Goal: Information Seeking & Learning: Find contact information

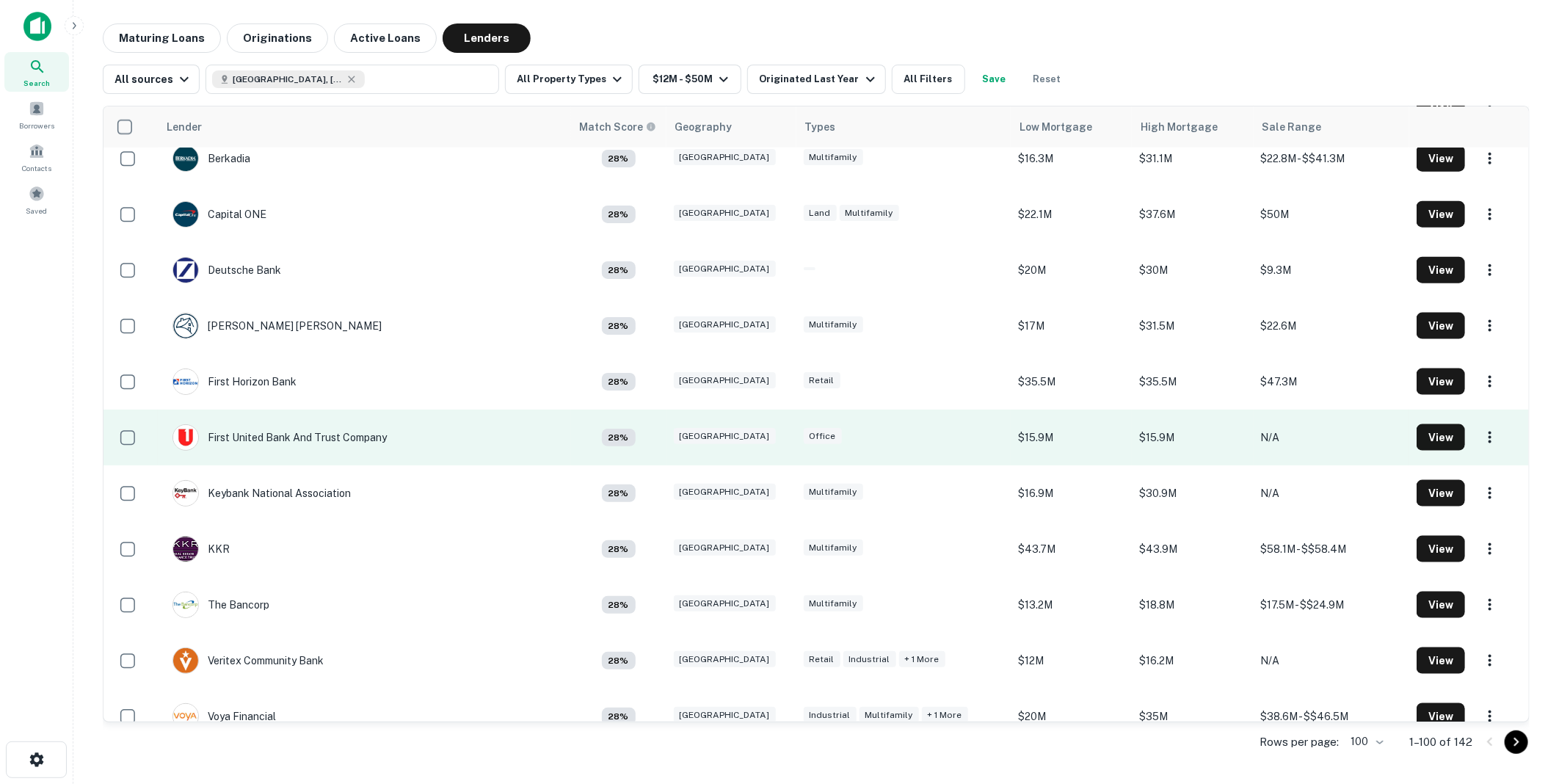
scroll to position [1141, 0]
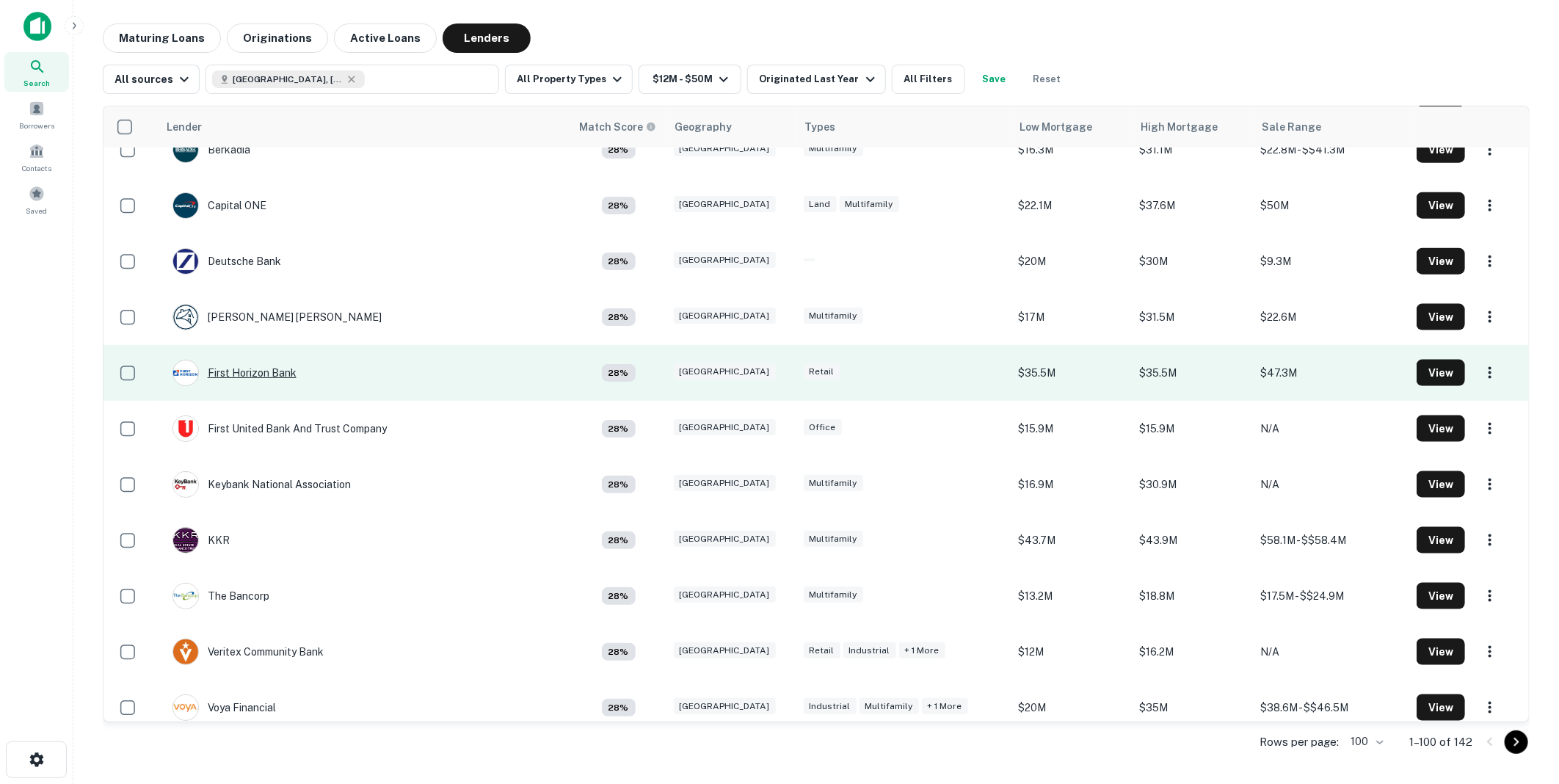
click at [251, 369] on div "First Horizon Bank" at bounding box center [235, 373] width 124 height 27
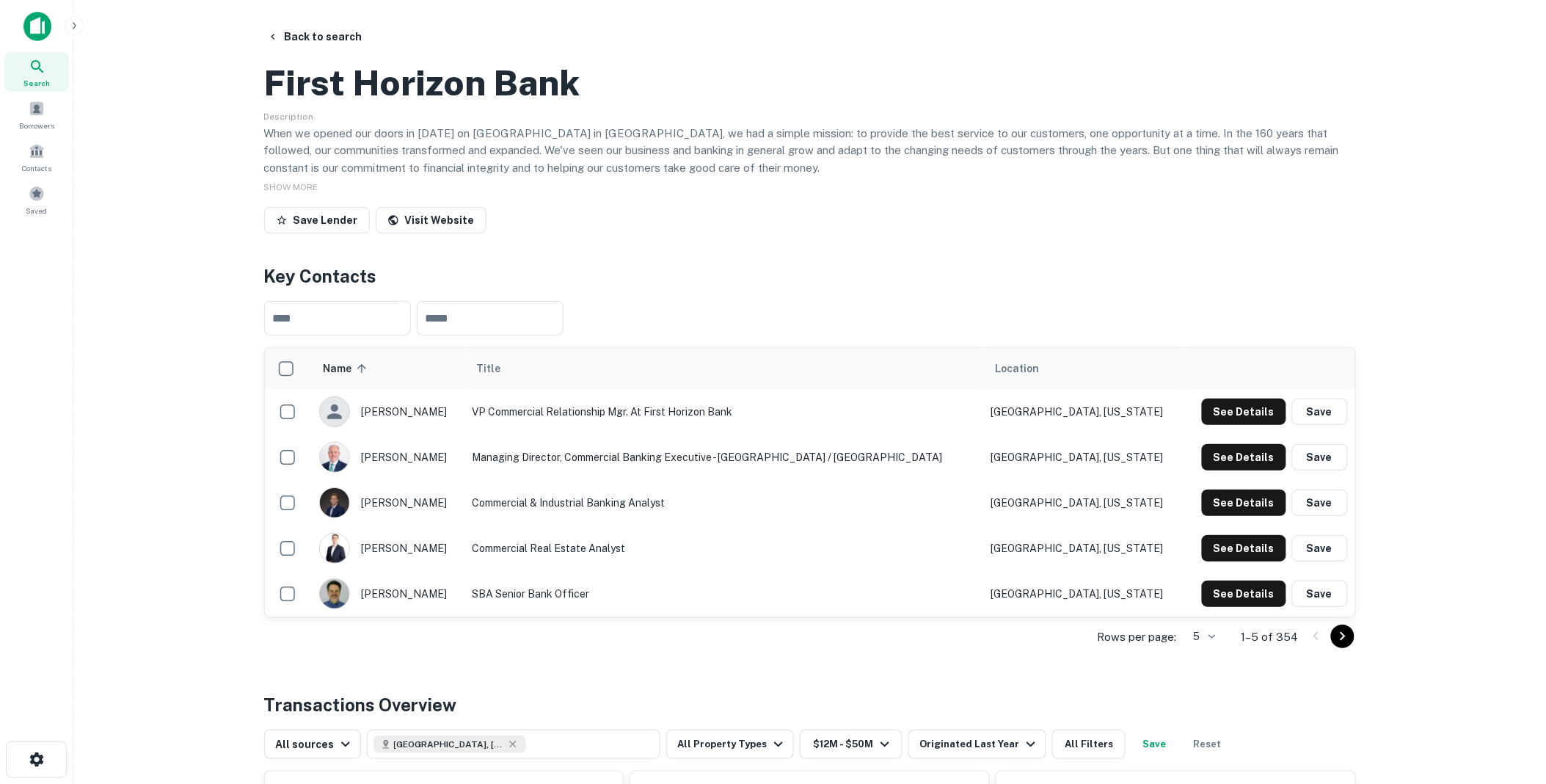
click at [1348, 645] on icon "Go to next page" at bounding box center [1343, 637] width 18 height 18
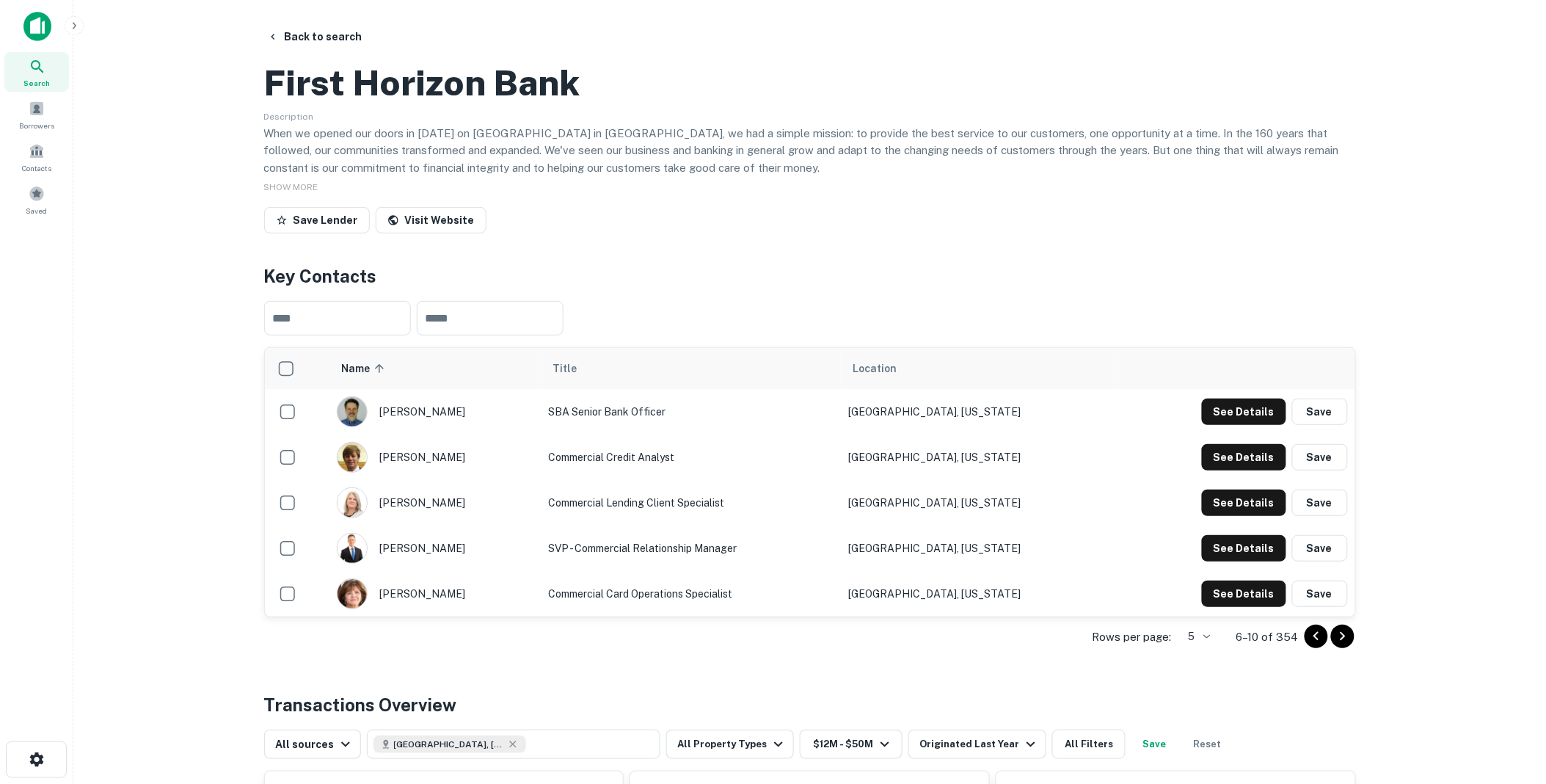
click at [1310, 645] on icon "Go to previous page" at bounding box center [1317, 637] width 18 height 18
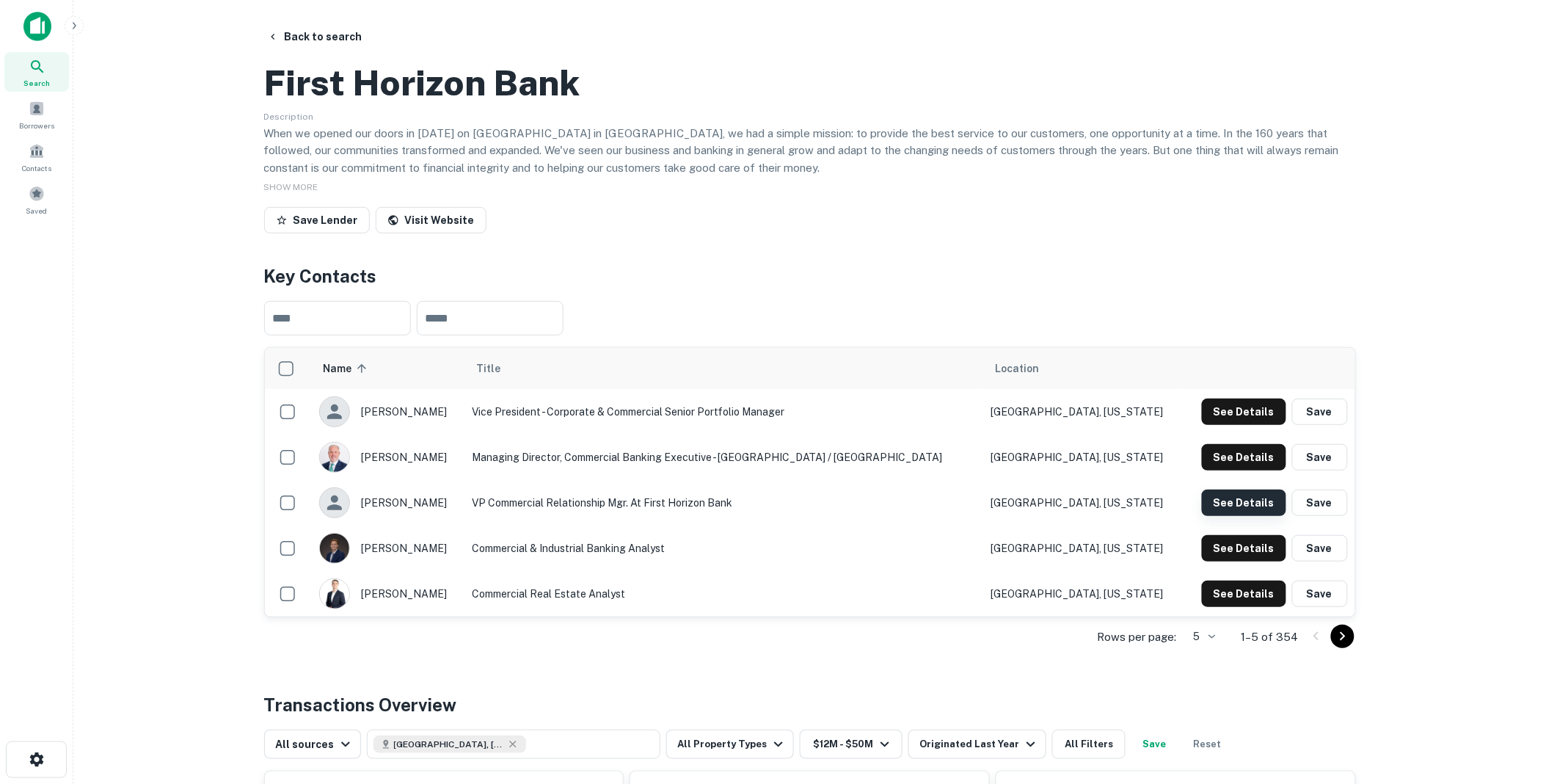
click at [1256, 516] on button "See Details" at bounding box center [1244, 503] width 84 height 27
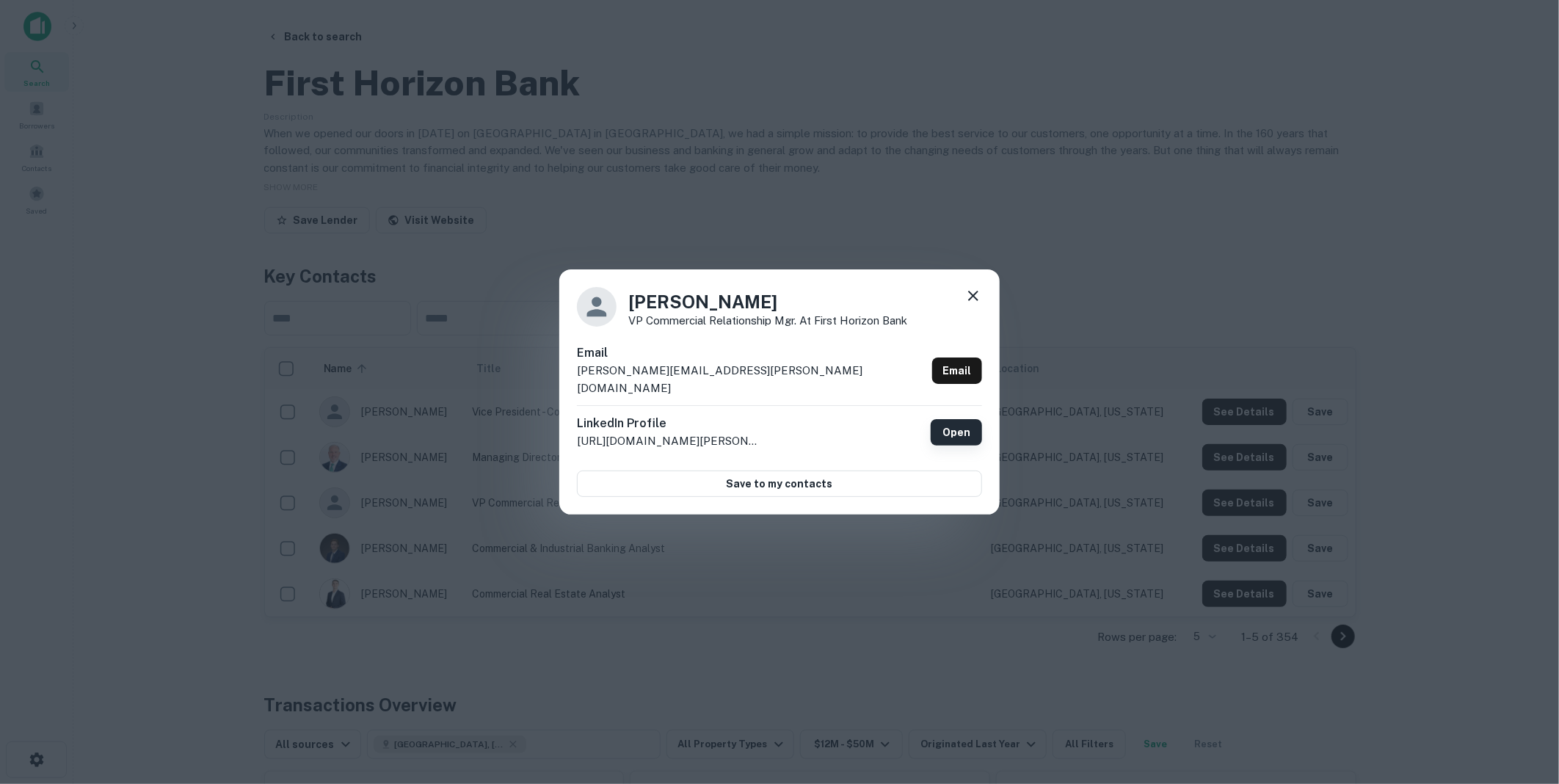
click at [954, 421] on link "Open" at bounding box center [957, 432] width 52 height 27
click at [971, 301] on icon at bounding box center [974, 296] width 11 height 11
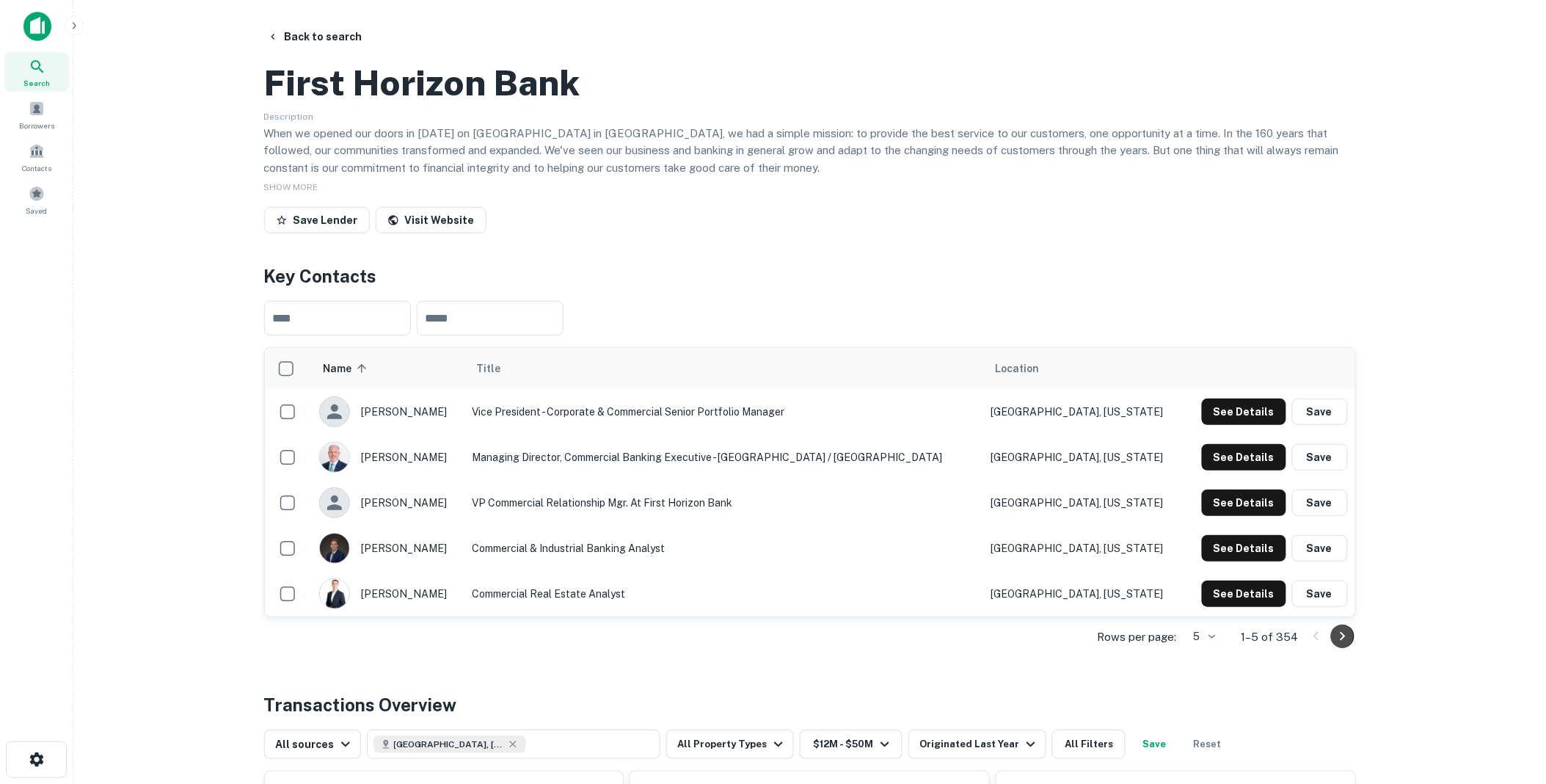
click at [1343, 645] on icon "Go to next page" at bounding box center [1343, 637] width 18 height 18
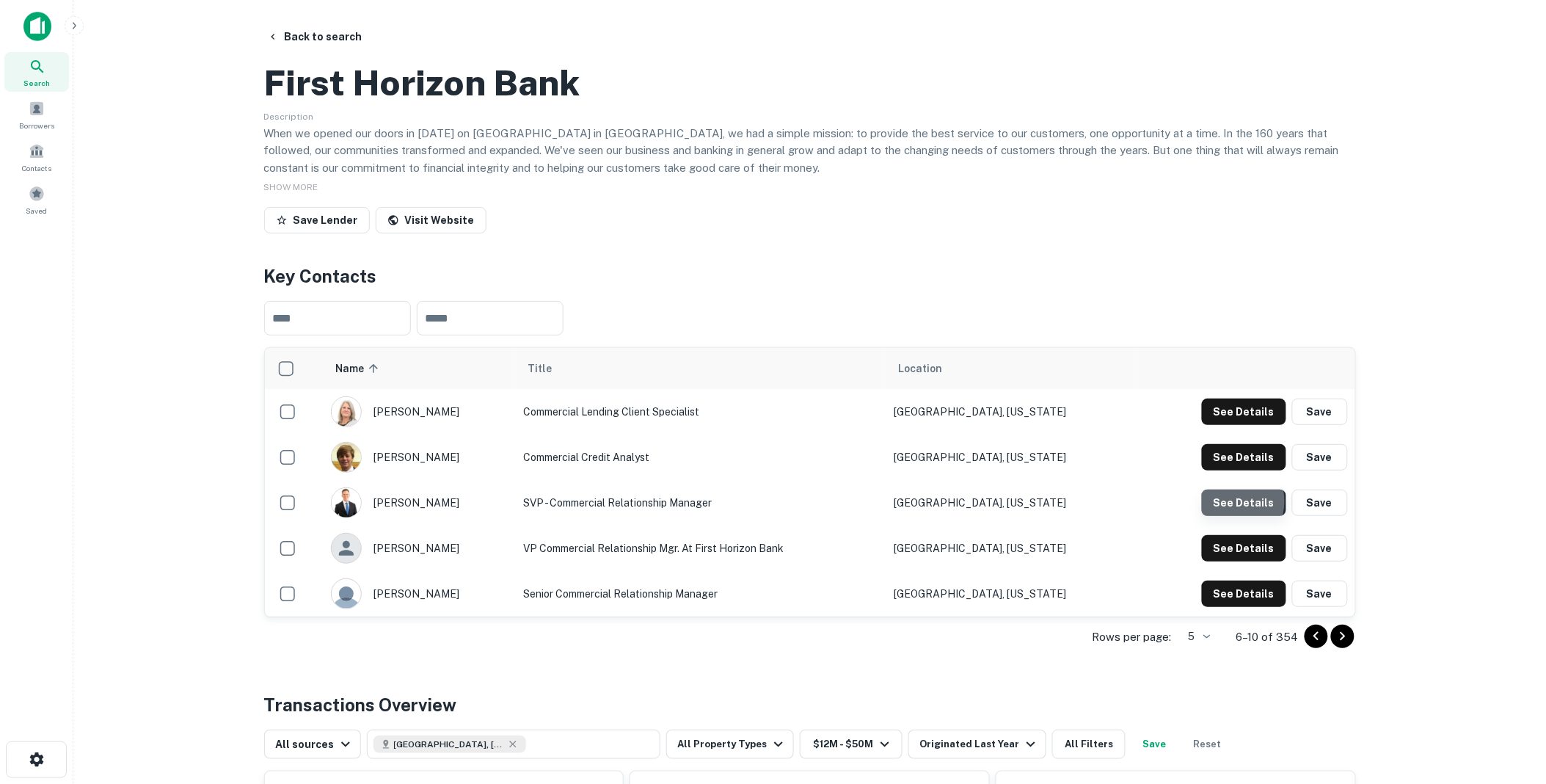
click at [1233, 516] on button "See Details" at bounding box center [1244, 503] width 84 height 27
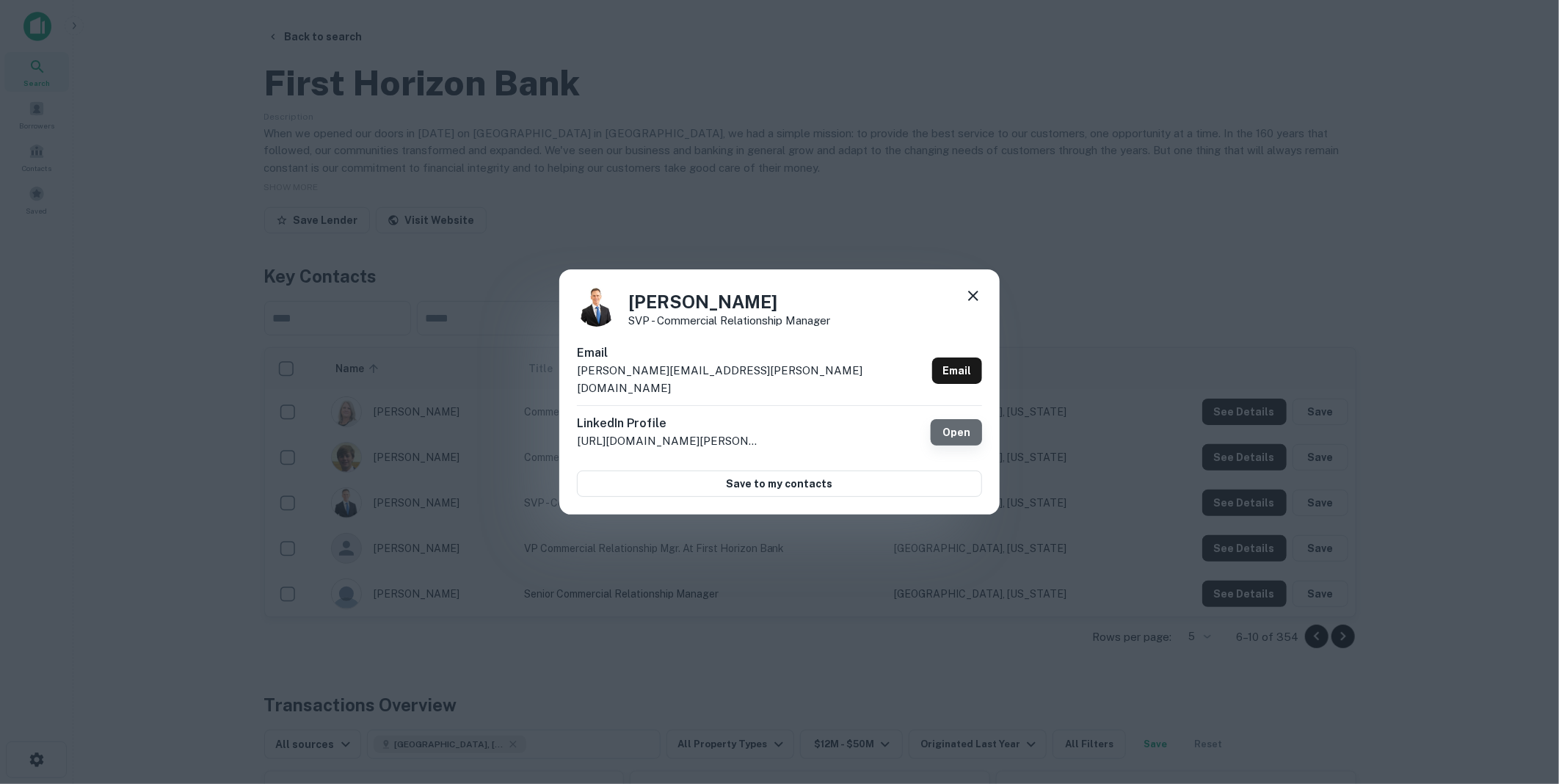
click at [959, 421] on link "Open" at bounding box center [957, 432] width 52 height 27
click at [971, 301] on icon at bounding box center [974, 296] width 11 height 11
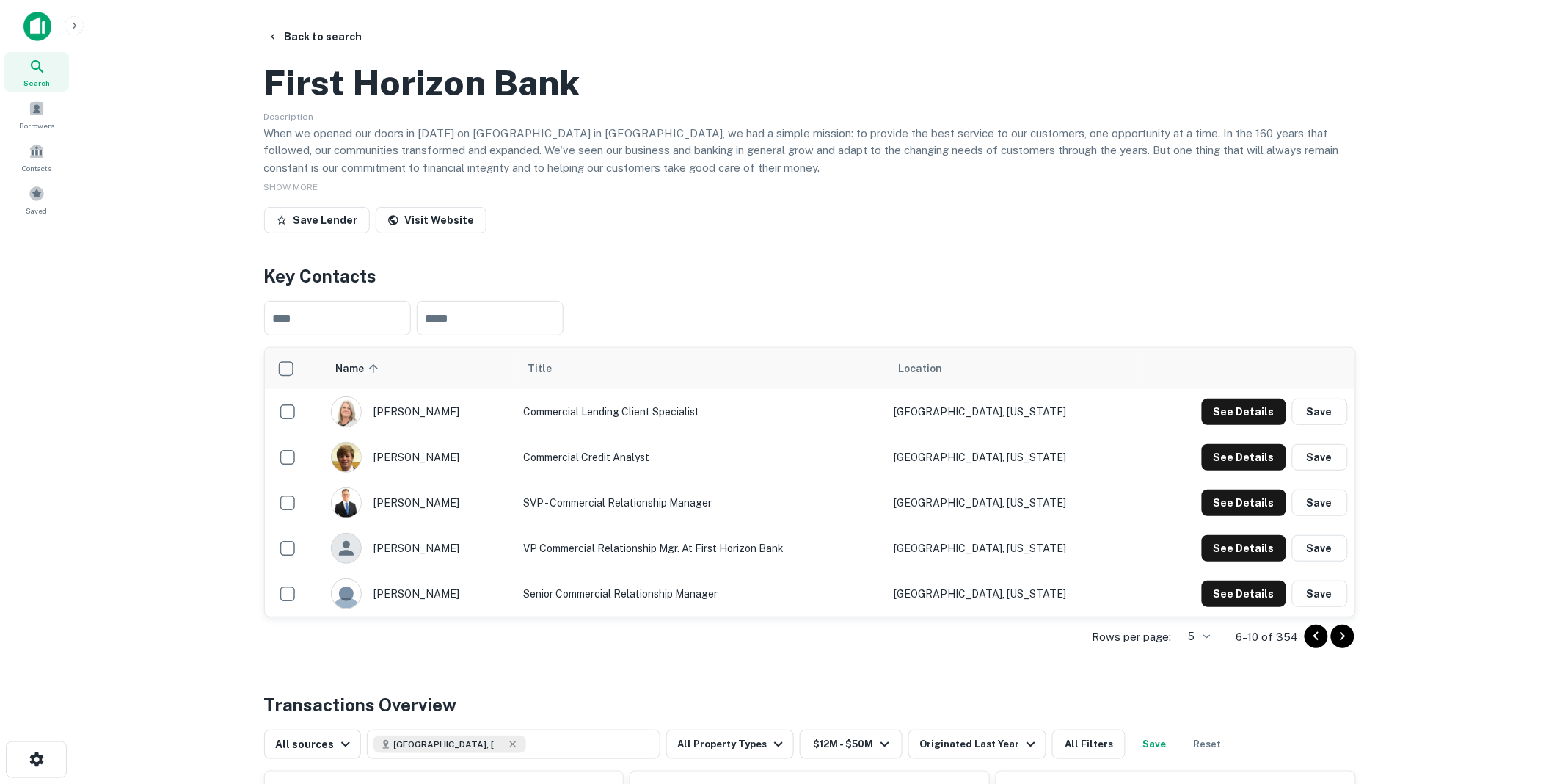
click at [1345, 645] on icon "Go to next page" at bounding box center [1343, 637] width 18 height 18
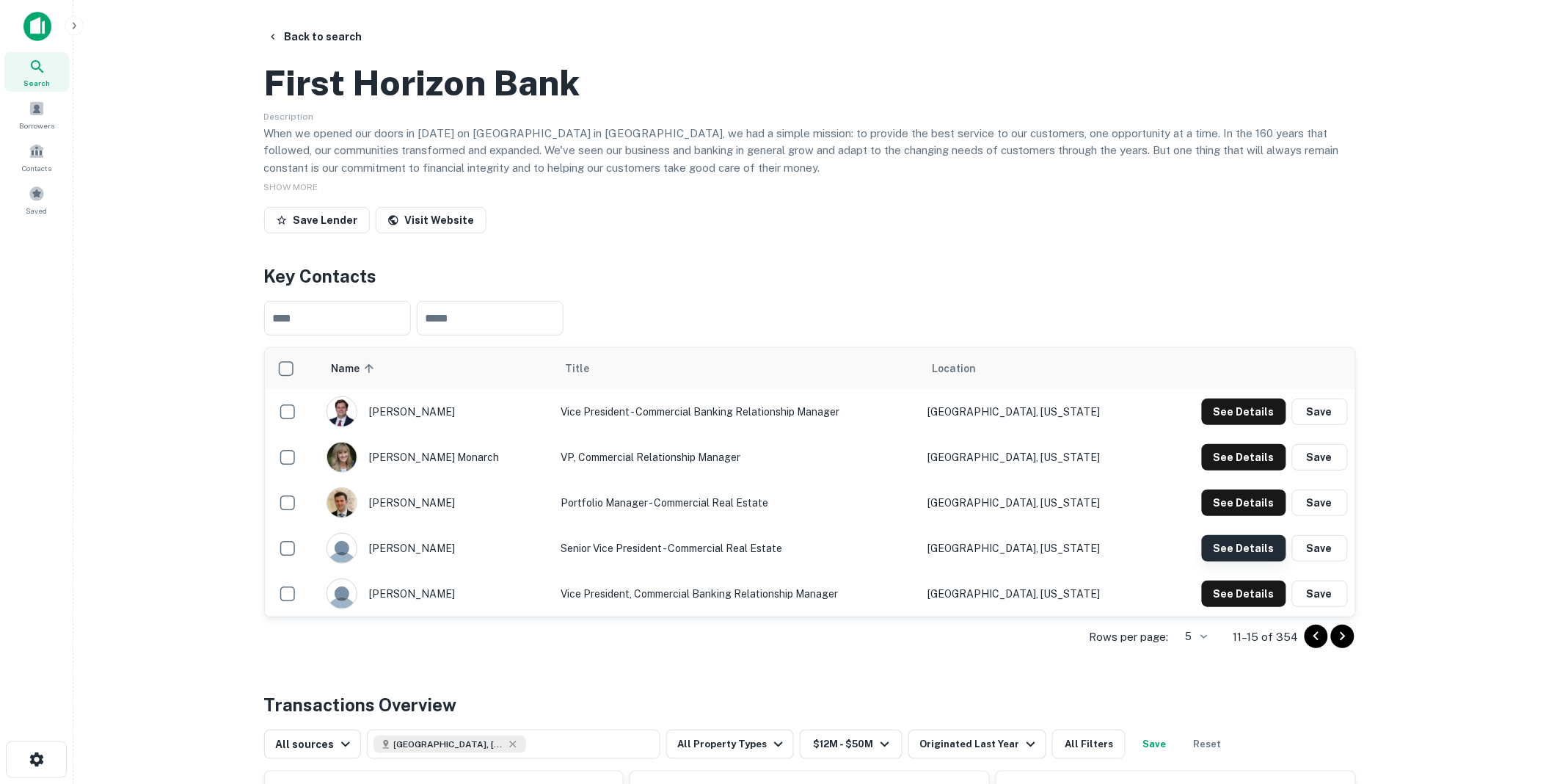
click at [1229, 561] on button "See Details" at bounding box center [1244, 548] width 84 height 27
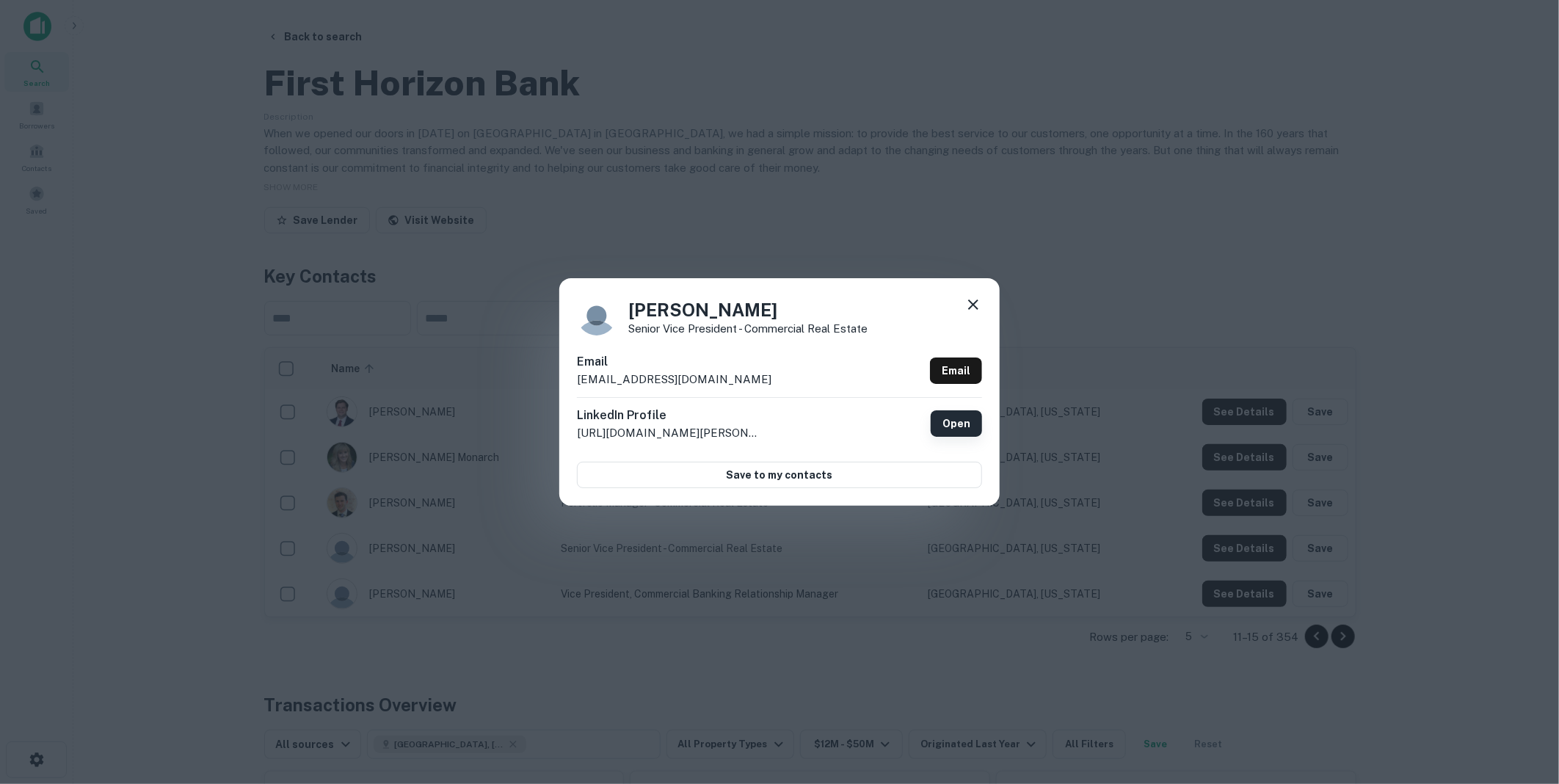
click at [948, 423] on link "Open" at bounding box center [957, 424] width 52 height 27
drag, startPoint x: 729, startPoint y: 377, endPoint x: 570, endPoint y: 376, distance: 159.0
click at [570, 376] on div "[PERSON_NAME] Senior Vice President - Commercial Real Estate Email [EMAIL_ADDRE…" at bounding box center [780, 392] width 441 height 227
drag, startPoint x: 570, startPoint y: 376, endPoint x: 639, endPoint y: 382, distance: 69.3
copy p "[EMAIL_ADDRESS][DOMAIN_NAME]"
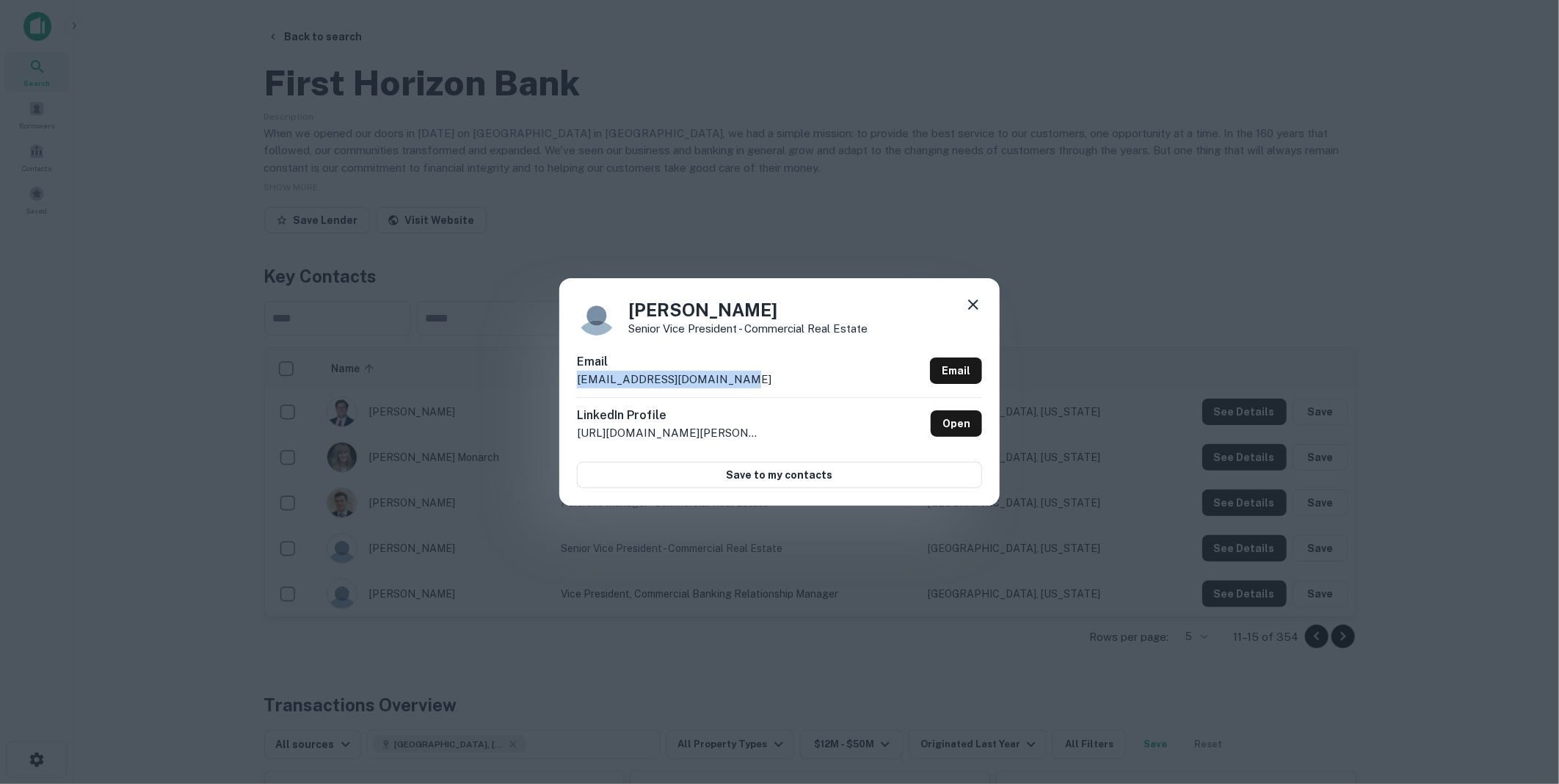
click at [975, 302] on icon at bounding box center [974, 305] width 18 height 18
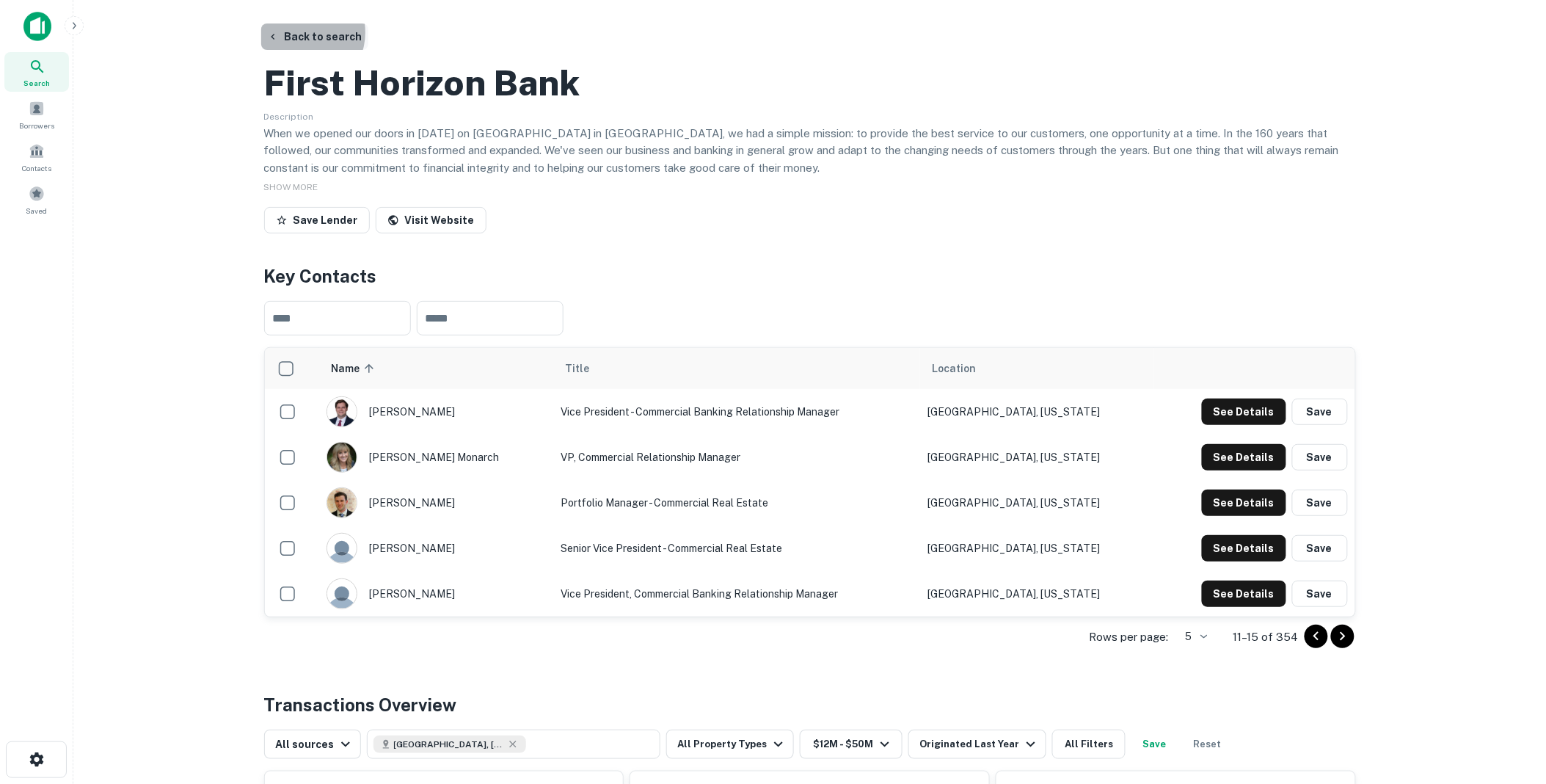
click at [301, 32] on button "Back to search" at bounding box center [314, 36] width 107 height 27
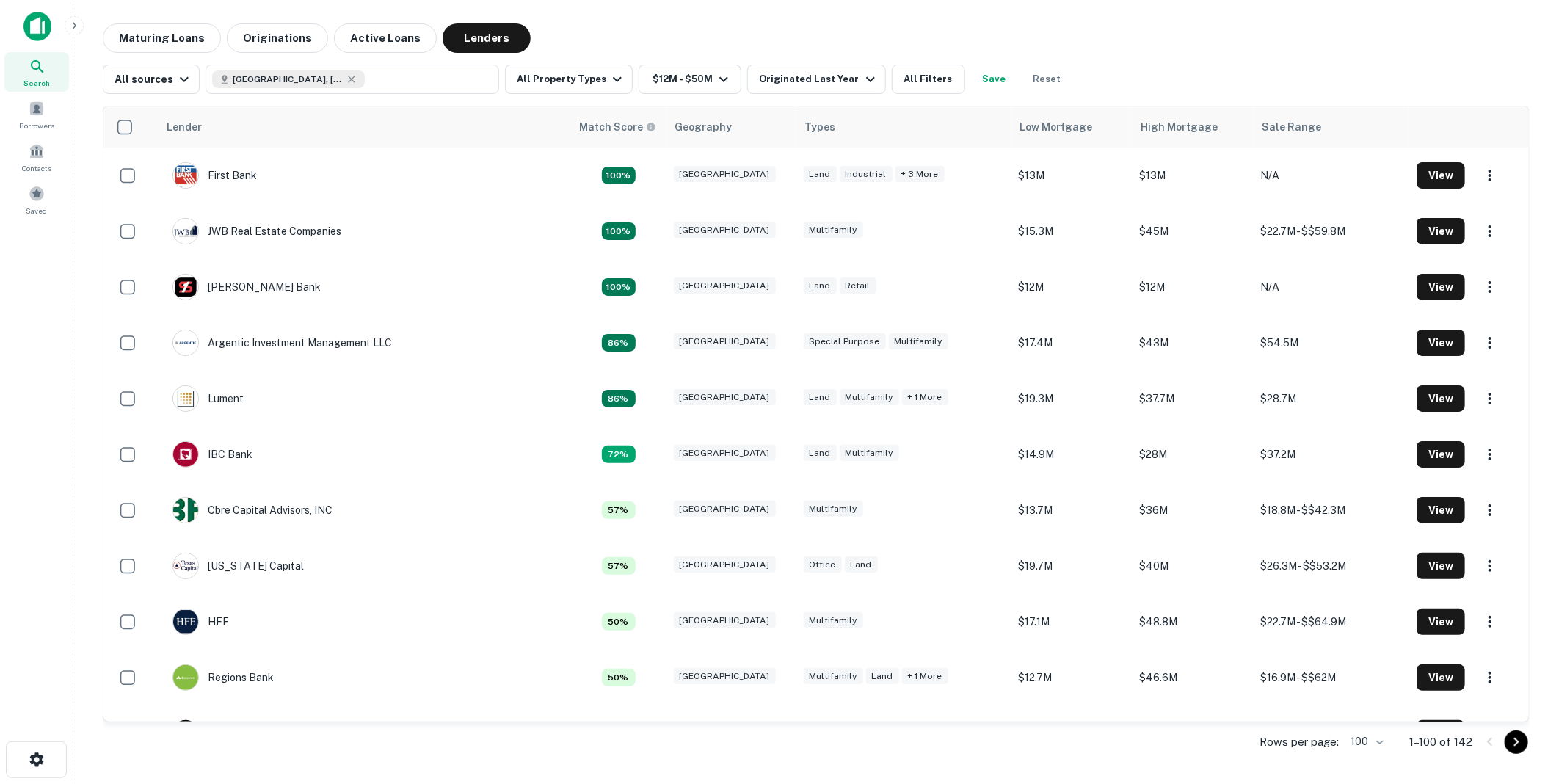
scroll to position [1141, 0]
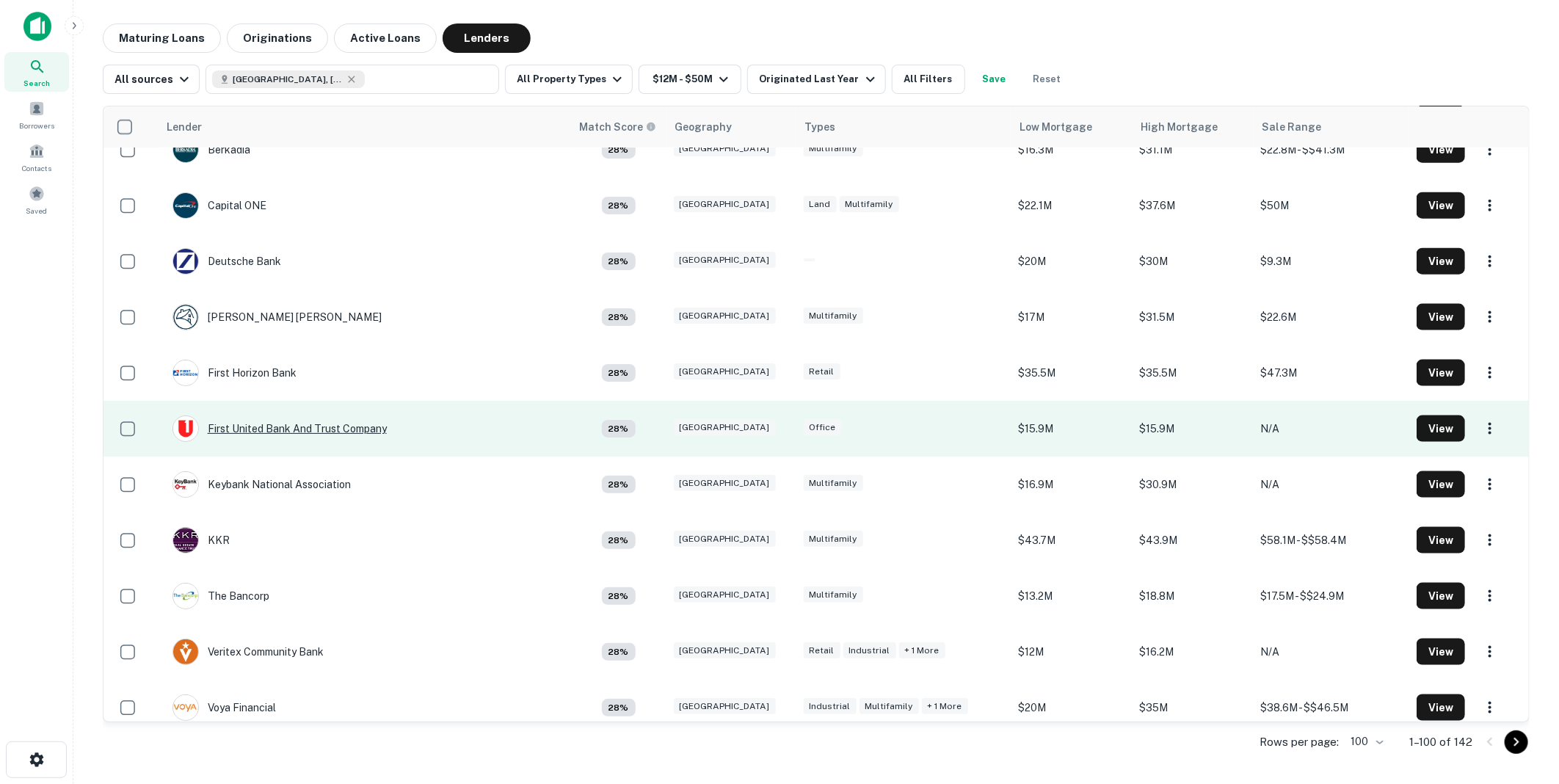
click at [319, 423] on div "First United Bank And Trust Company" at bounding box center [279, 429] width 214 height 27
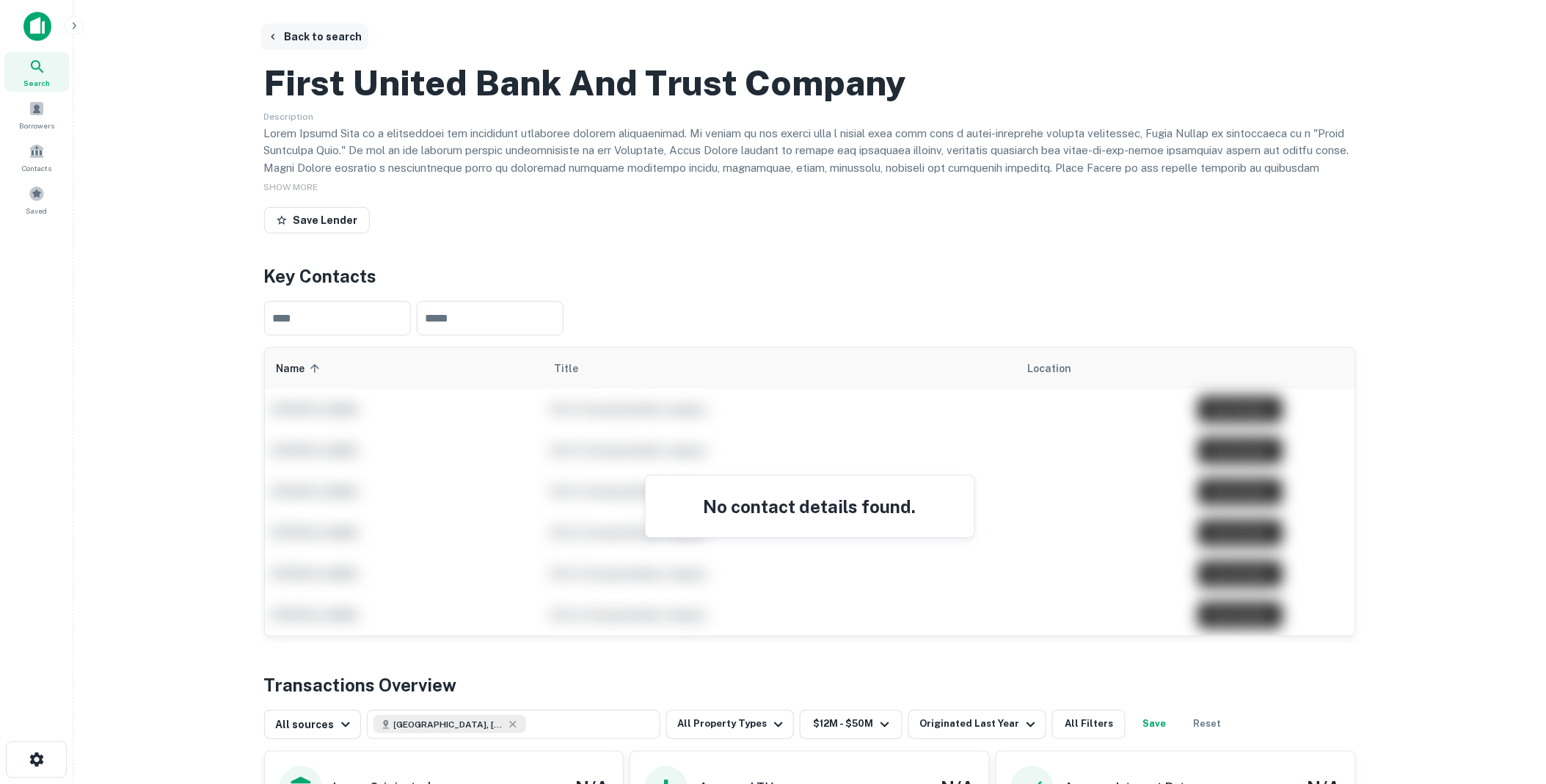
click at [329, 38] on button "Back to search" at bounding box center [314, 36] width 107 height 27
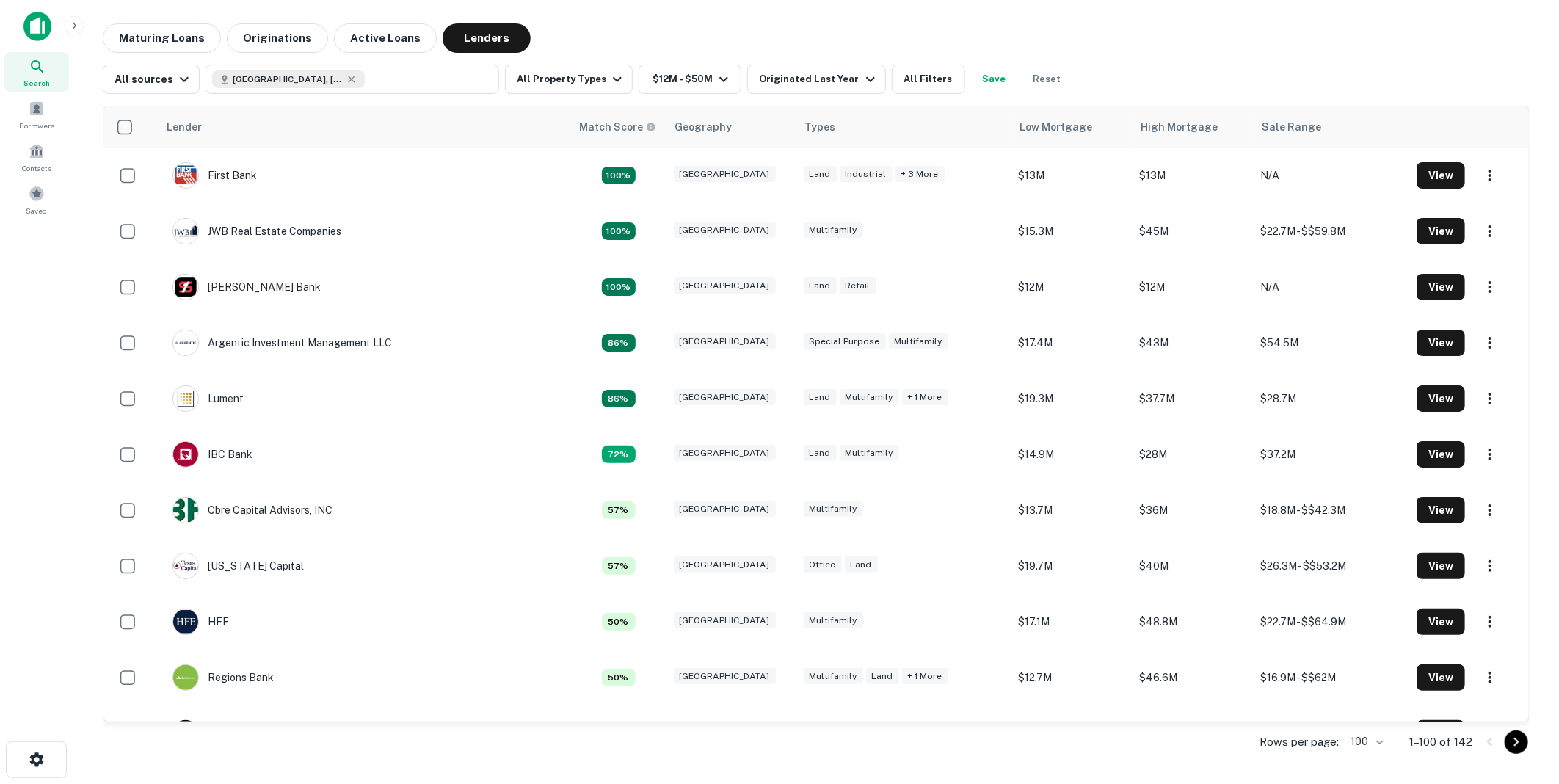
scroll to position [1141, 0]
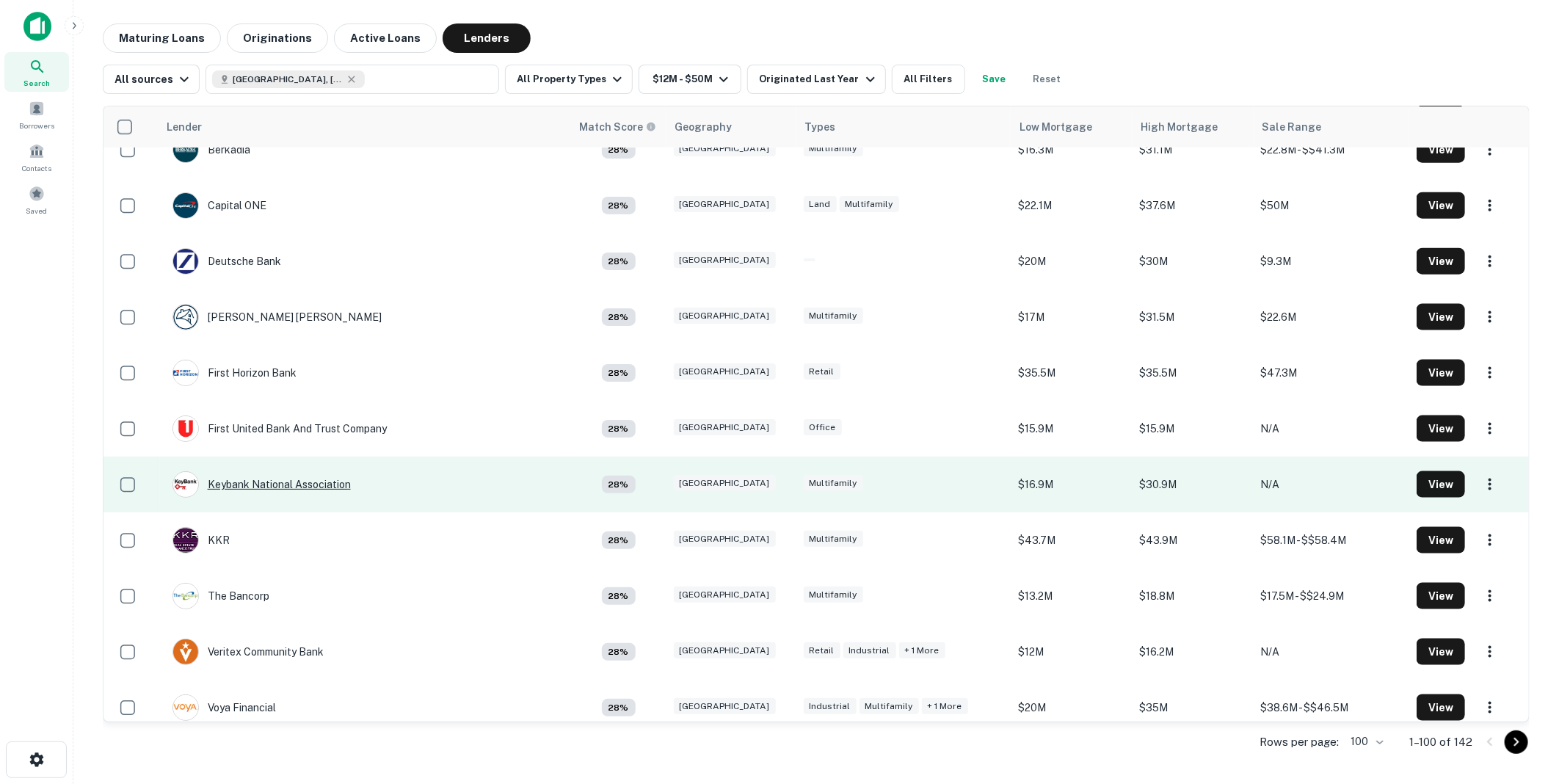
click at [286, 479] on div "Keybank National Association" at bounding box center [261, 485] width 179 height 27
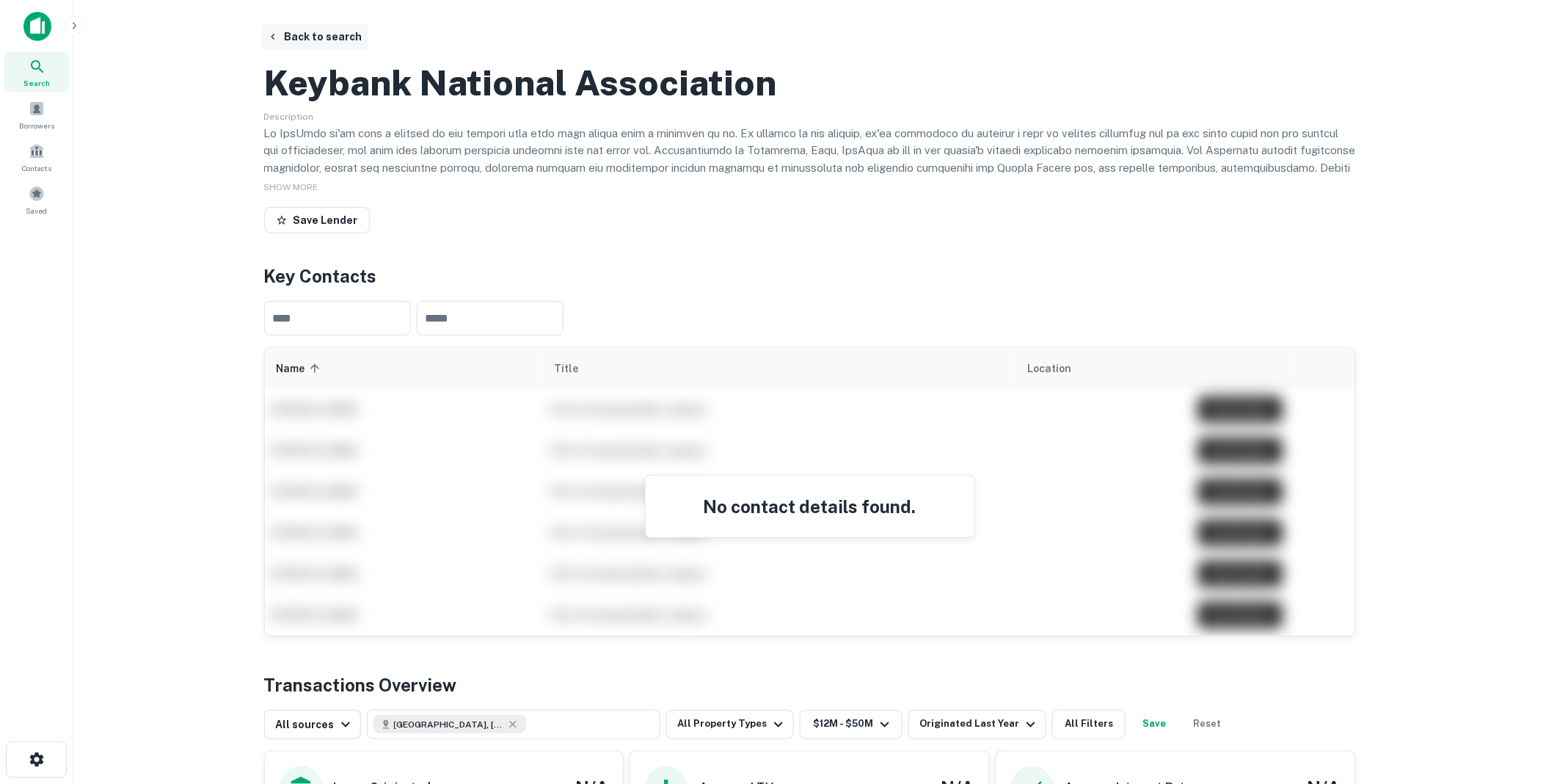
click at [336, 34] on button "Back to search" at bounding box center [314, 36] width 107 height 27
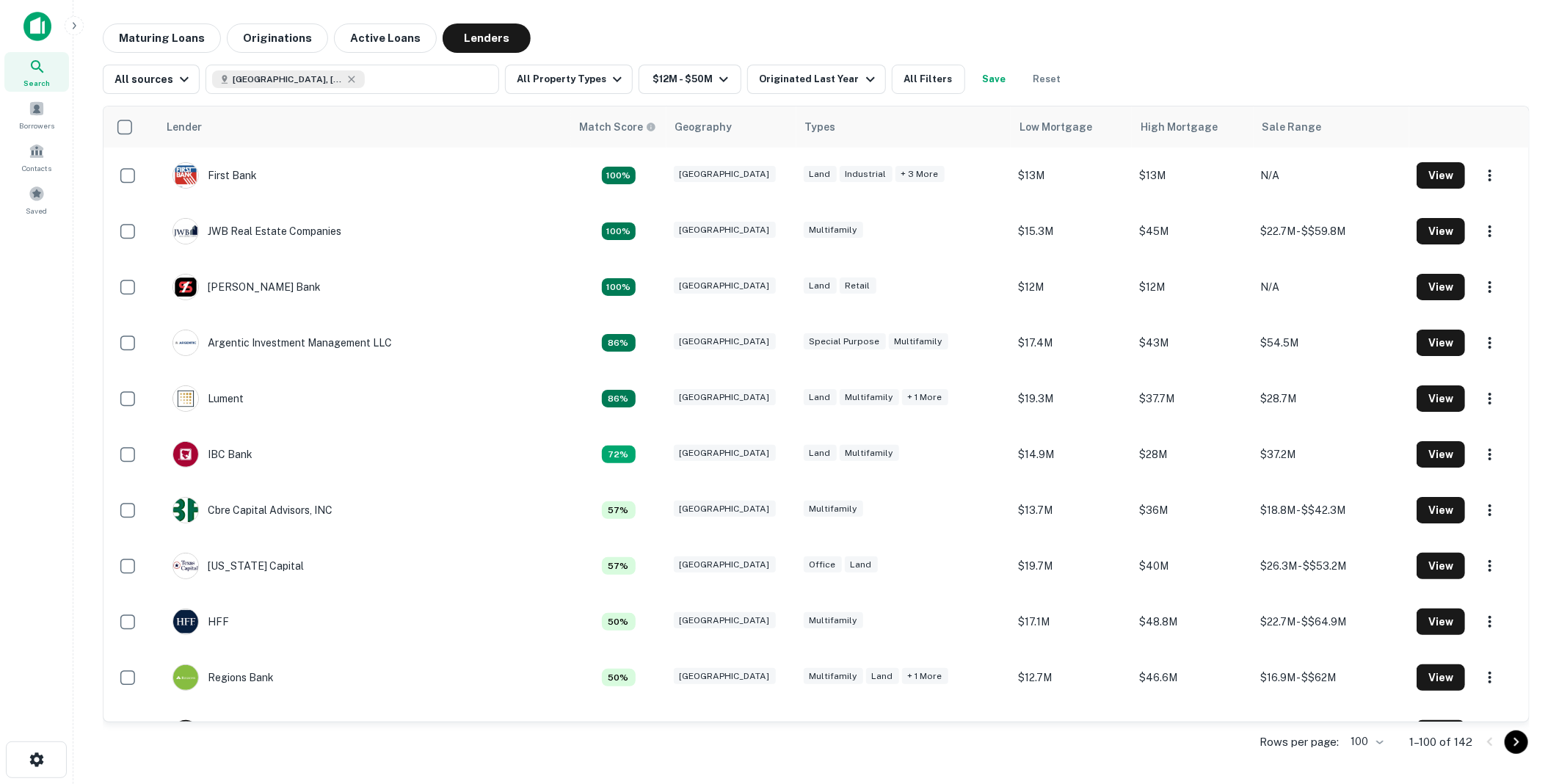
scroll to position [1141, 0]
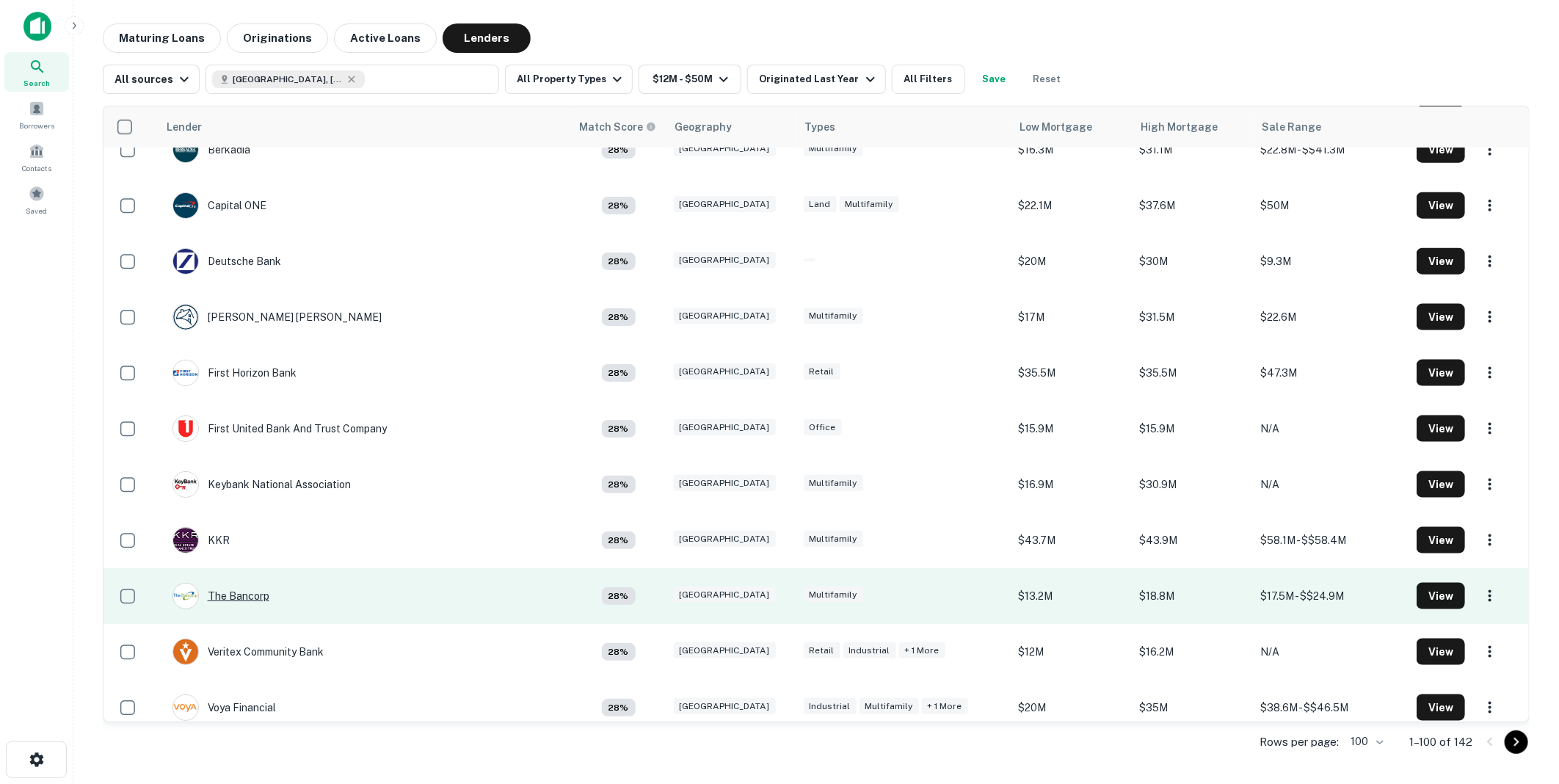
click at [246, 591] on div "The Bancorp" at bounding box center [220, 596] width 97 height 27
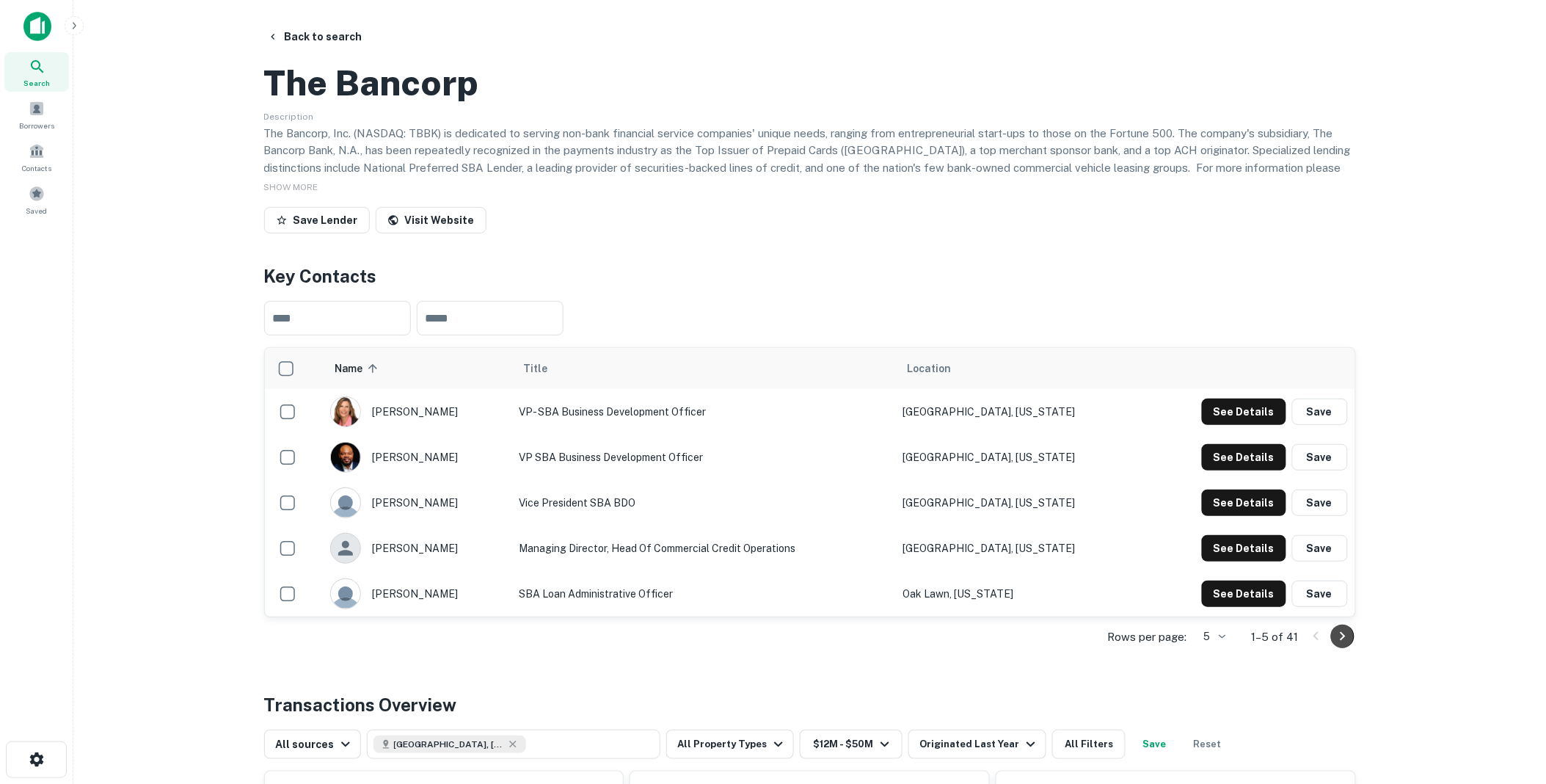
click at [1342, 645] on icon "Go to next page" at bounding box center [1343, 637] width 18 height 18
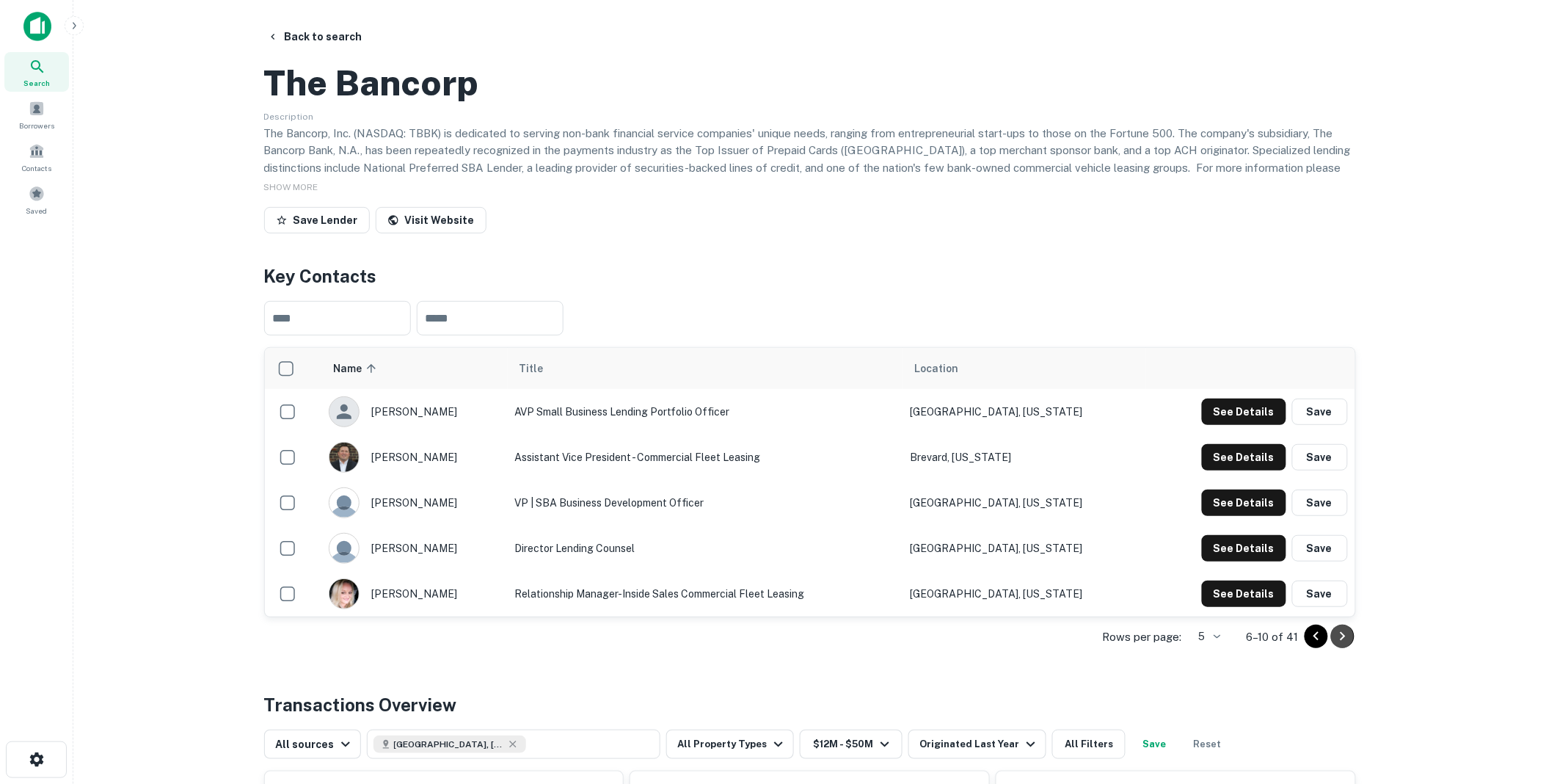
click at [1341, 645] on icon "Go to next page" at bounding box center [1343, 637] width 18 height 18
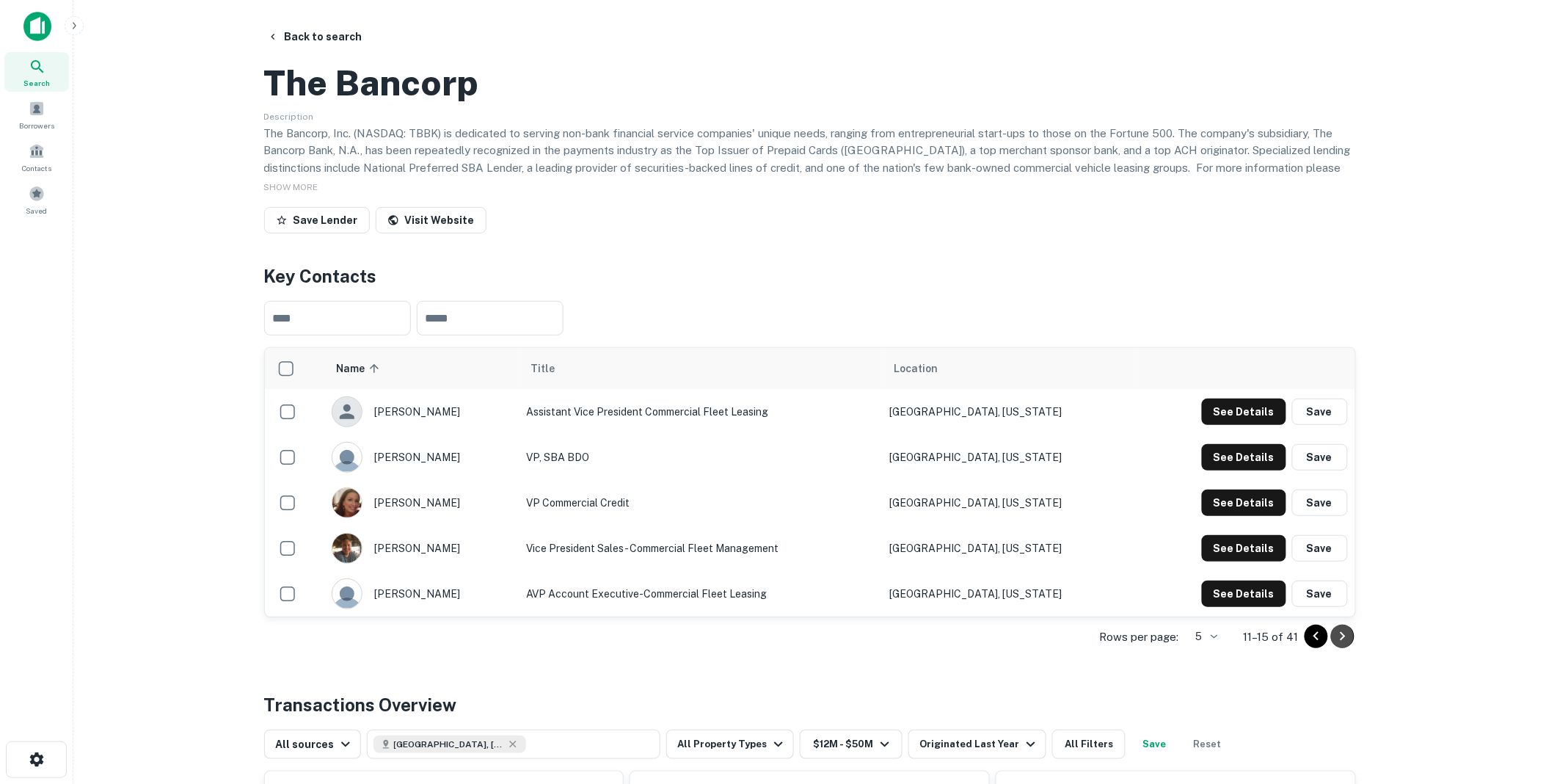
click at [1346, 645] on icon "Go to next page" at bounding box center [1343, 637] width 18 height 18
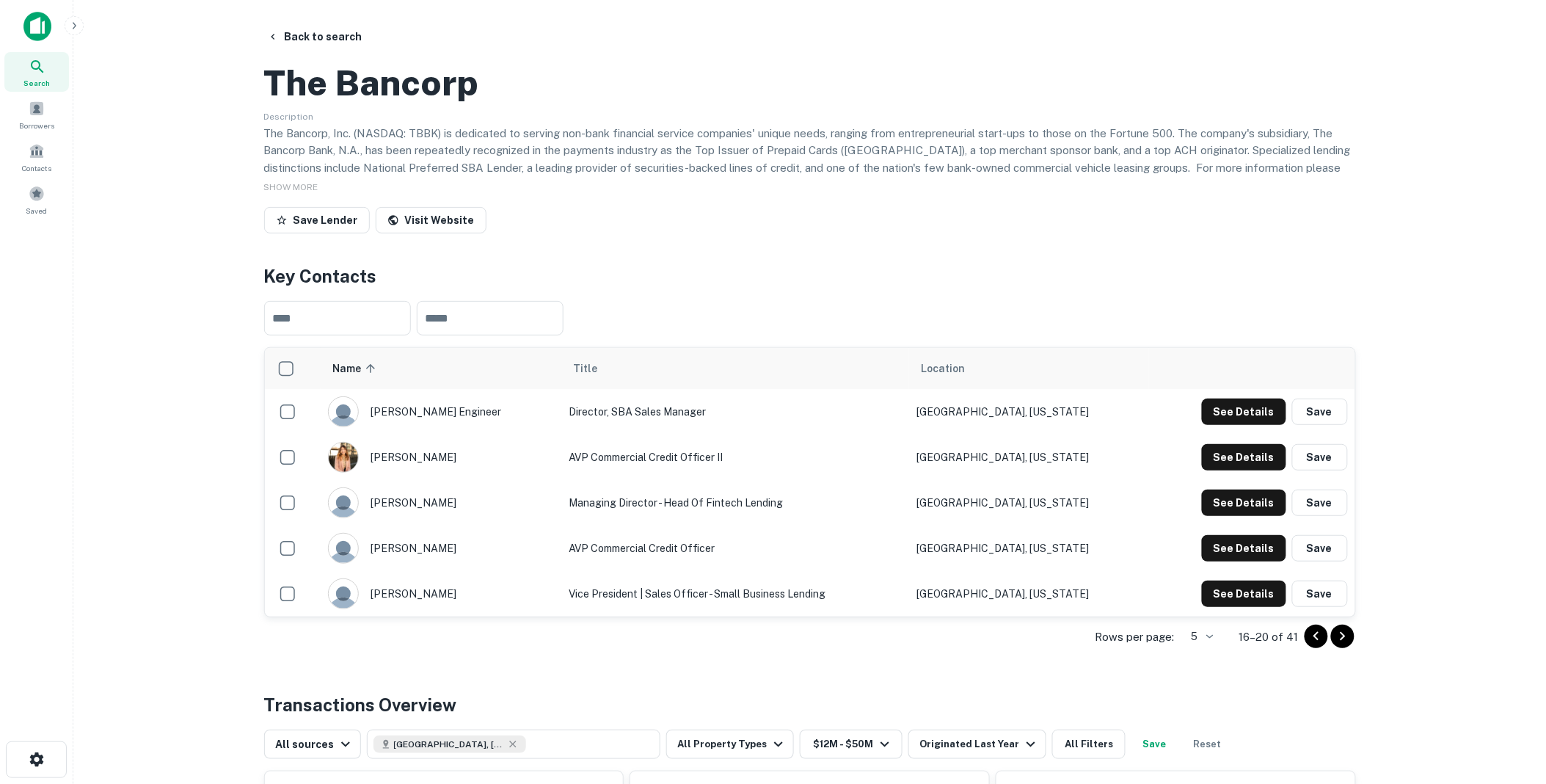
click at [1347, 645] on icon "Go to next page" at bounding box center [1343, 637] width 18 height 18
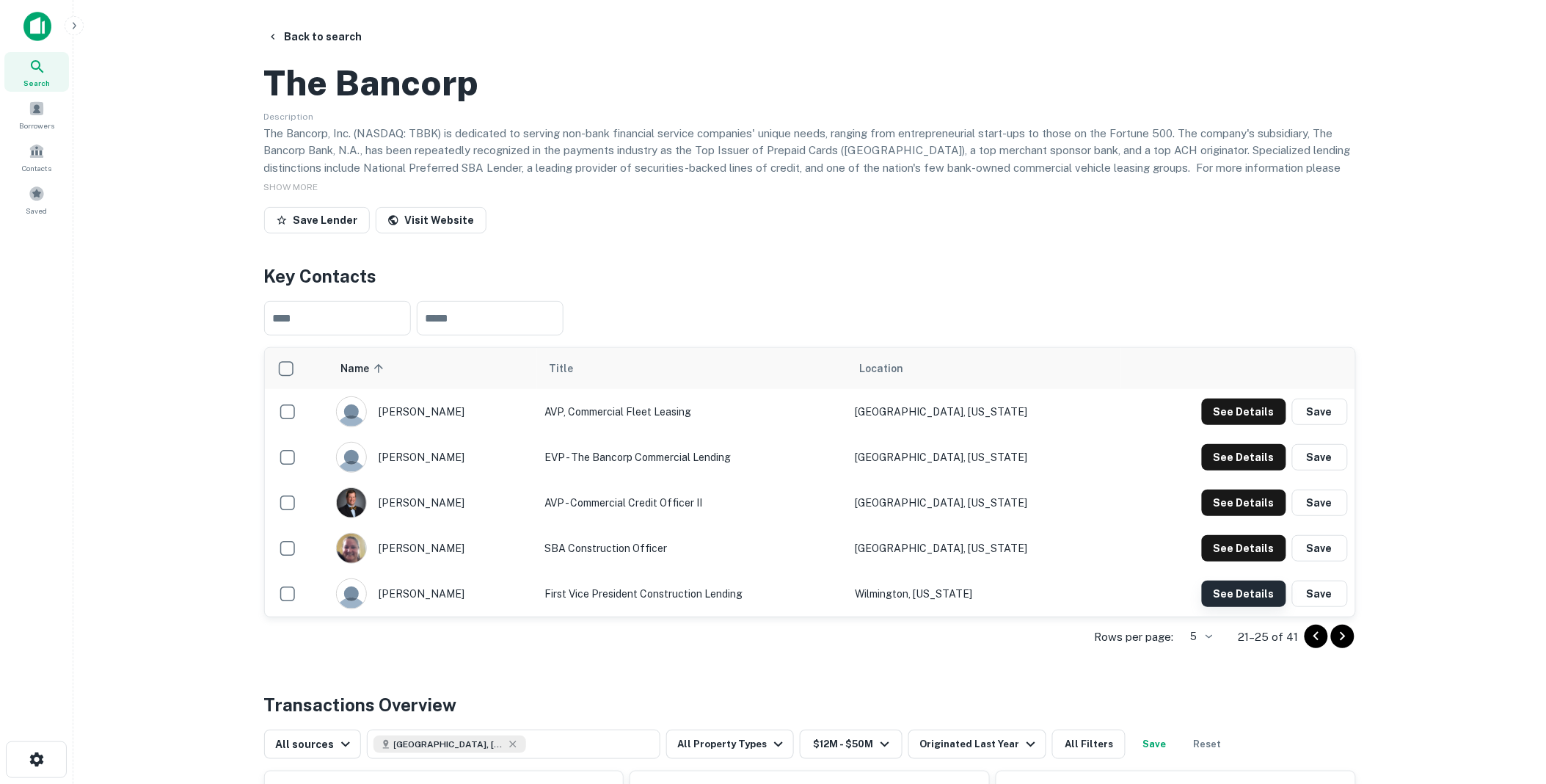
click at [1245, 606] on button "See Details" at bounding box center [1244, 594] width 84 height 27
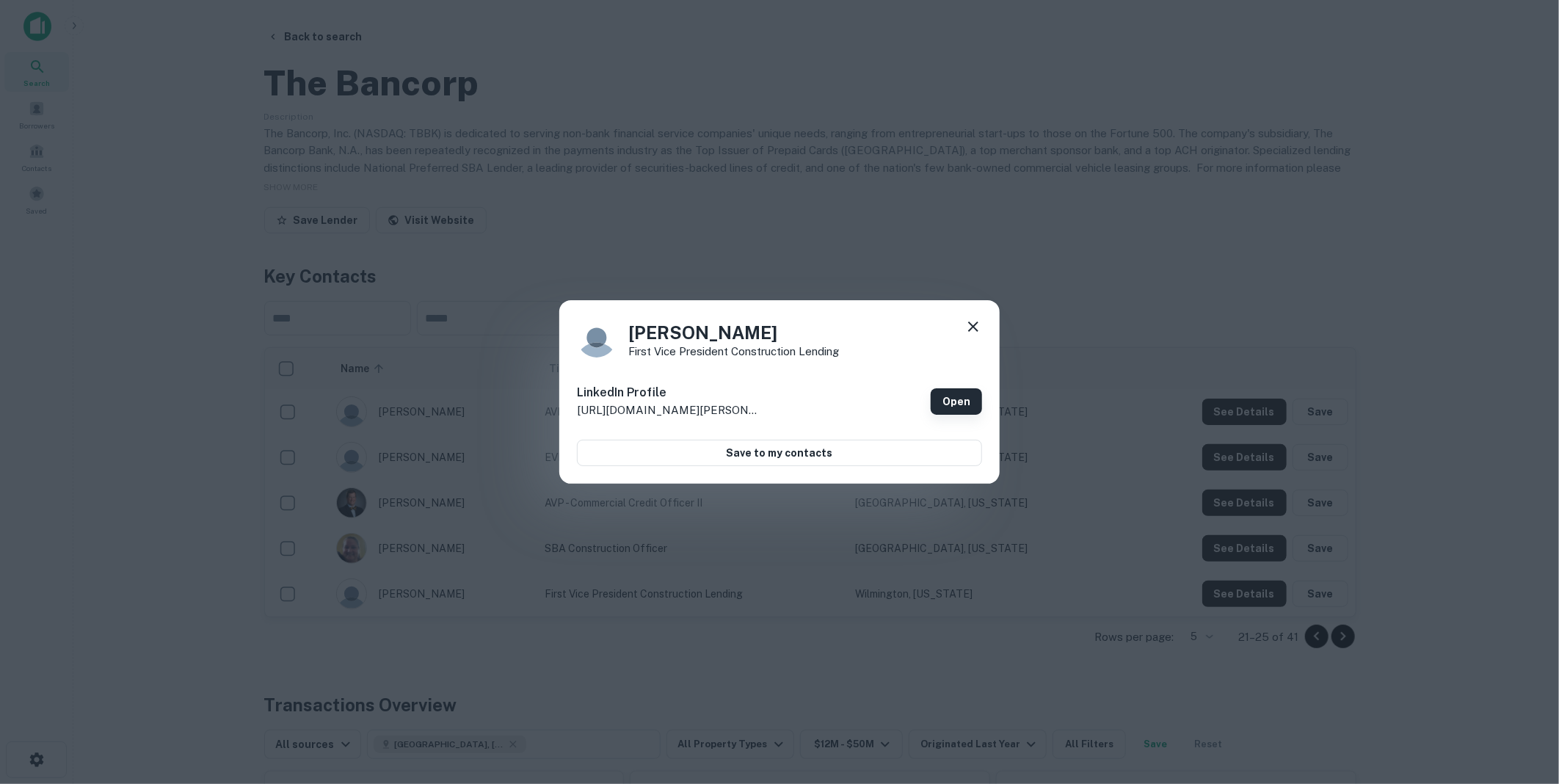
click at [954, 395] on link "Open" at bounding box center [957, 401] width 52 height 27
click at [974, 321] on icon at bounding box center [974, 327] width 18 height 18
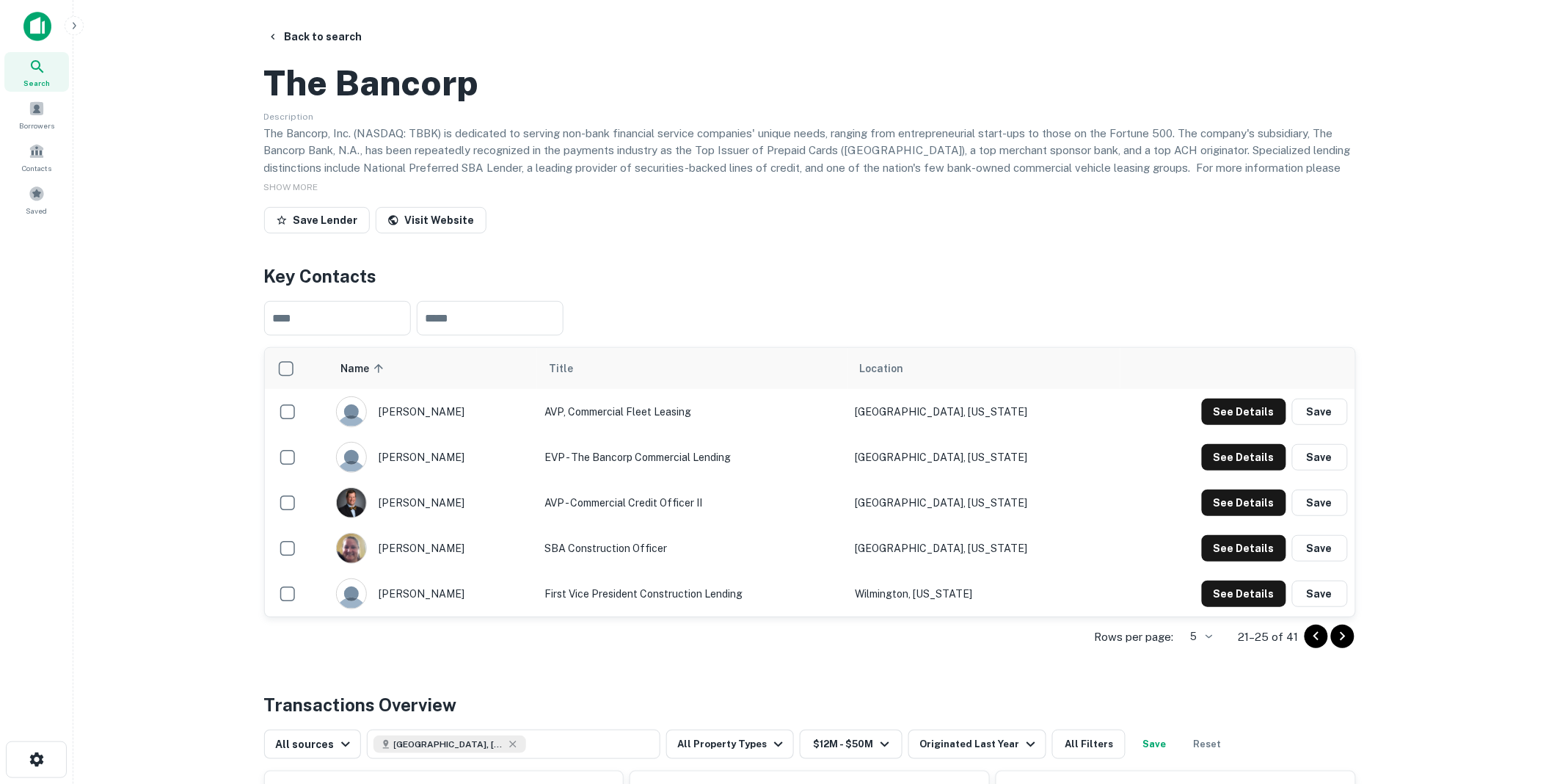
click at [1346, 645] on icon "Go to next page" at bounding box center [1343, 637] width 18 height 18
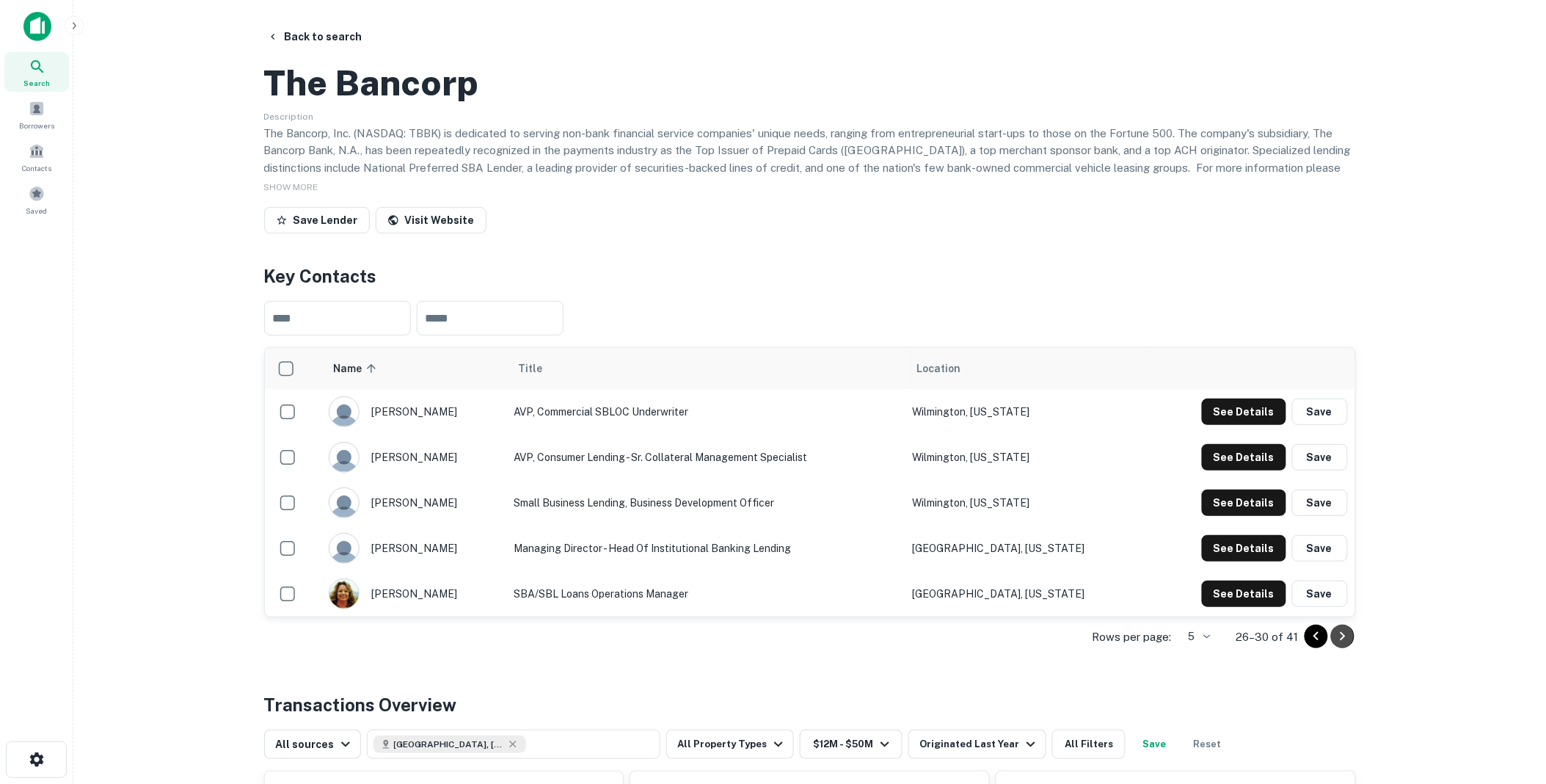
click at [1344, 640] on icon "Go to next page" at bounding box center [1343, 637] width 5 height 9
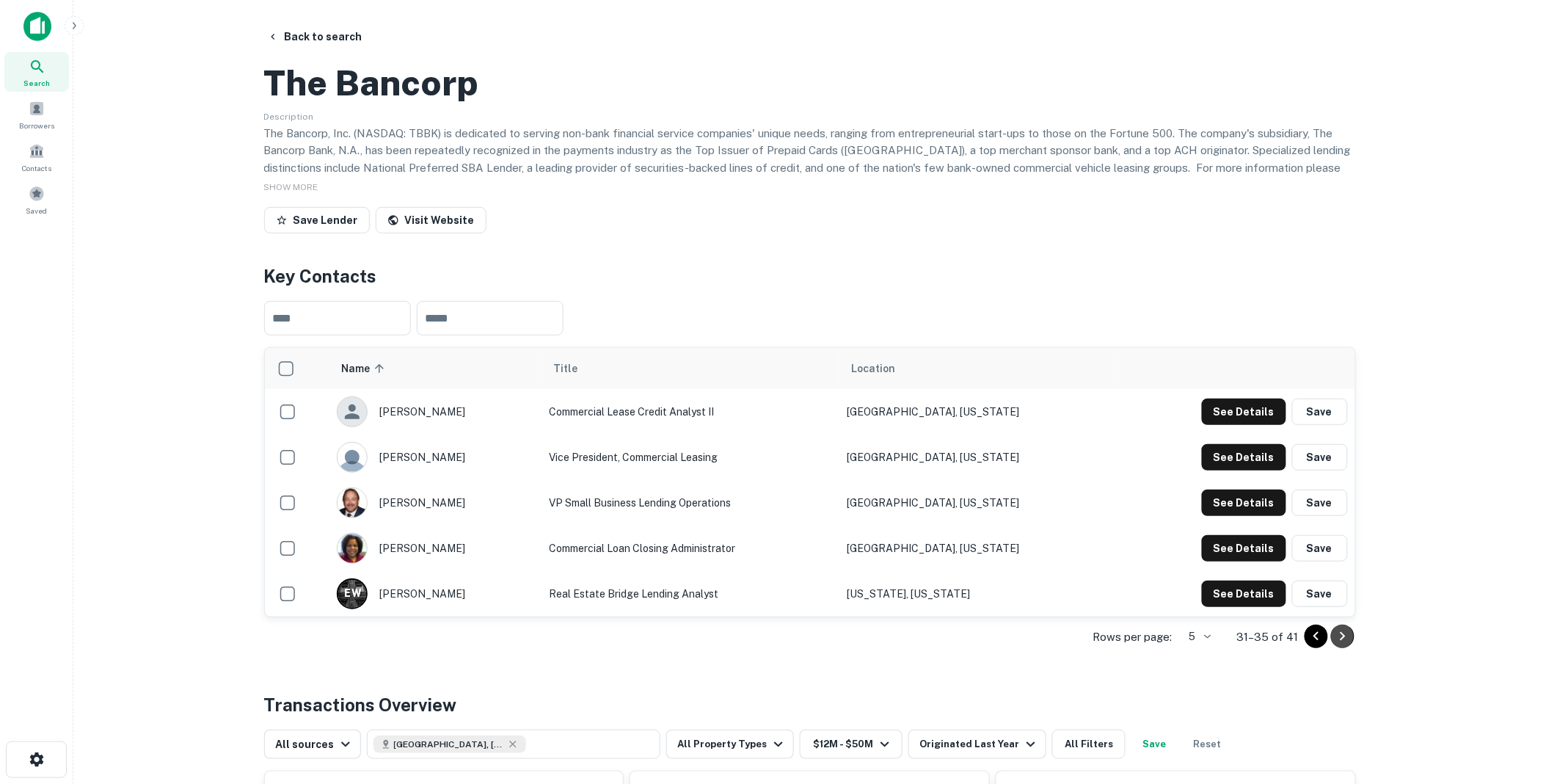
click at [1344, 640] on icon "Go to next page" at bounding box center [1343, 637] width 5 height 9
click at [1349, 645] on icon "Go to next page" at bounding box center [1343, 637] width 18 height 18
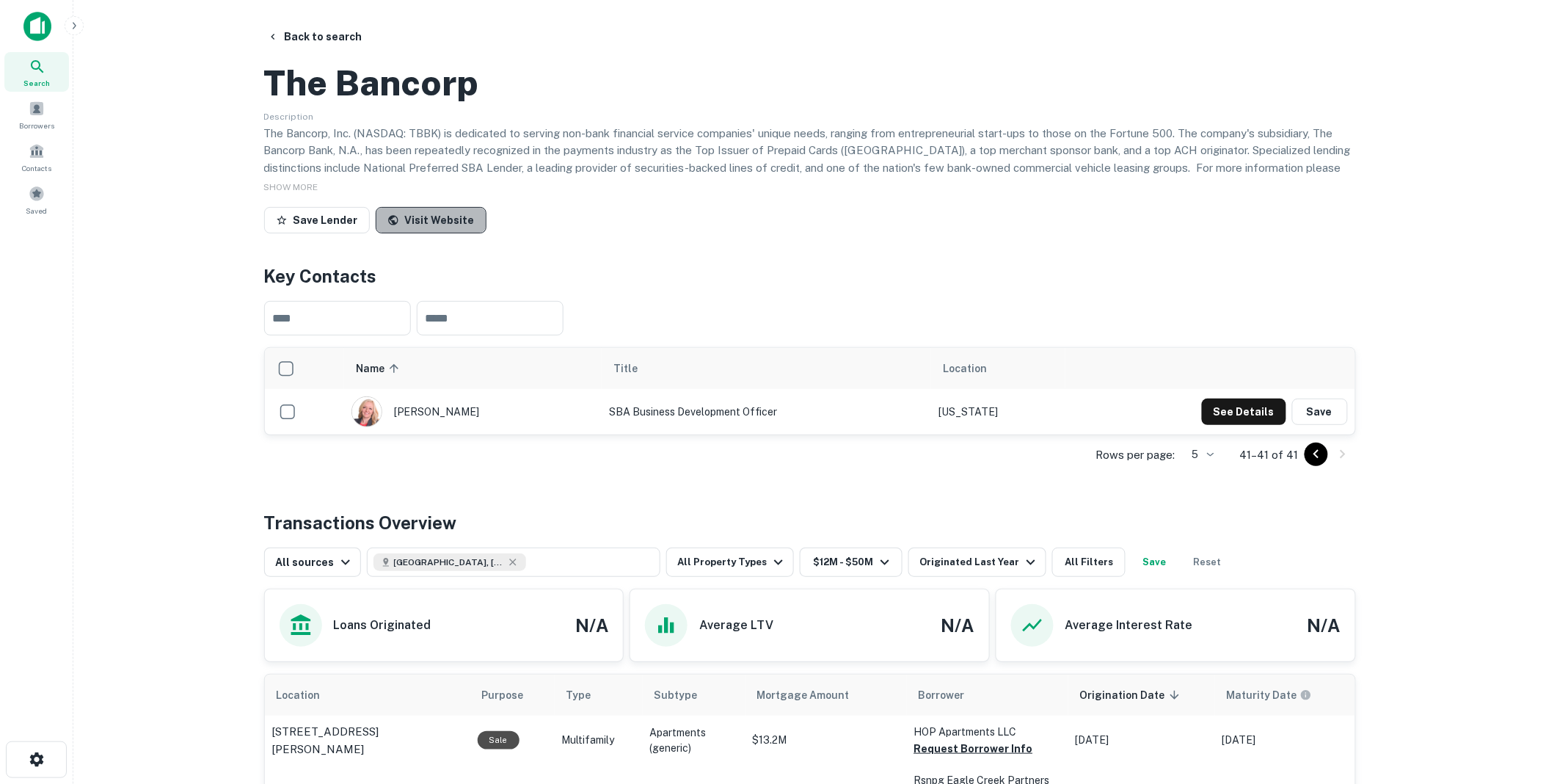
click at [436, 234] on link "Visit Website" at bounding box center [431, 220] width 111 height 27
click at [321, 30] on button "Back to search" at bounding box center [314, 36] width 107 height 27
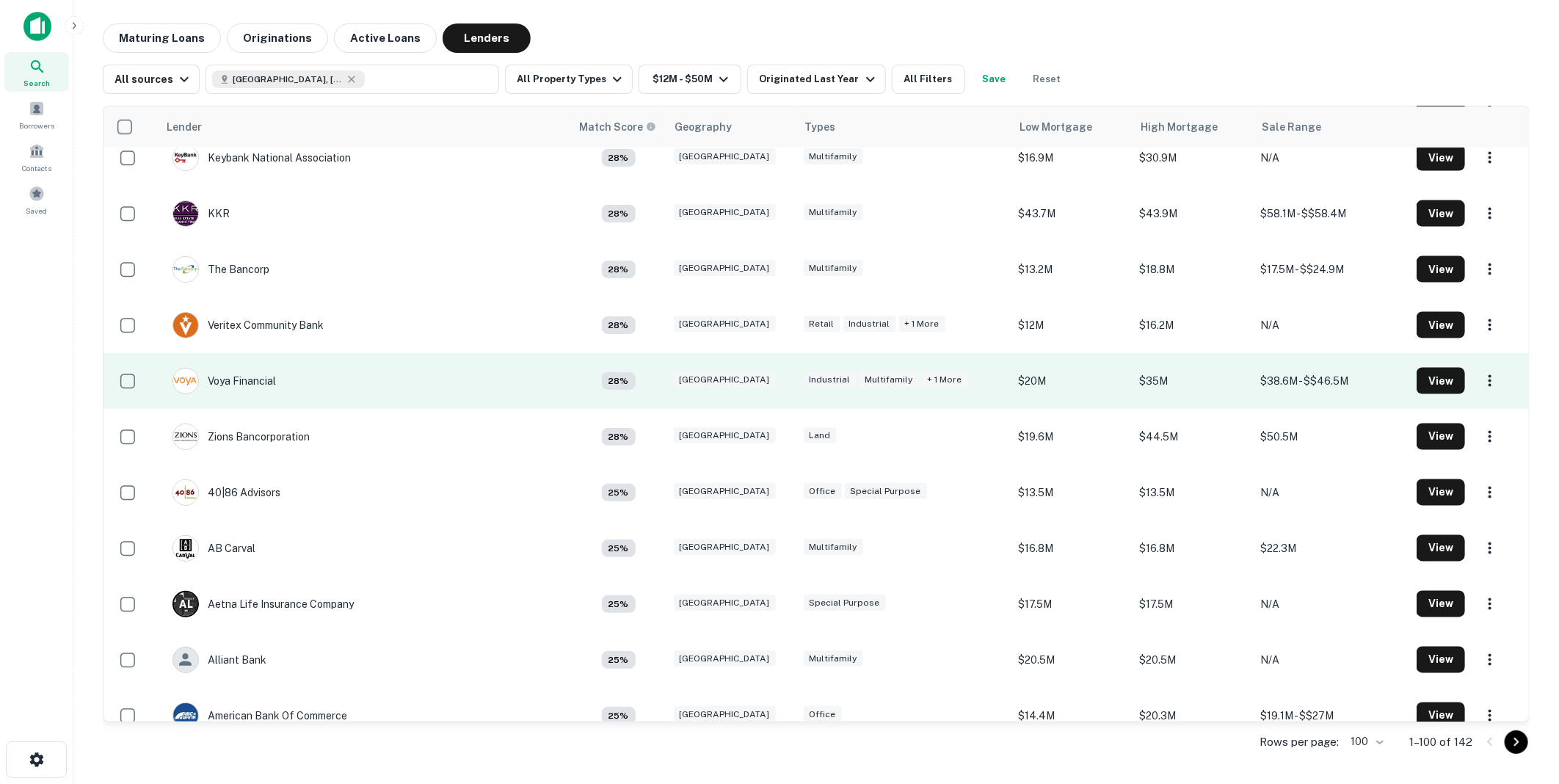
scroll to position [1549, 0]
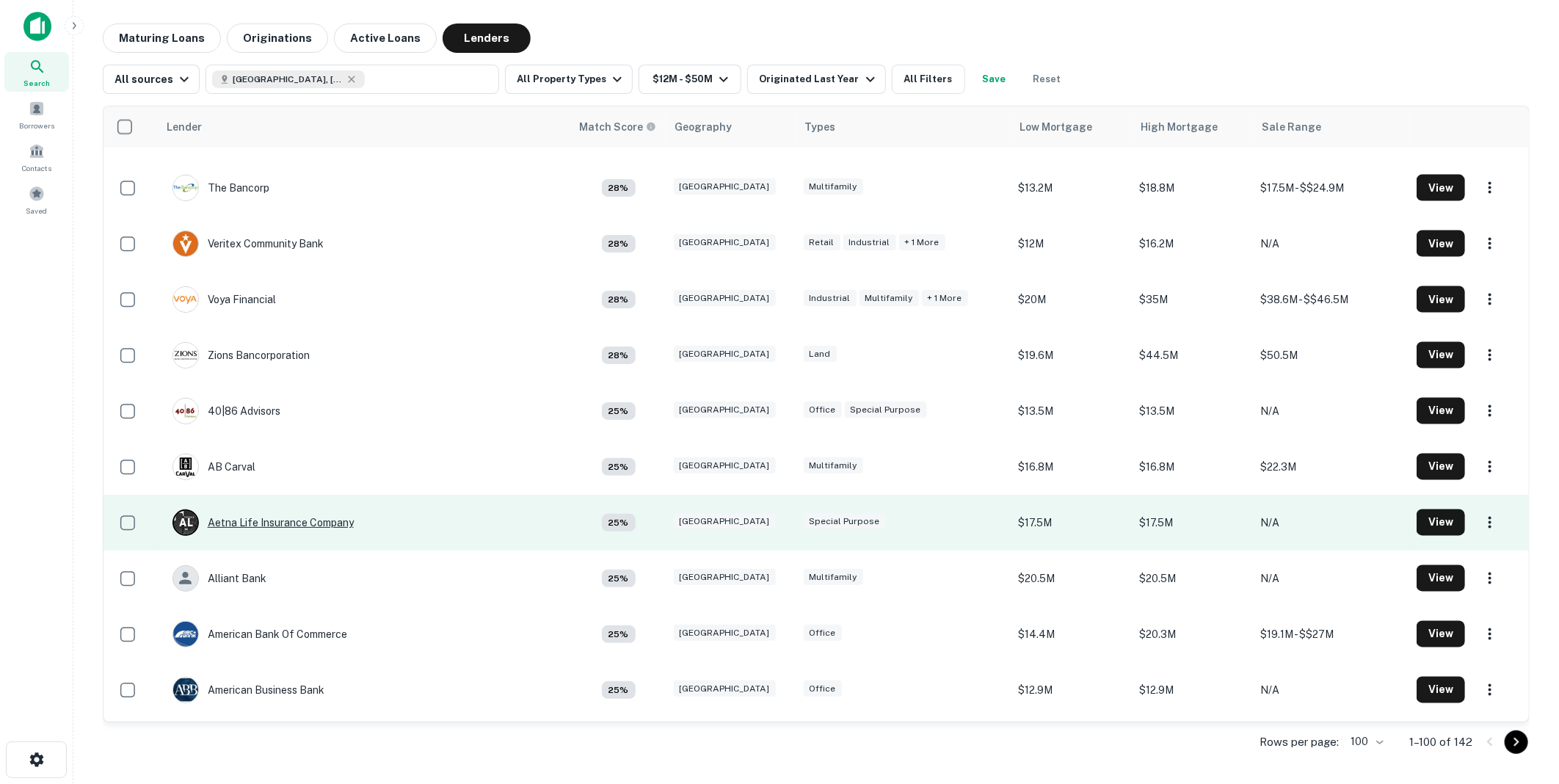
click at [282, 519] on div "A L Aetna Life Insurance Company" at bounding box center [263, 523] width 181 height 27
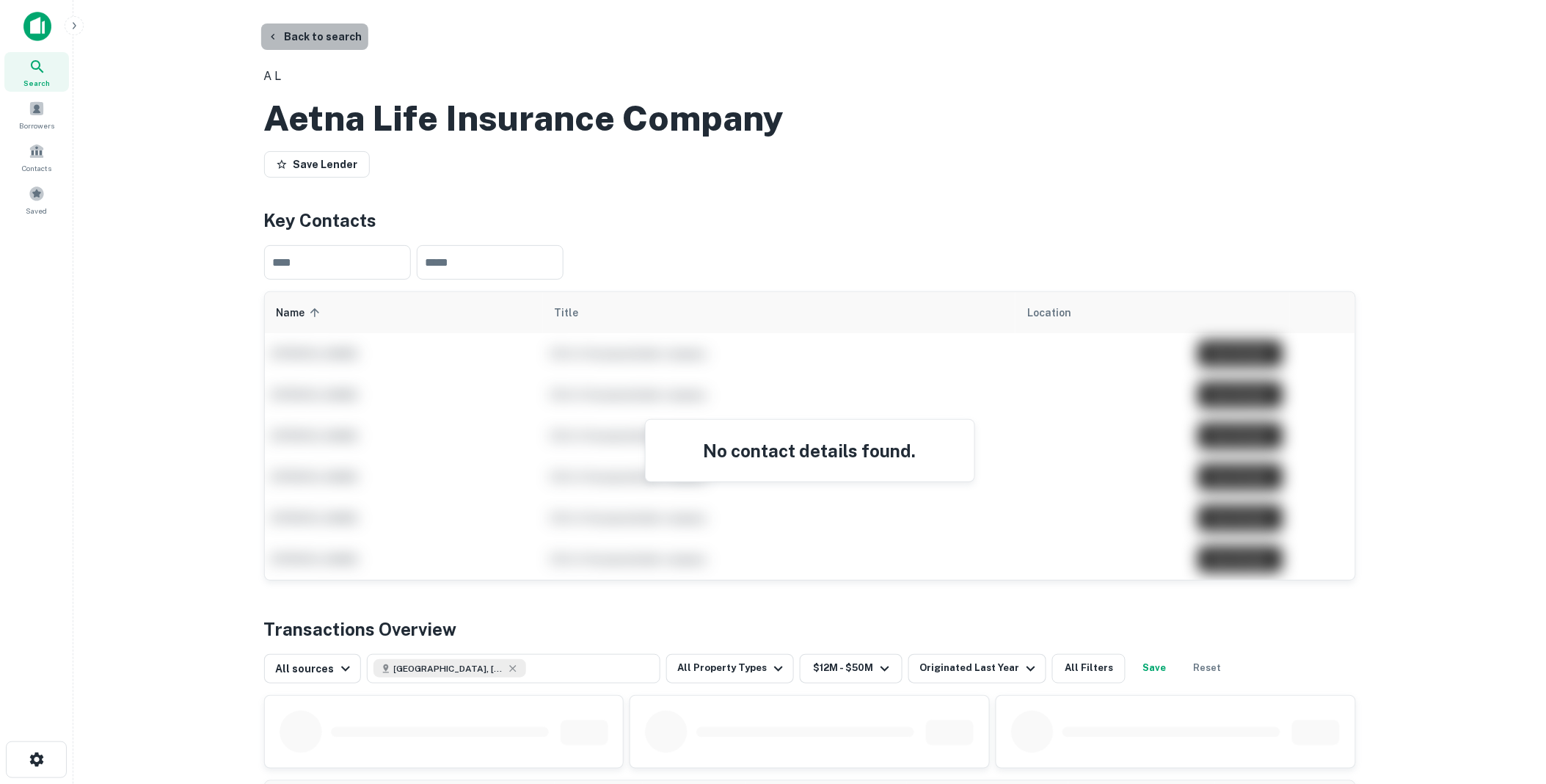
click at [330, 32] on button "Back to search" at bounding box center [314, 36] width 107 height 27
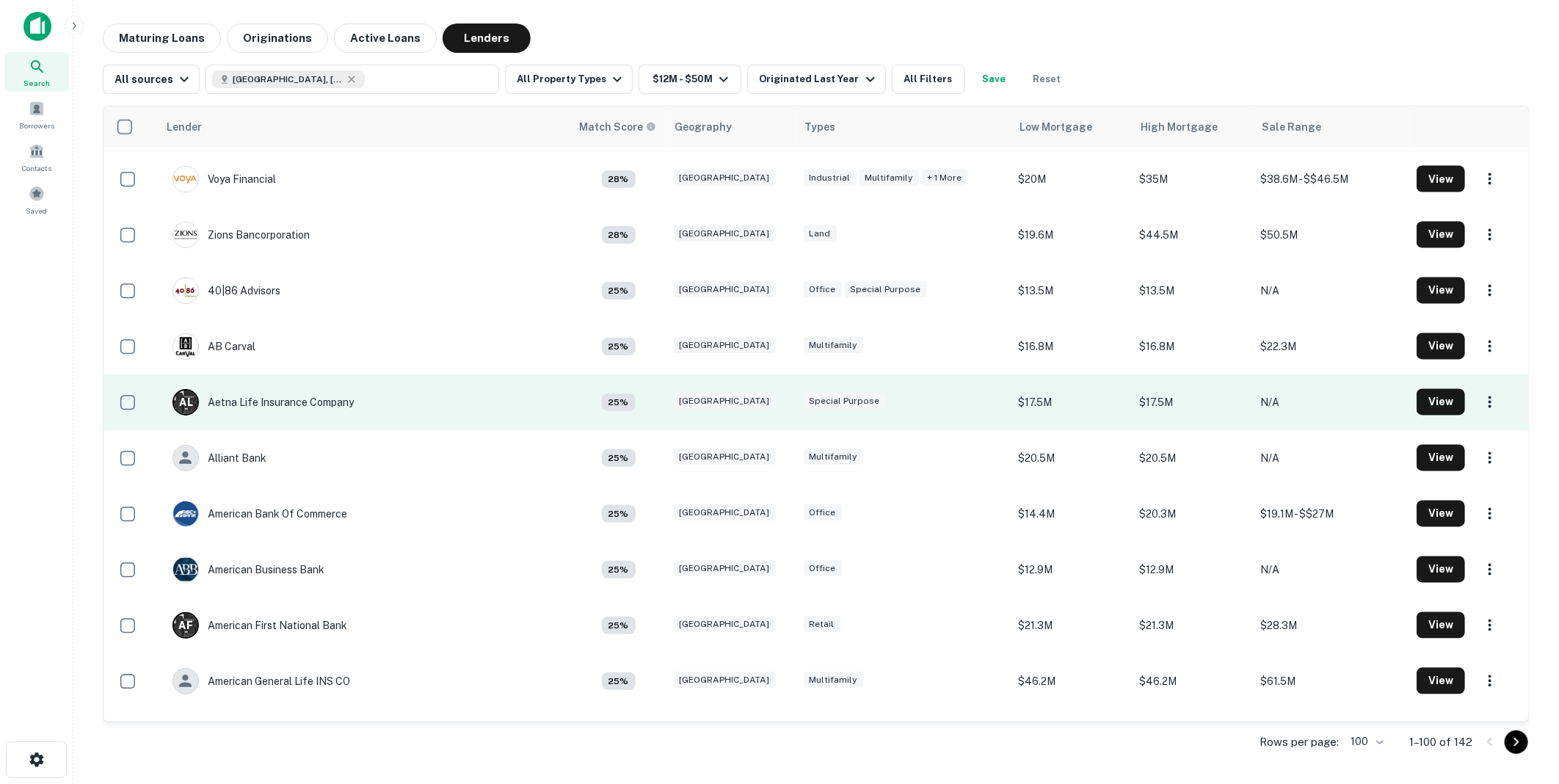
scroll to position [1712, 0]
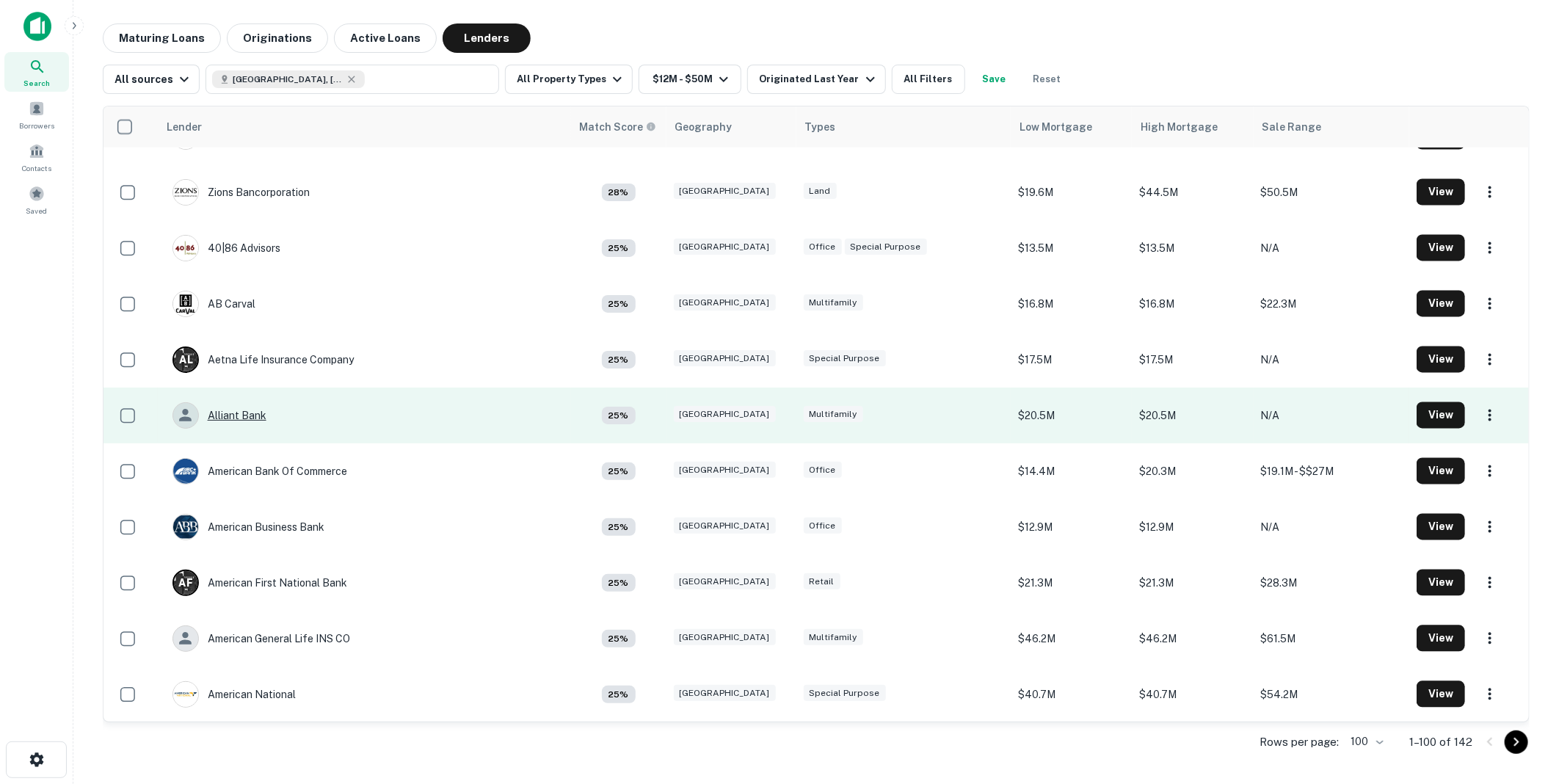
click at [246, 412] on div "Alliant Bank" at bounding box center [219, 416] width 94 height 27
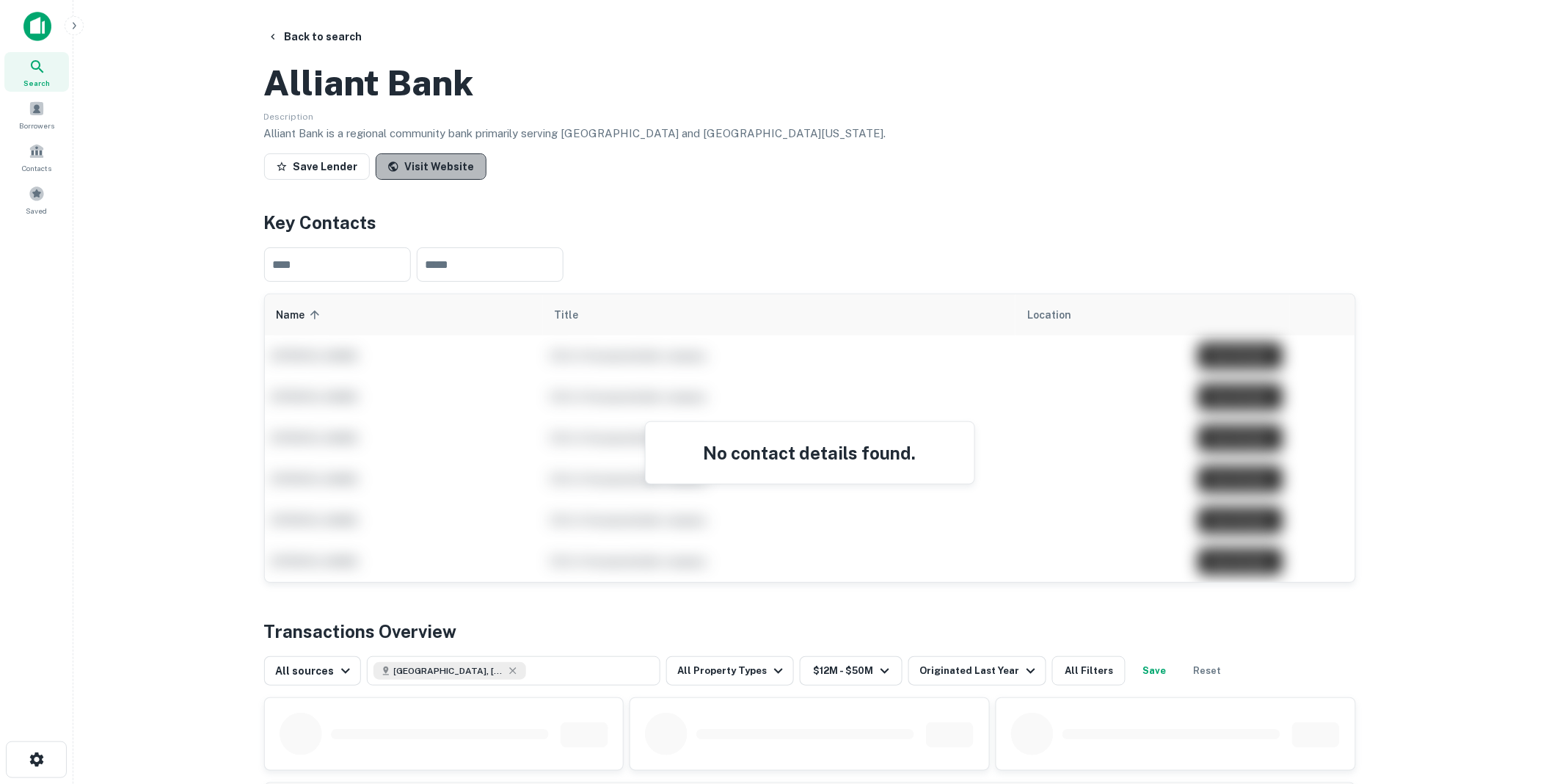
click at [435, 179] on link "Visit Website" at bounding box center [431, 167] width 111 height 27
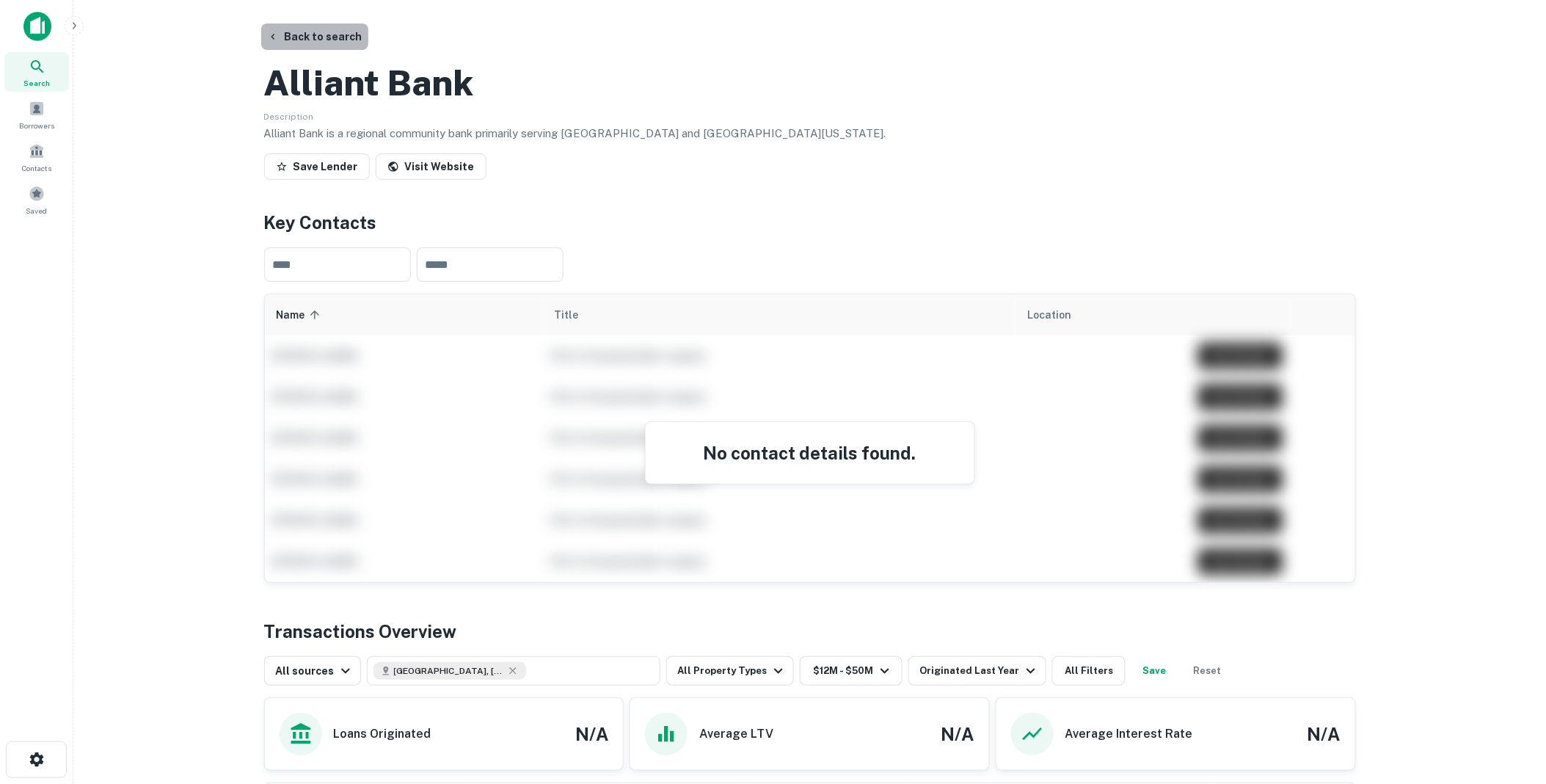
click at [334, 30] on button "Back to search" at bounding box center [314, 36] width 107 height 27
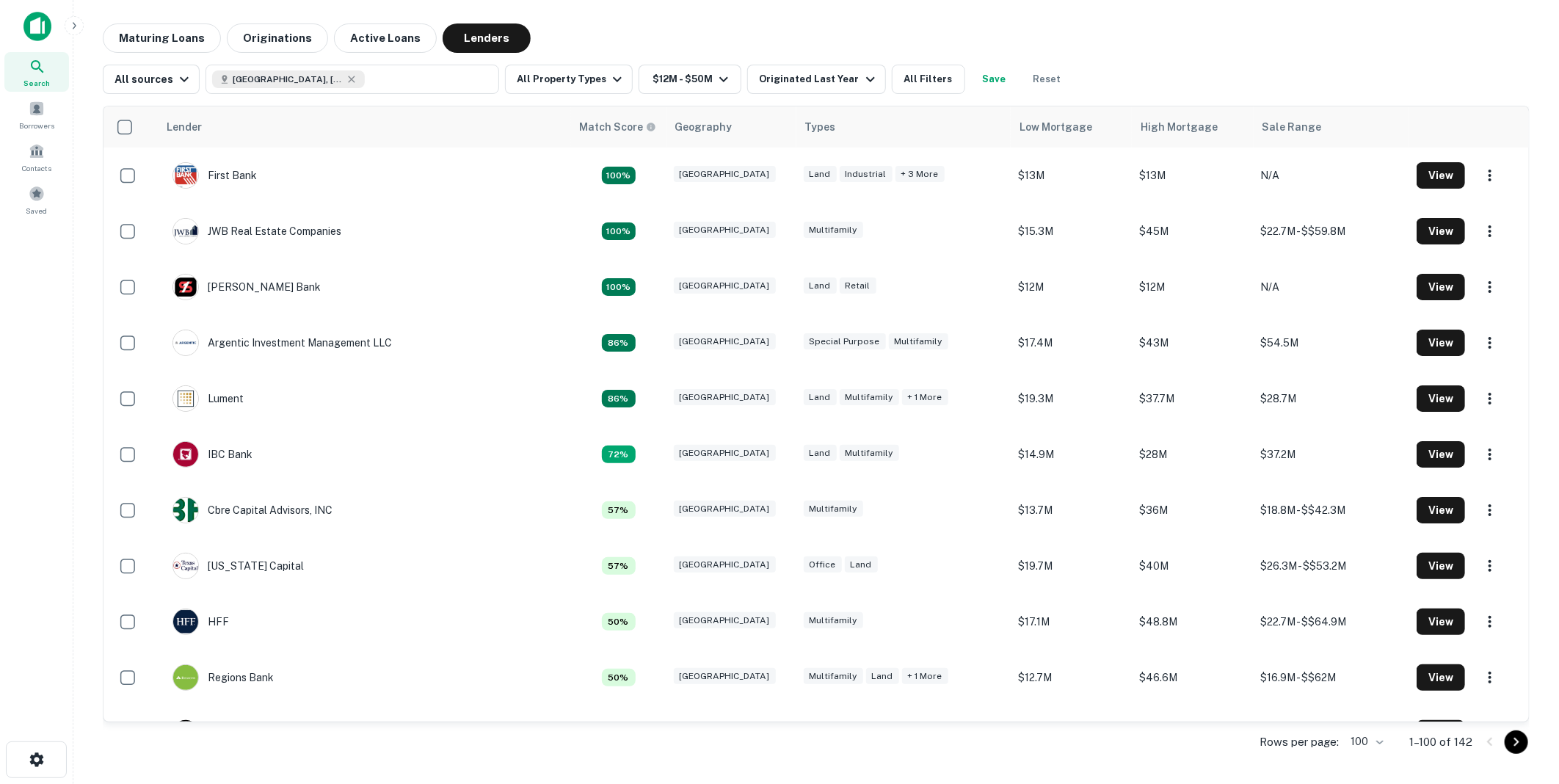
scroll to position [1712, 0]
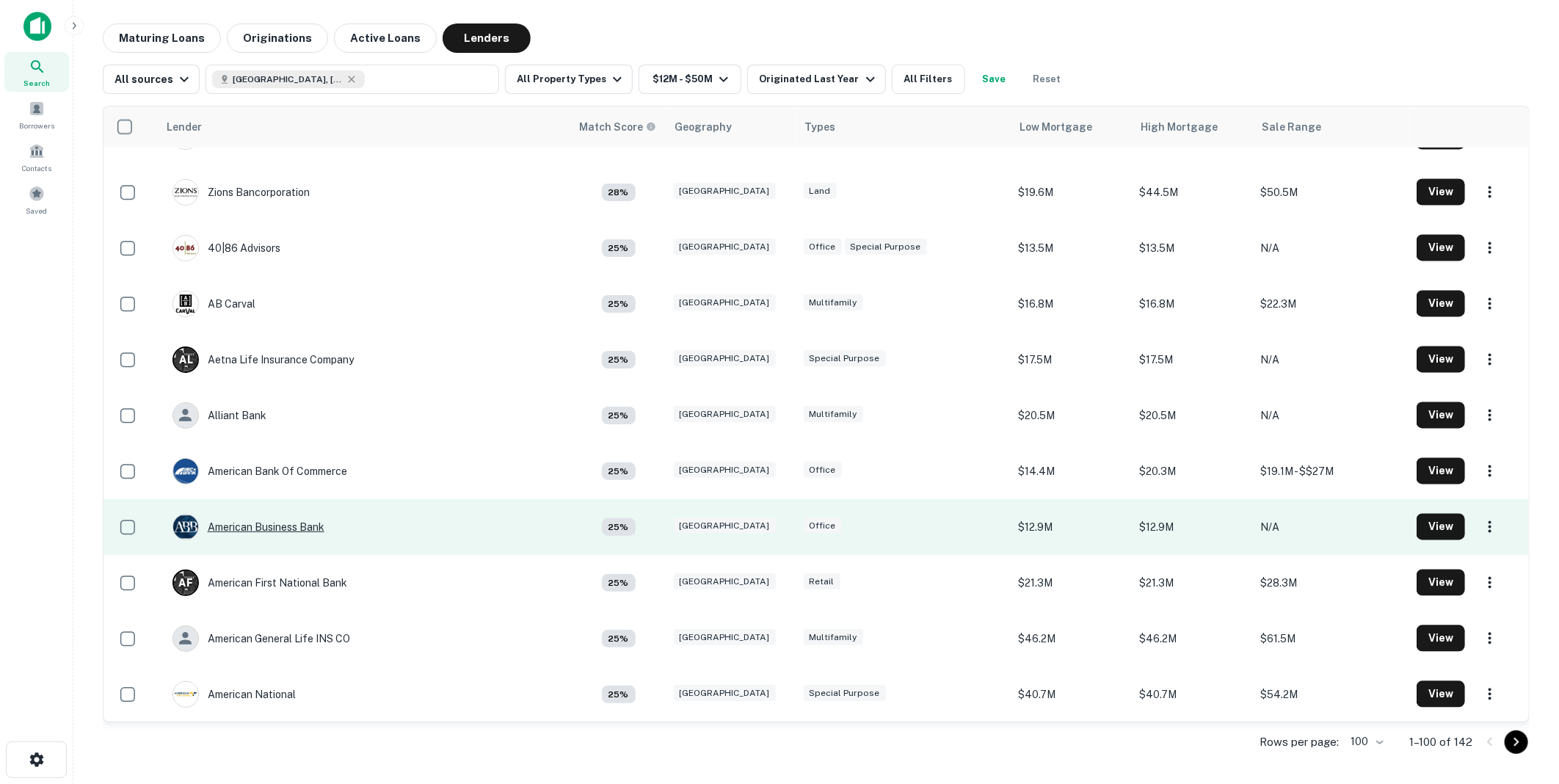
click at [258, 525] on div "American Business Bank" at bounding box center [248, 527] width 152 height 27
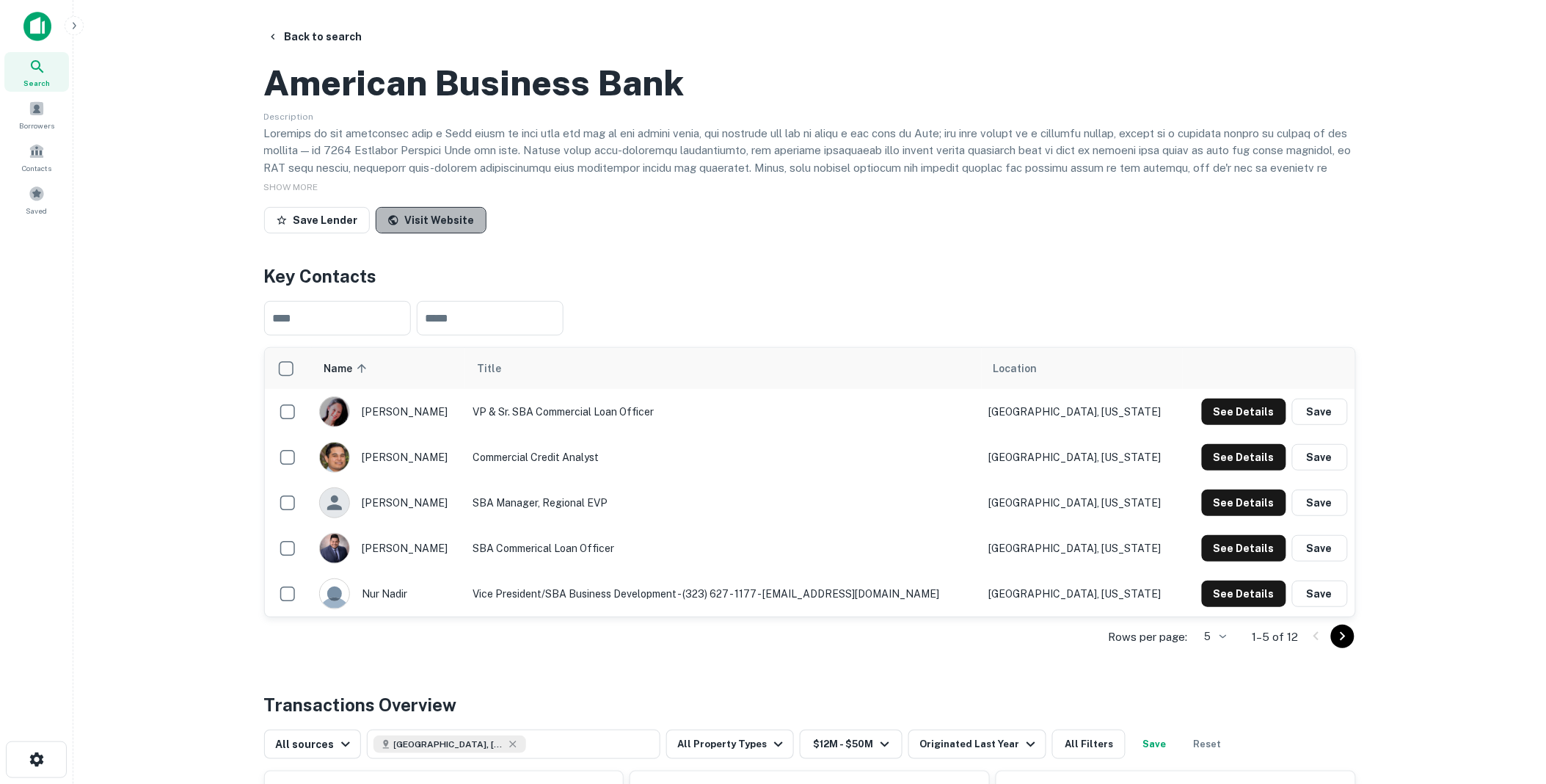
click at [437, 234] on link "Visit Website" at bounding box center [431, 220] width 111 height 27
click at [334, 34] on button "Back to search" at bounding box center [314, 36] width 107 height 27
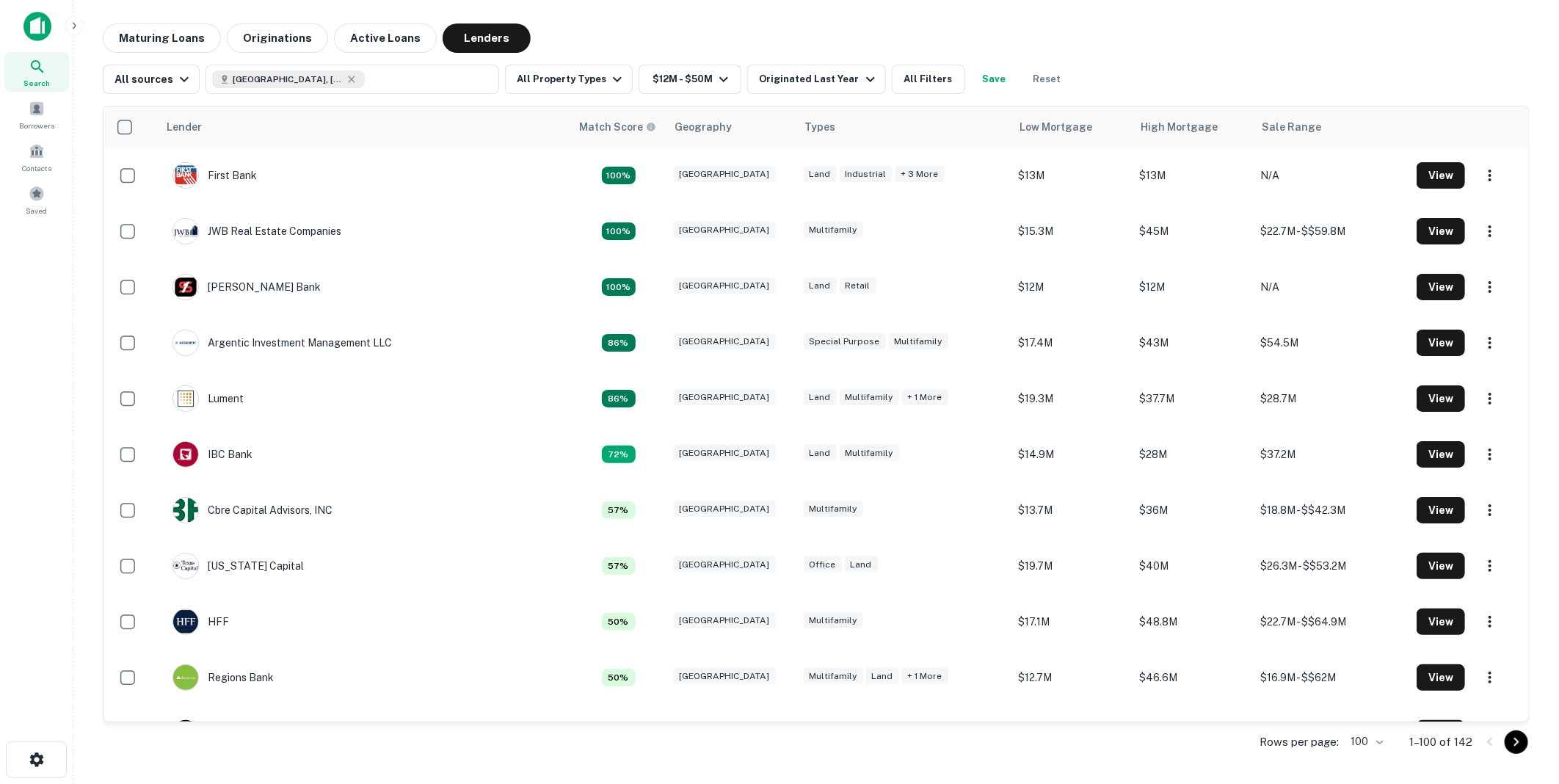
scroll to position [1712, 0]
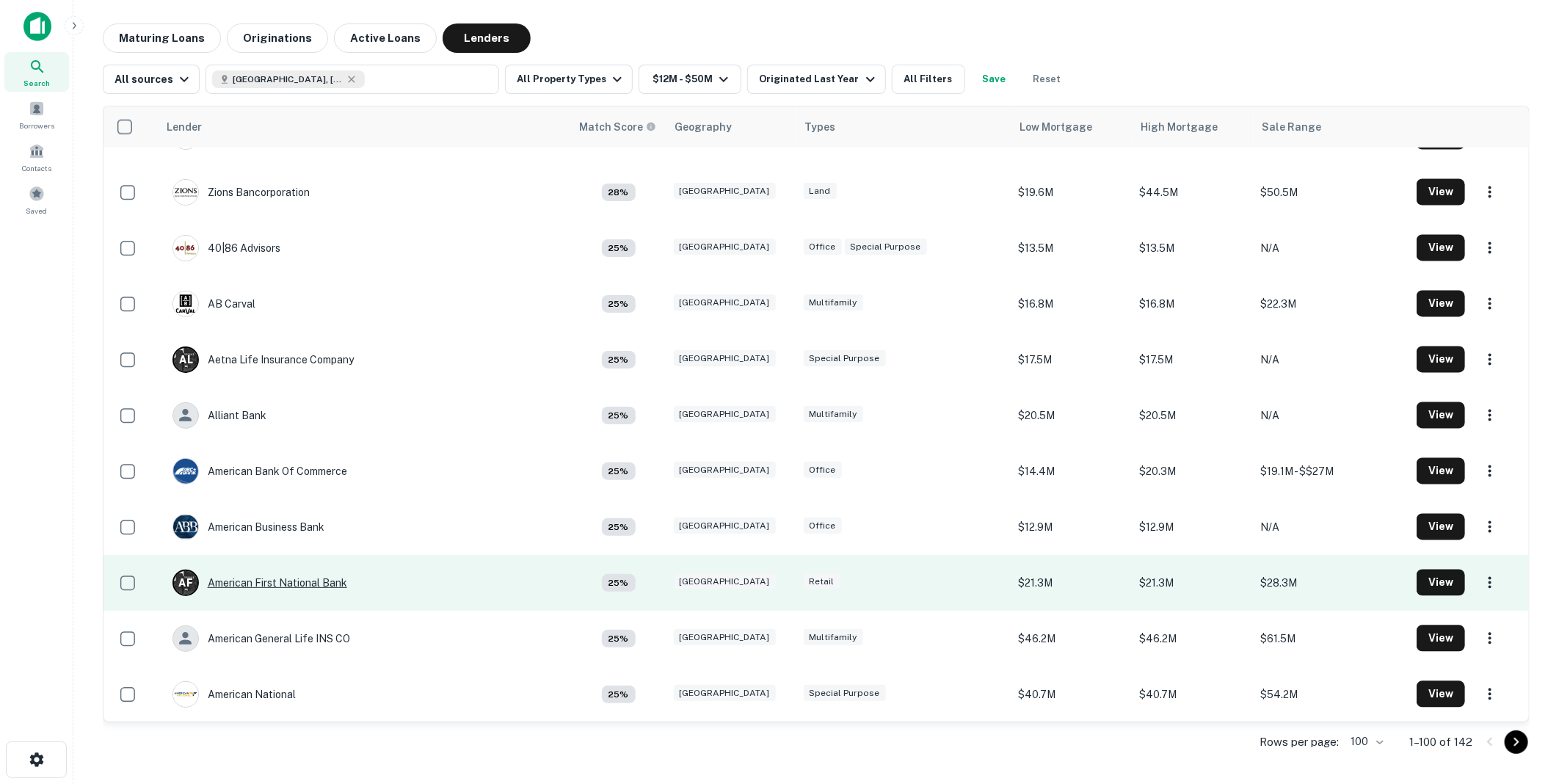
click at [289, 580] on div "A F American First National Bank" at bounding box center [259, 582] width 175 height 27
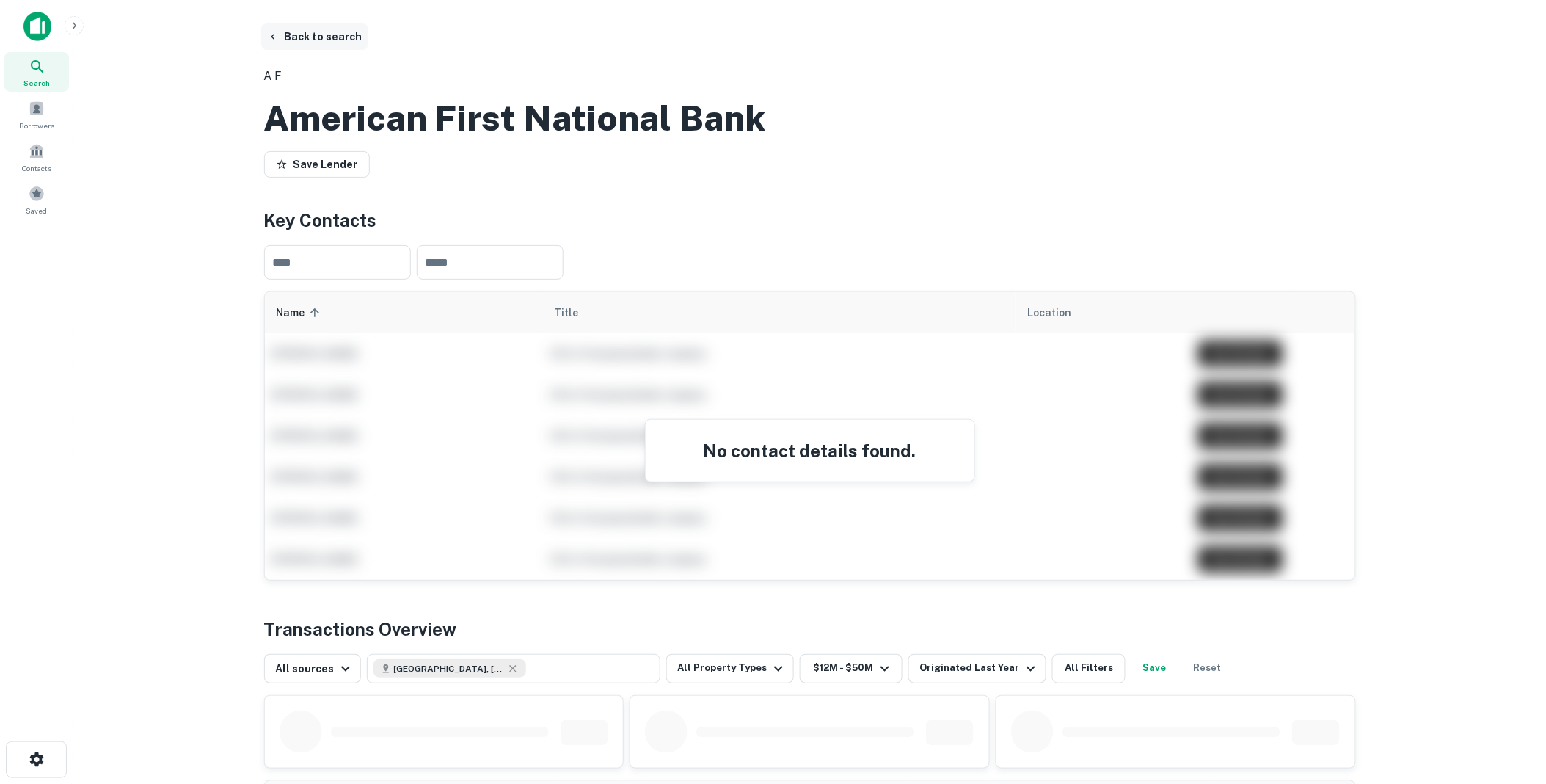
click at [335, 36] on button "Back to search" at bounding box center [314, 36] width 107 height 27
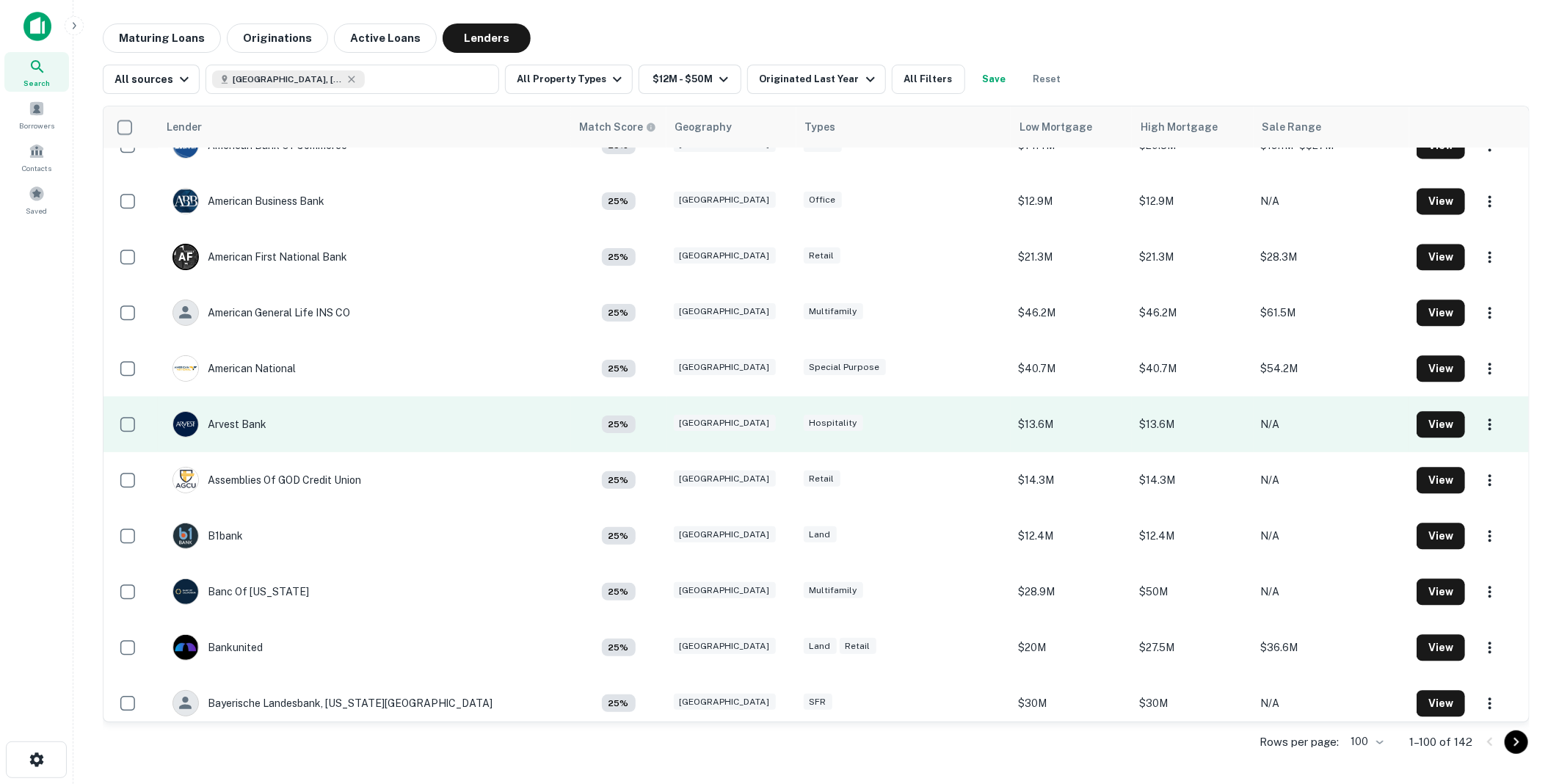
scroll to position [2119, 0]
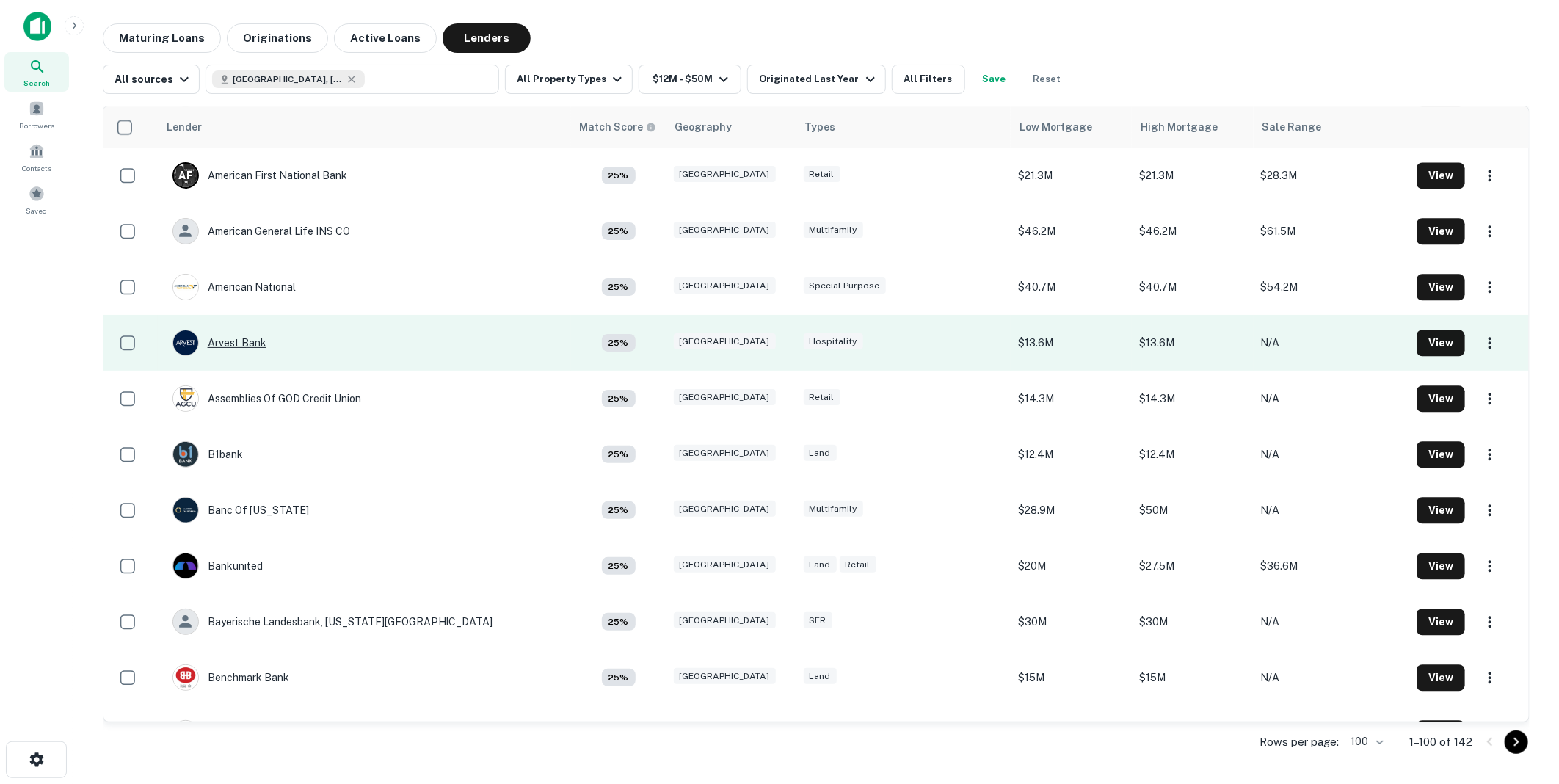
click at [239, 337] on div "Arvest Bank" at bounding box center [219, 343] width 94 height 27
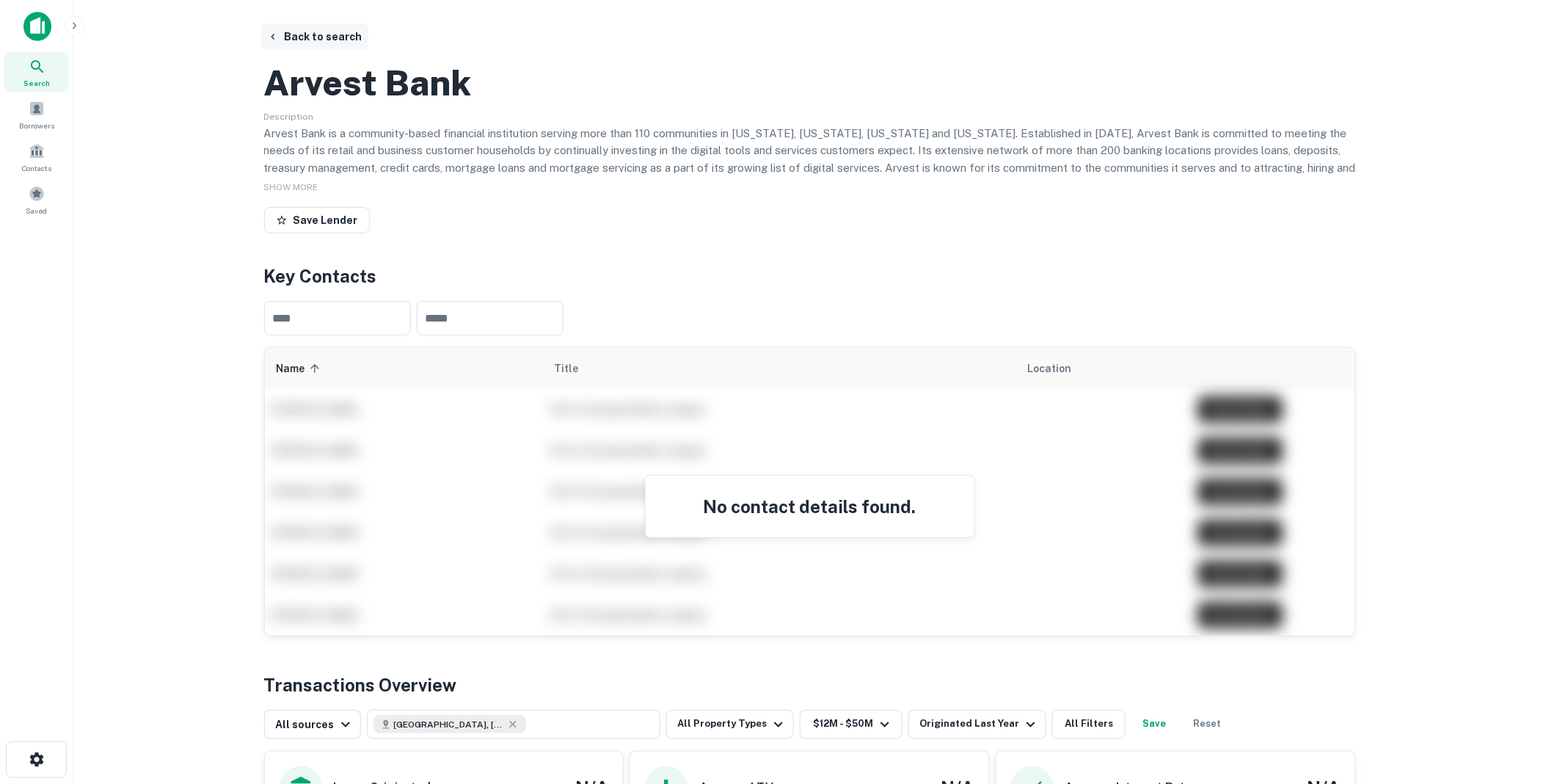
click at [326, 33] on button "Back to search" at bounding box center [314, 36] width 107 height 27
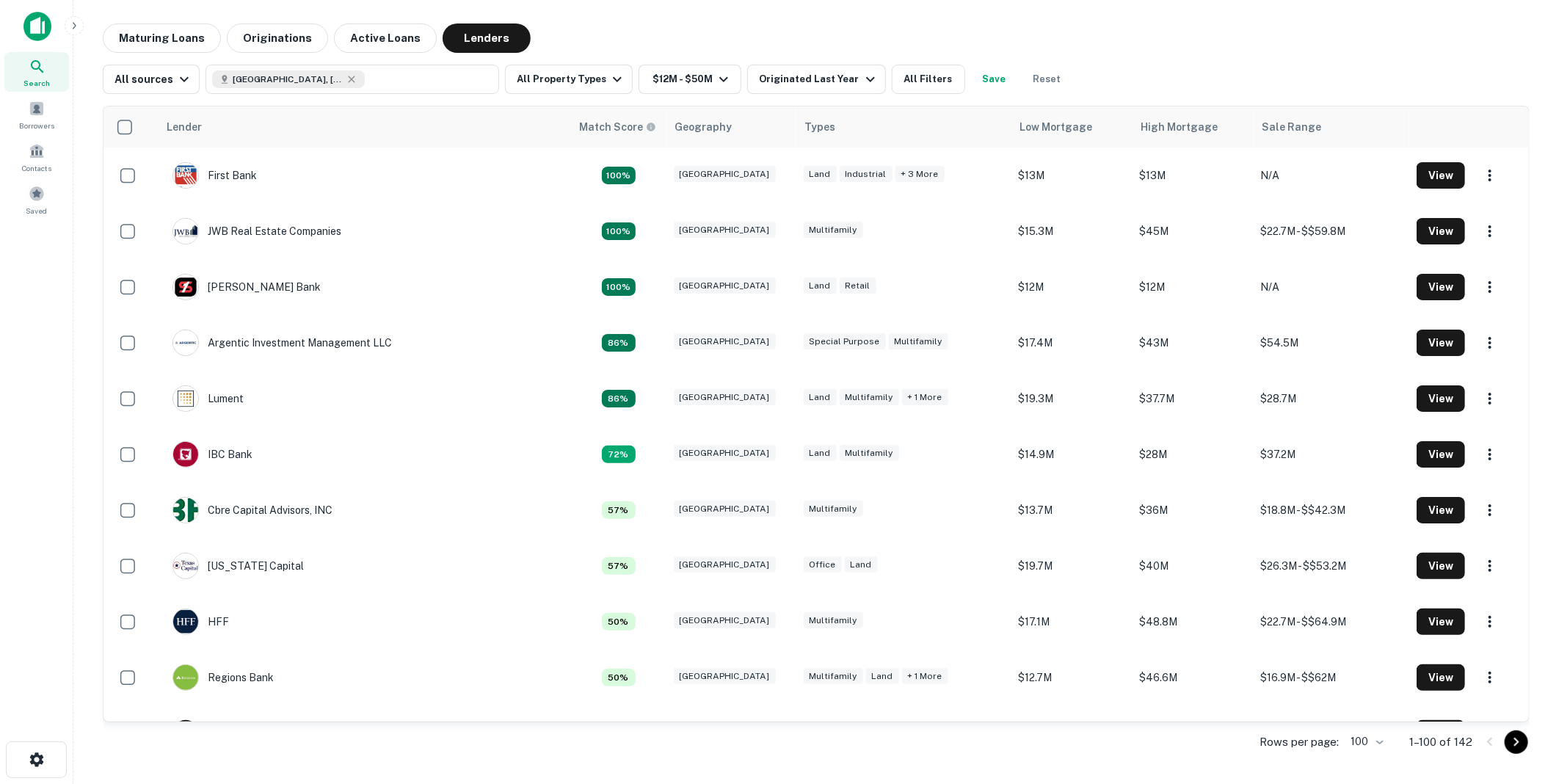
scroll to position [2118, 0]
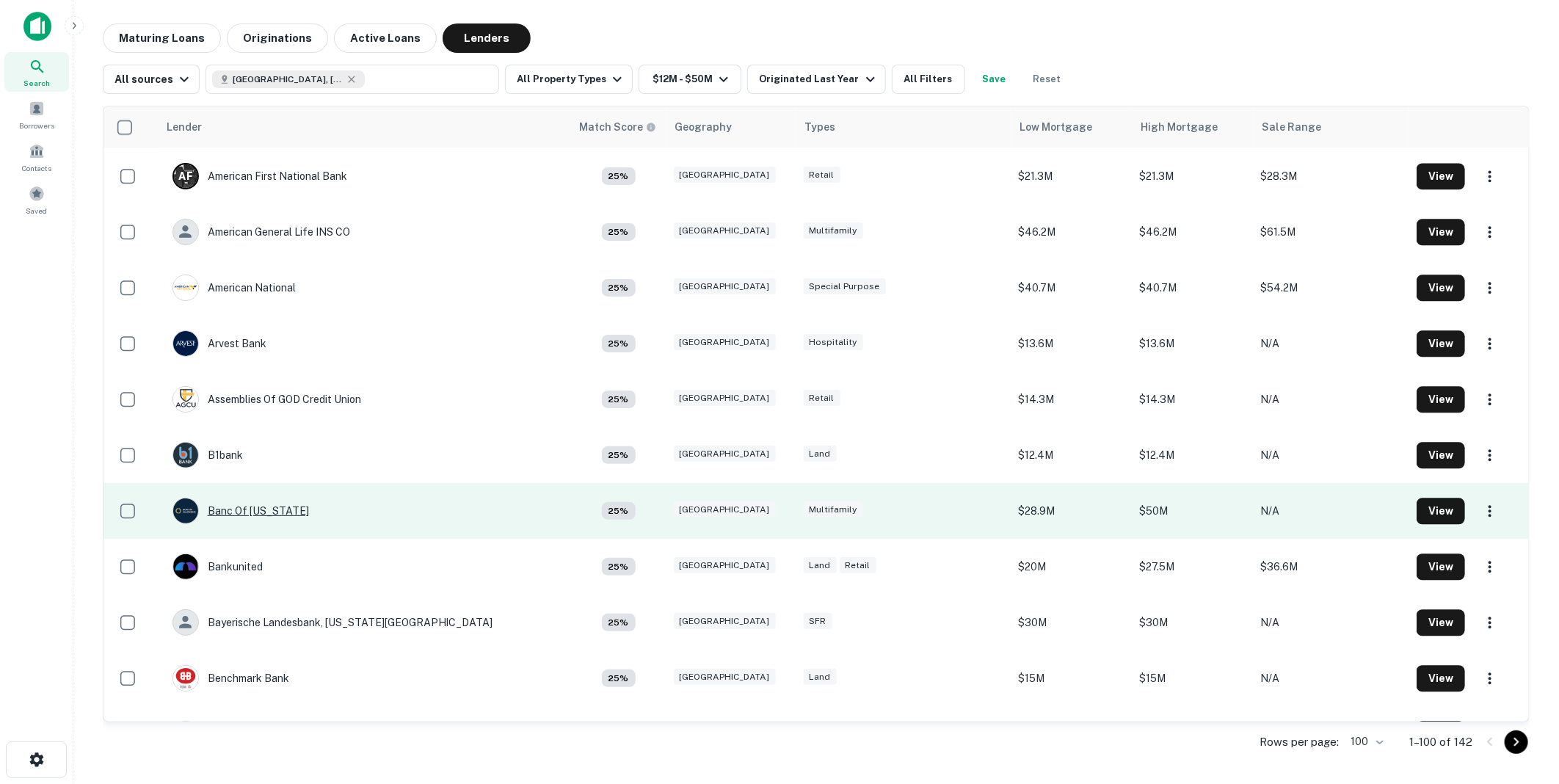
click at [272, 507] on div "Banc Of [US_STATE]" at bounding box center [241, 511] width 137 height 27
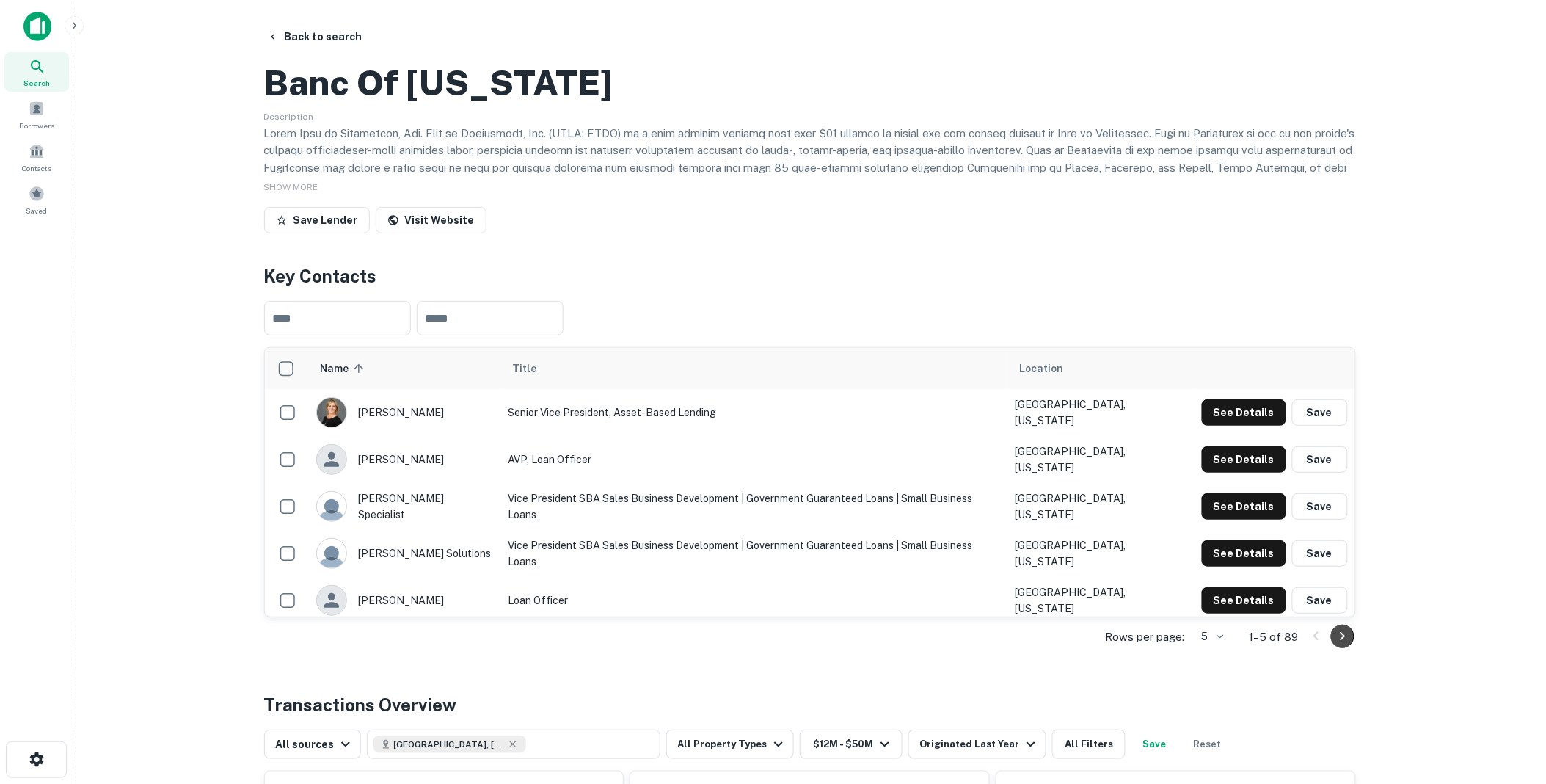
click at [1344, 645] on icon "Go to next page" at bounding box center [1343, 637] width 18 height 18
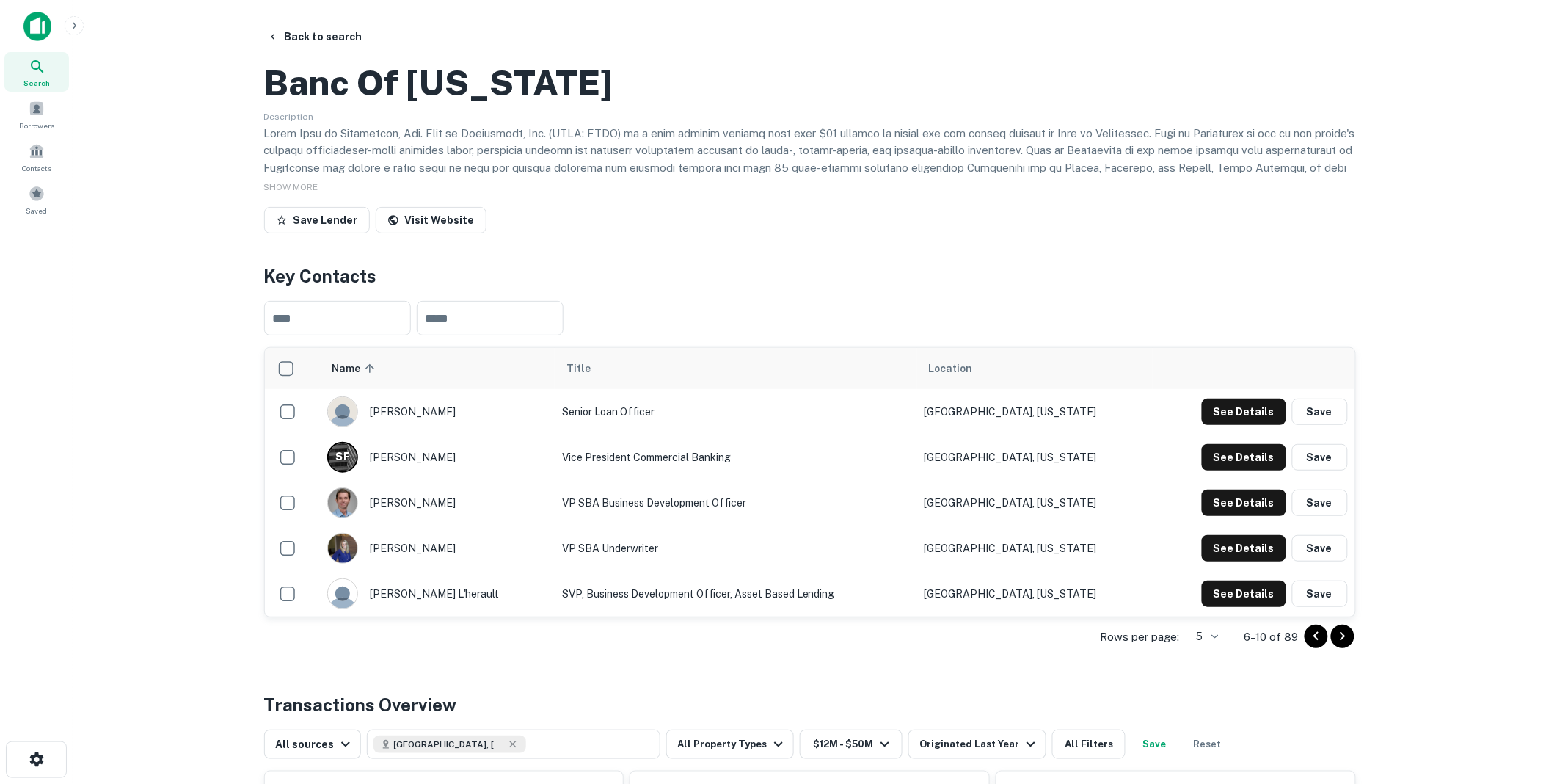
click at [1344, 645] on icon "Go to next page" at bounding box center [1343, 637] width 18 height 18
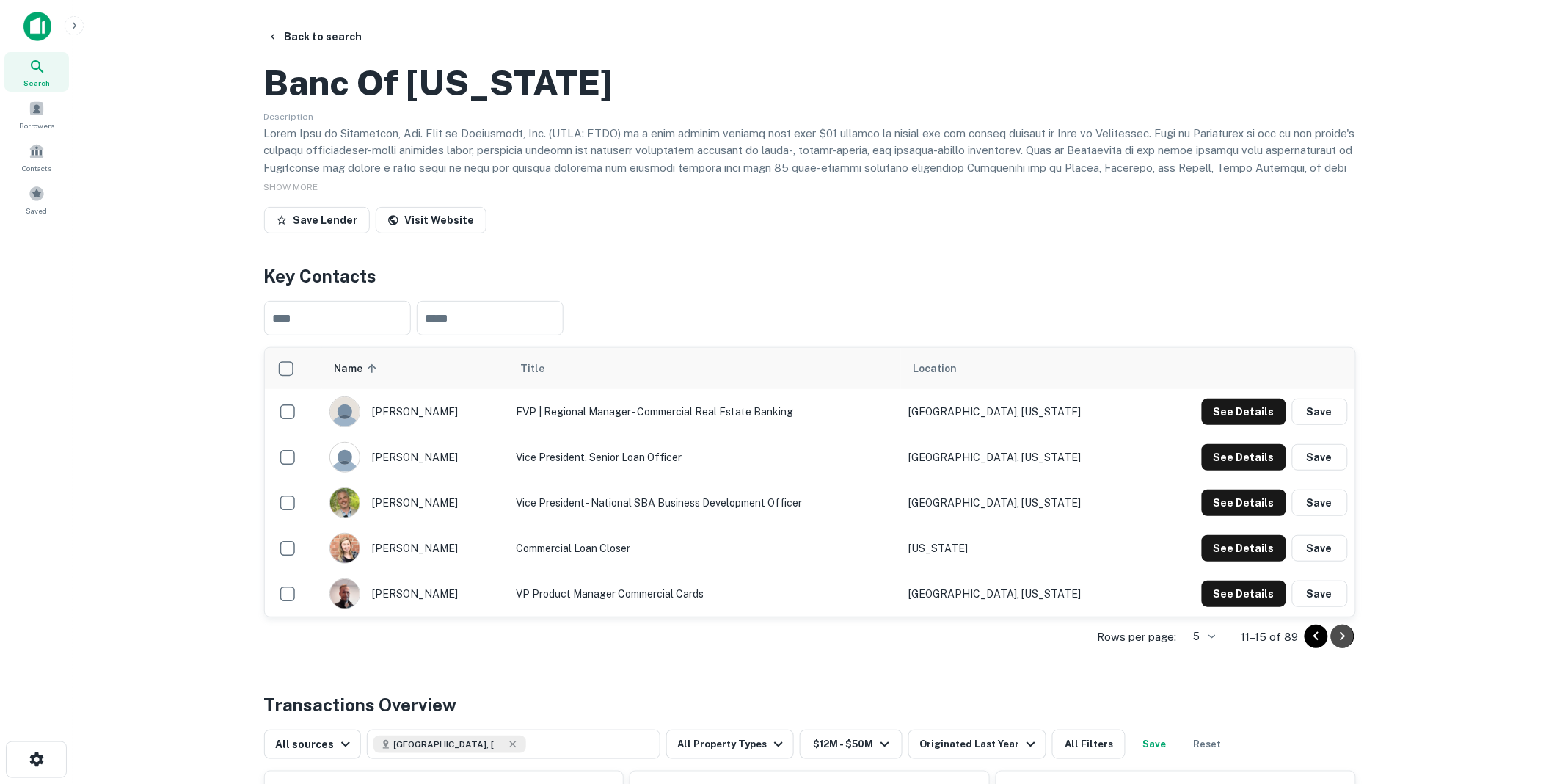
click at [1345, 645] on icon "Go to next page" at bounding box center [1343, 637] width 18 height 18
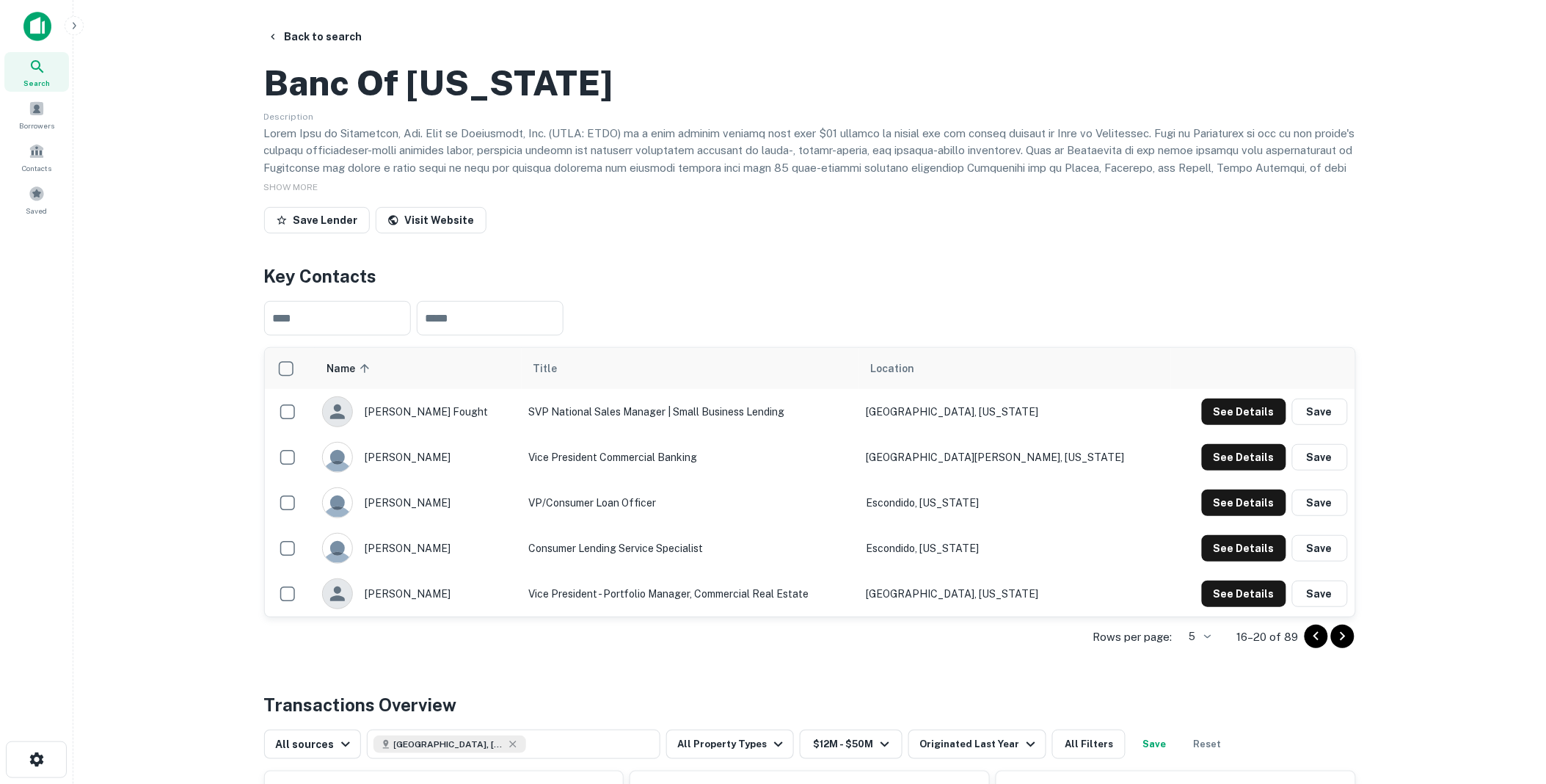
click at [1317, 645] on icon "Go to previous page" at bounding box center [1317, 637] width 18 height 18
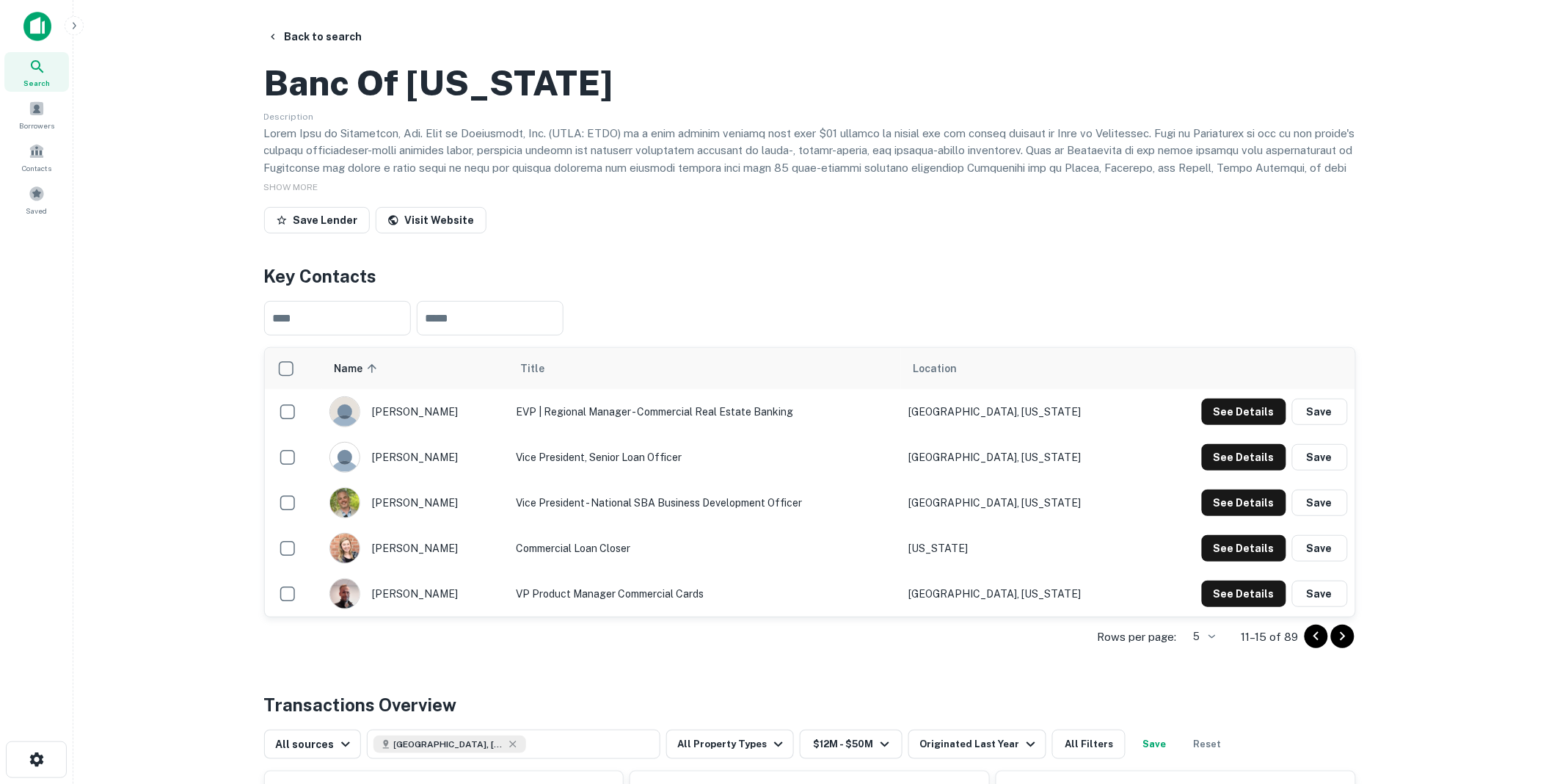
click at [1317, 645] on icon "Go to previous page" at bounding box center [1317, 637] width 18 height 18
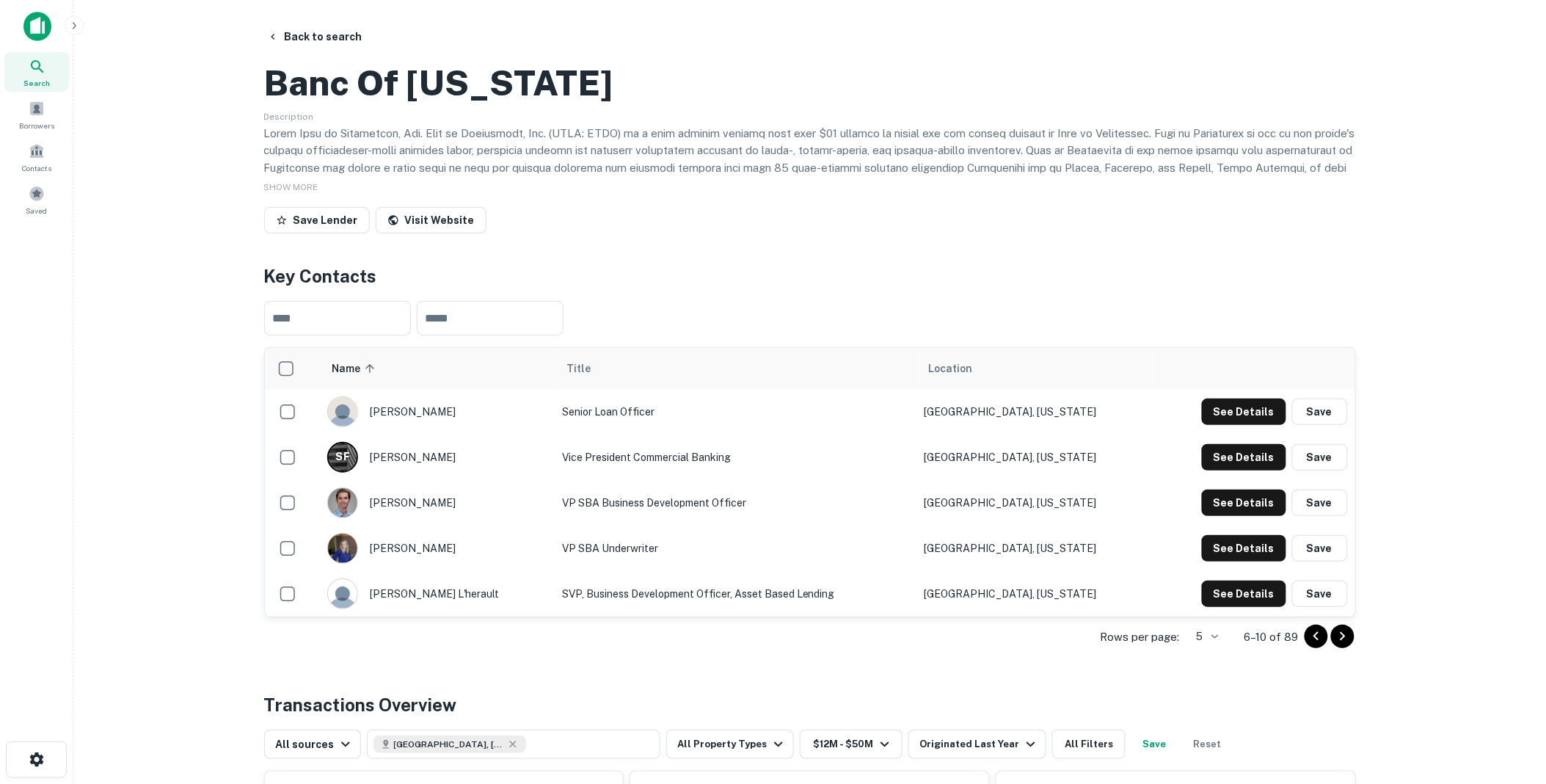
click at [1317, 645] on icon "Go to previous page" at bounding box center [1317, 637] width 18 height 18
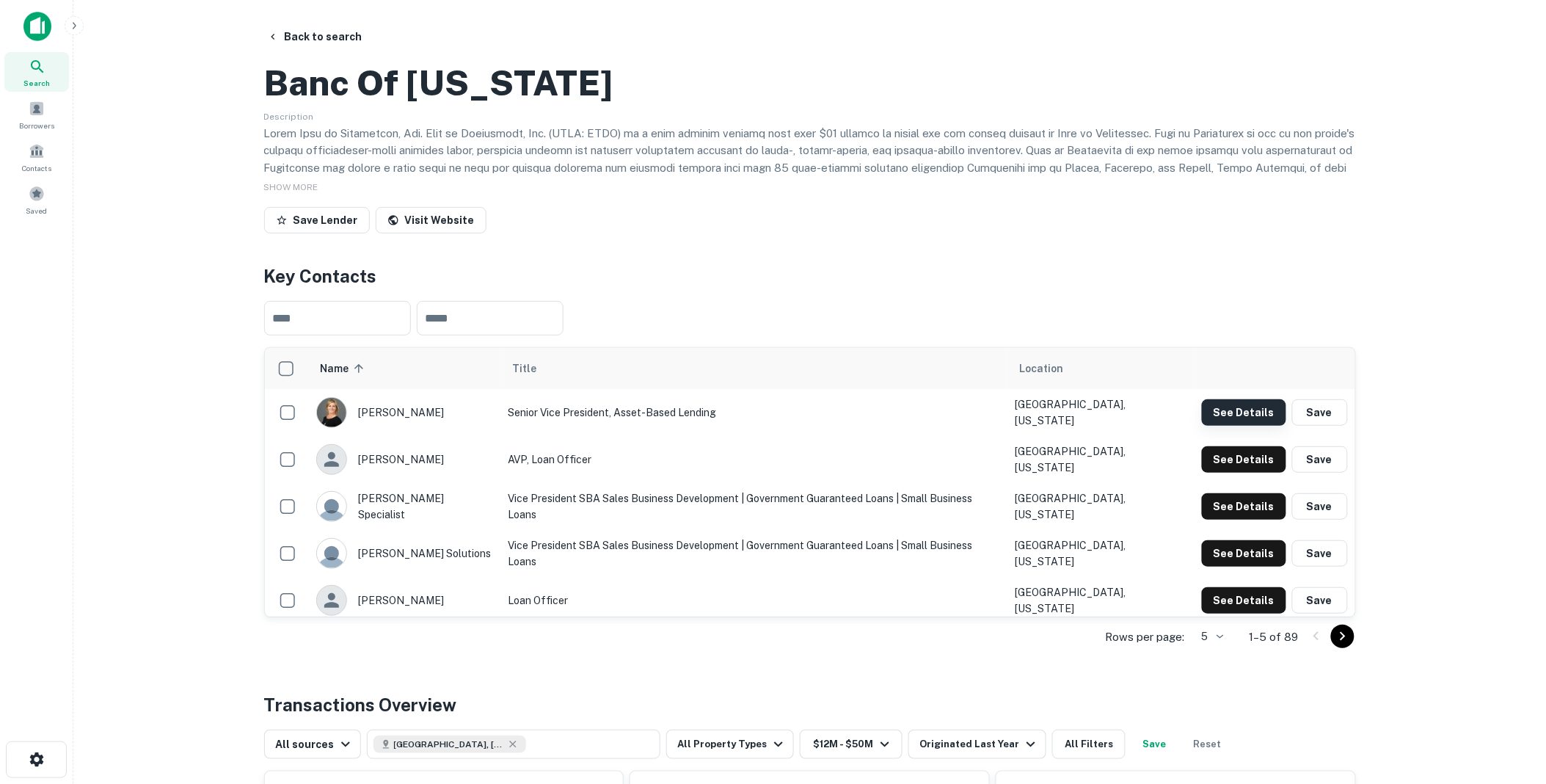
click at [1239, 425] on button "See Details" at bounding box center [1244, 413] width 84 height 27
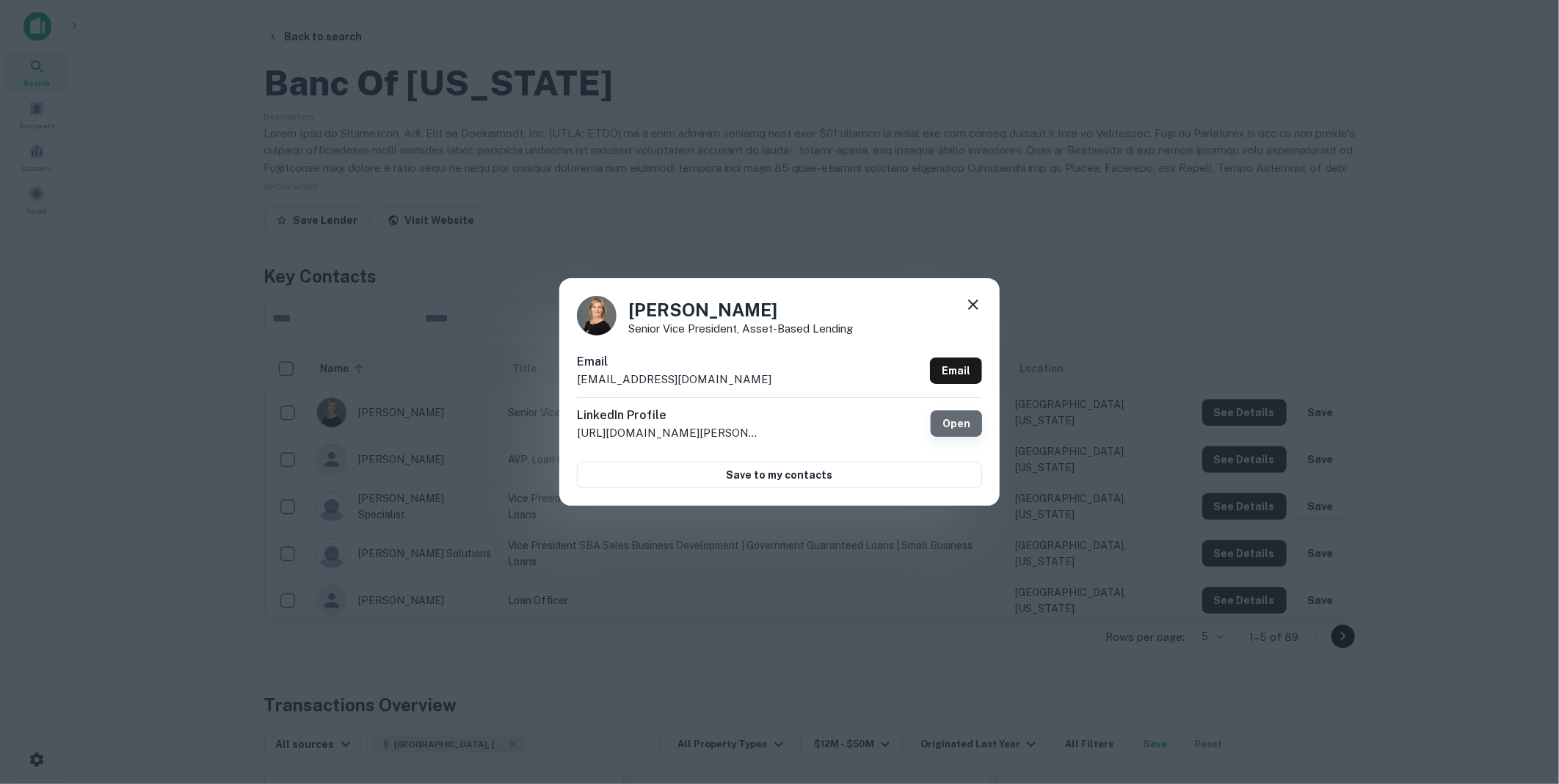
click at [957, 424] on link "Open" at bounding box center [957, 424] width 52 height 27
click at [972, 302] on icon at bounding box center [974, 305] width 11 height 11
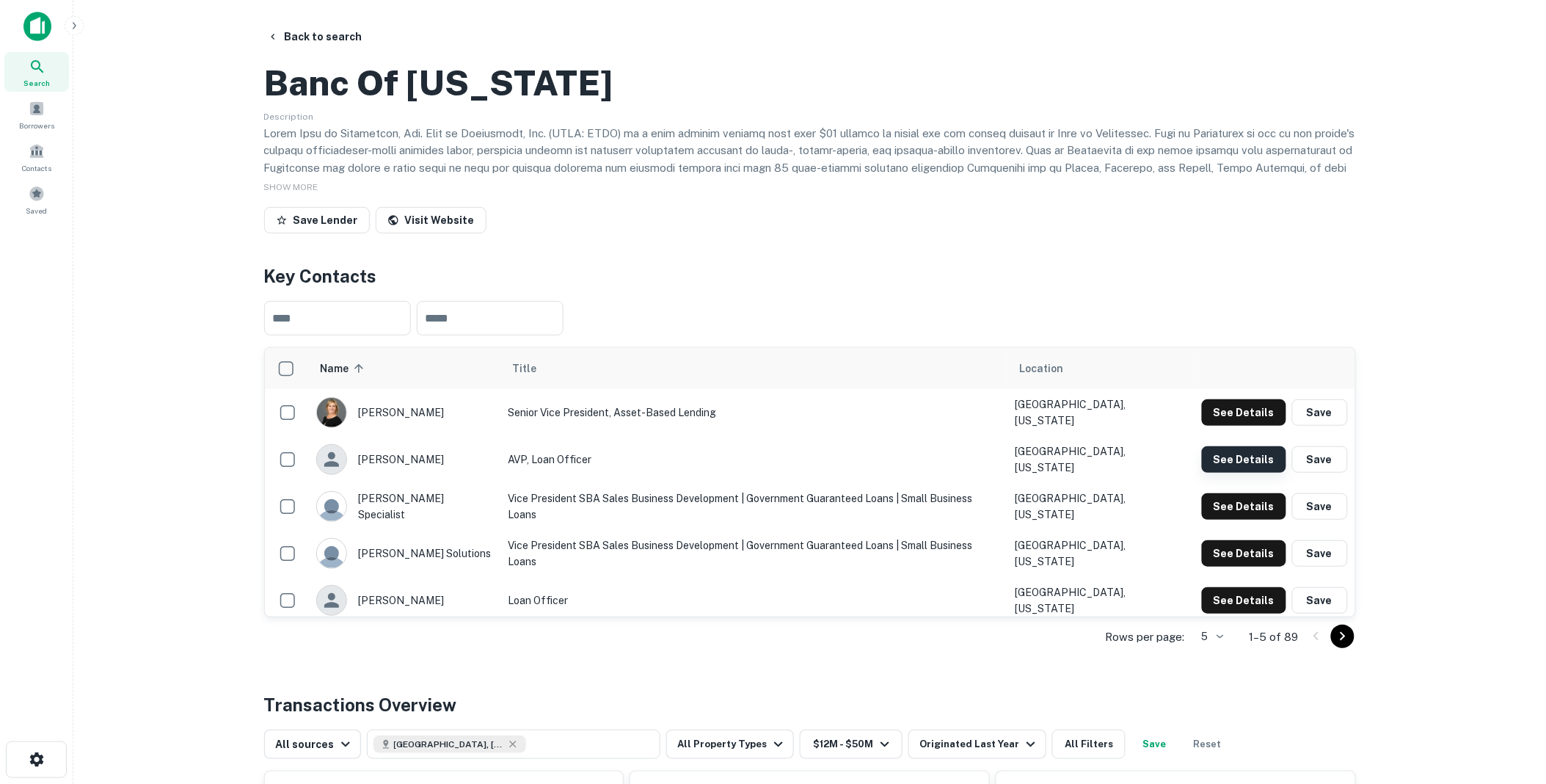
click at [1237, 472] on button "See Details" at bounding box center [1244, 459] width 84 height 27
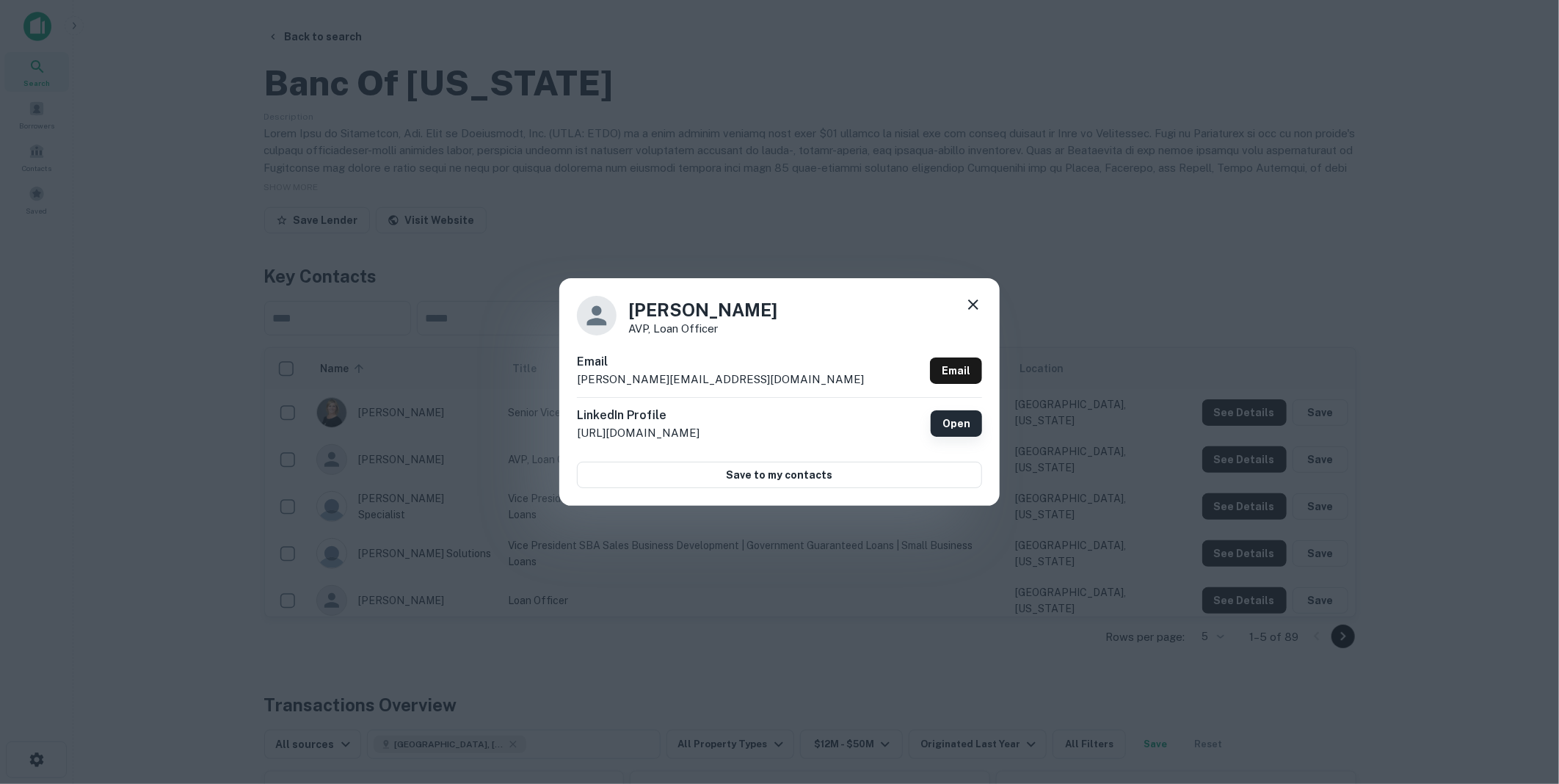
click at [956, 424] on link "Open" at bounding box center [957, 424] width 52 height 27
click at [971, 303] on icon at bounding box center [974, 305] width 11 height 11
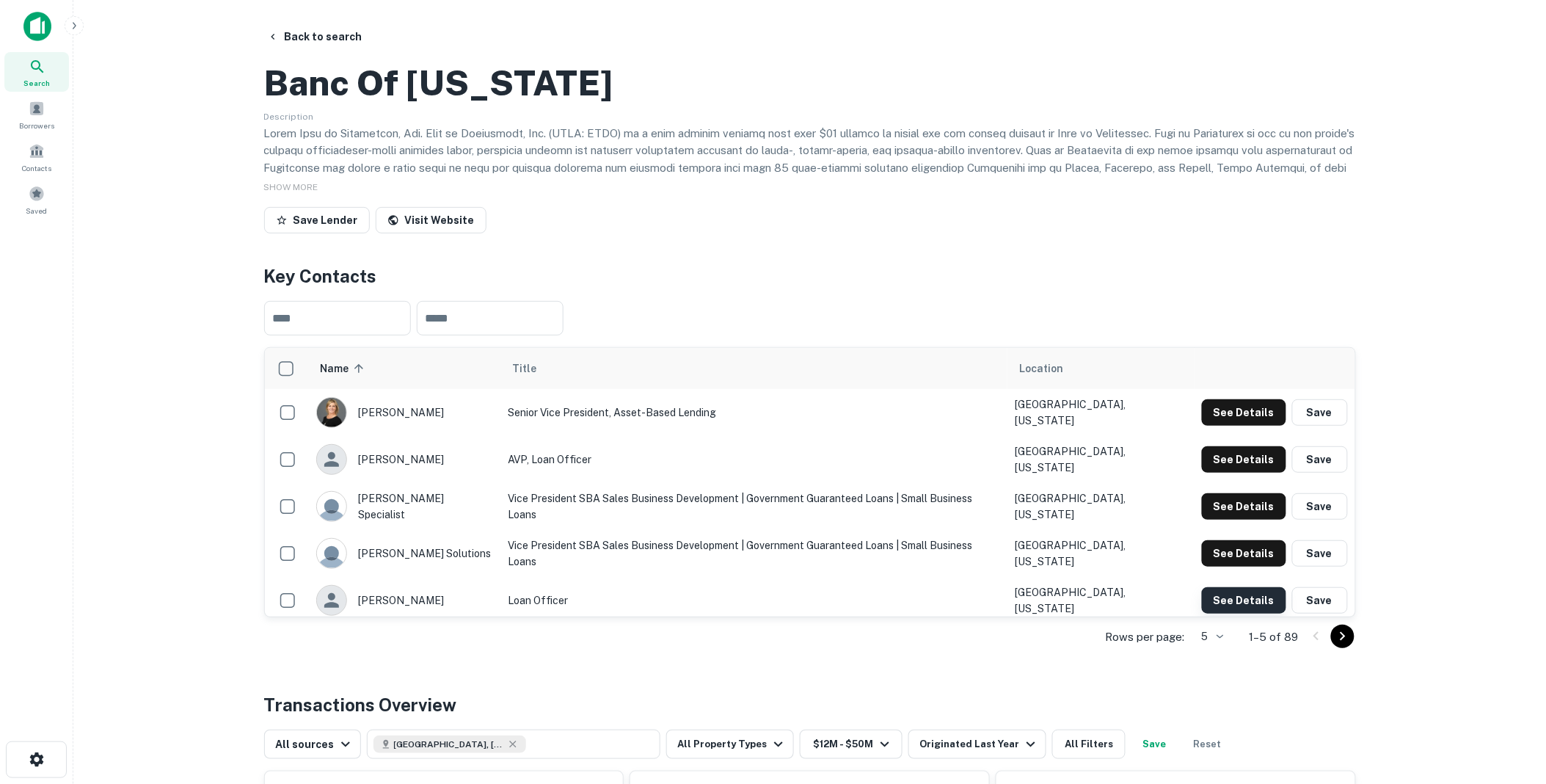
click at [1234, 614] on button "See Details" at bounding box center [1244, 600] width 84 height 27
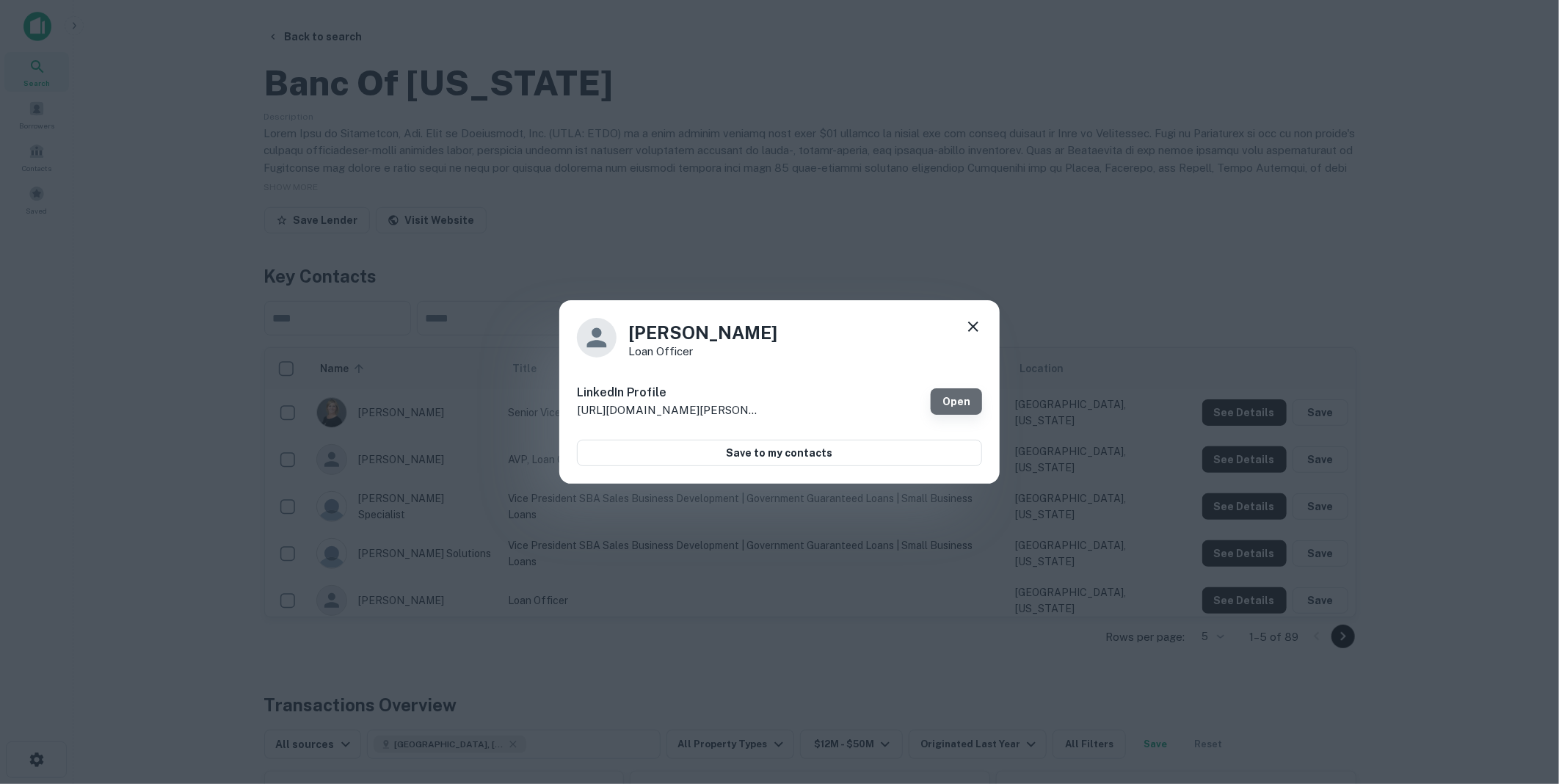
click at [951, 400] on link "Open" at bounding box center [957, 401] width 52 height 27
click at [975, 319] on icon at bounding box center [974, 327] width 18 height 18
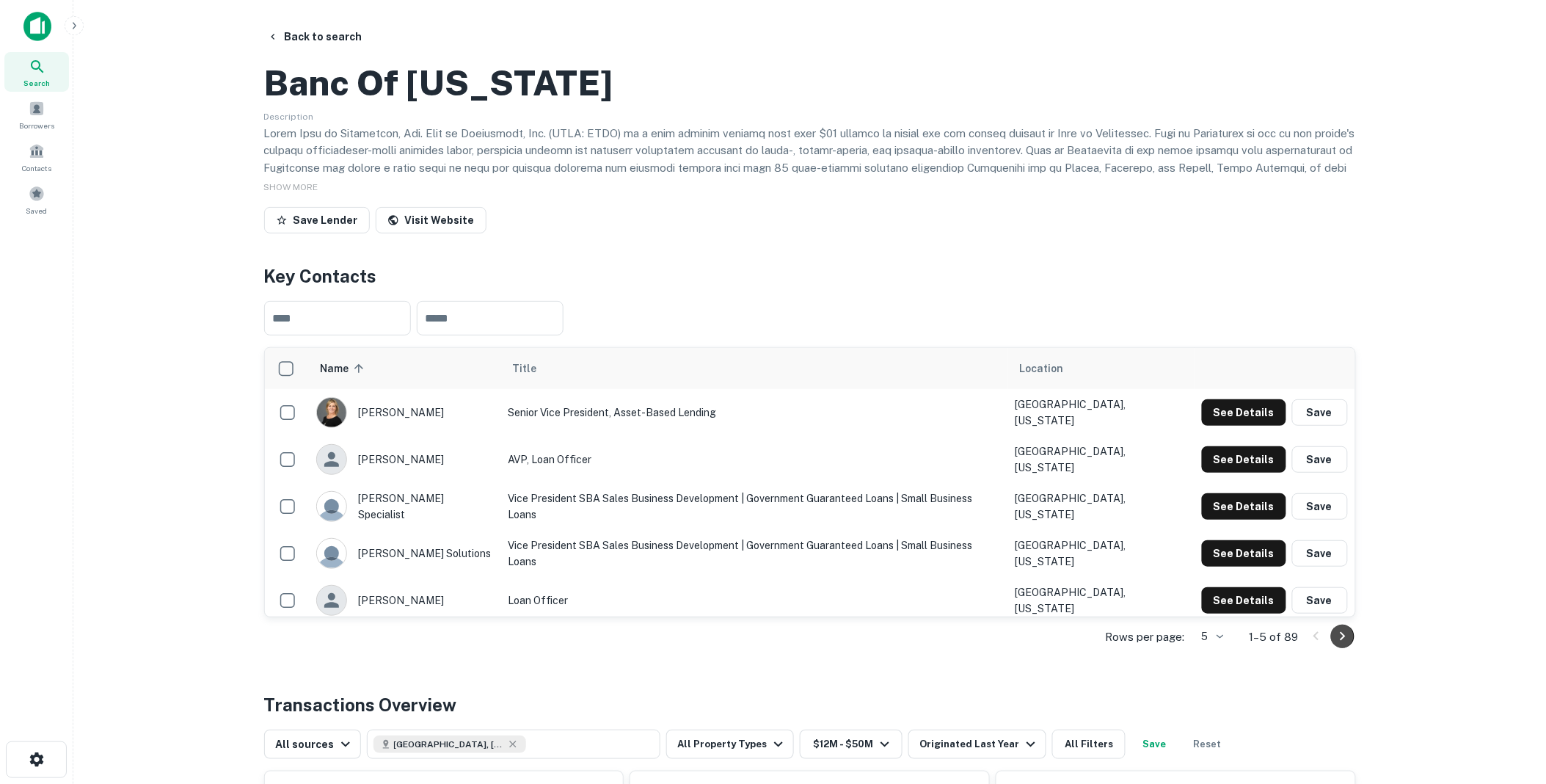
click at [1338, 645] on icon "Go to next page" at bounding box center [1343, 637] width 18 height 18
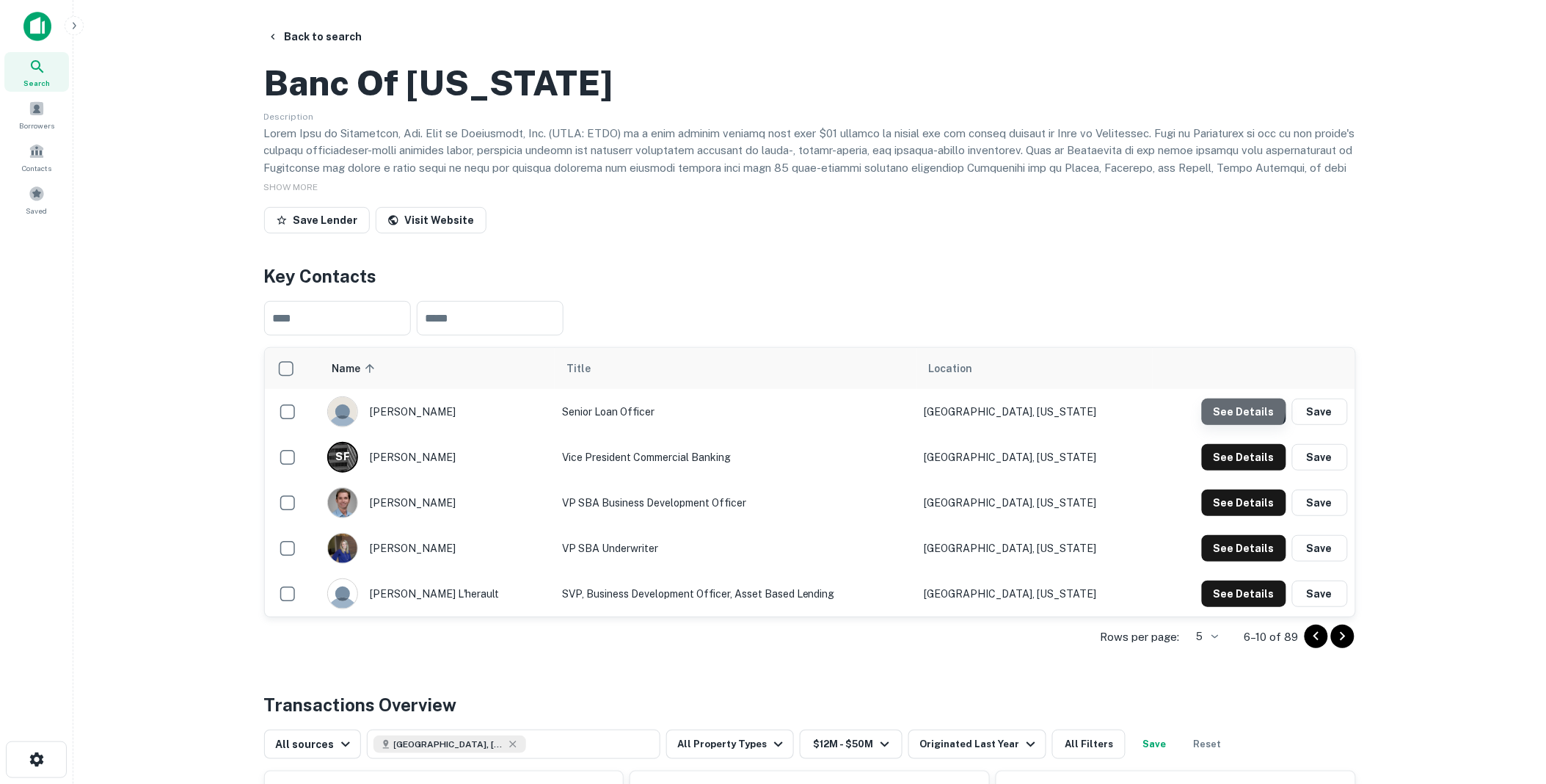
click at [1242, 425] on button "See Details" at bounding box center [1244, 412] width 84 height 27
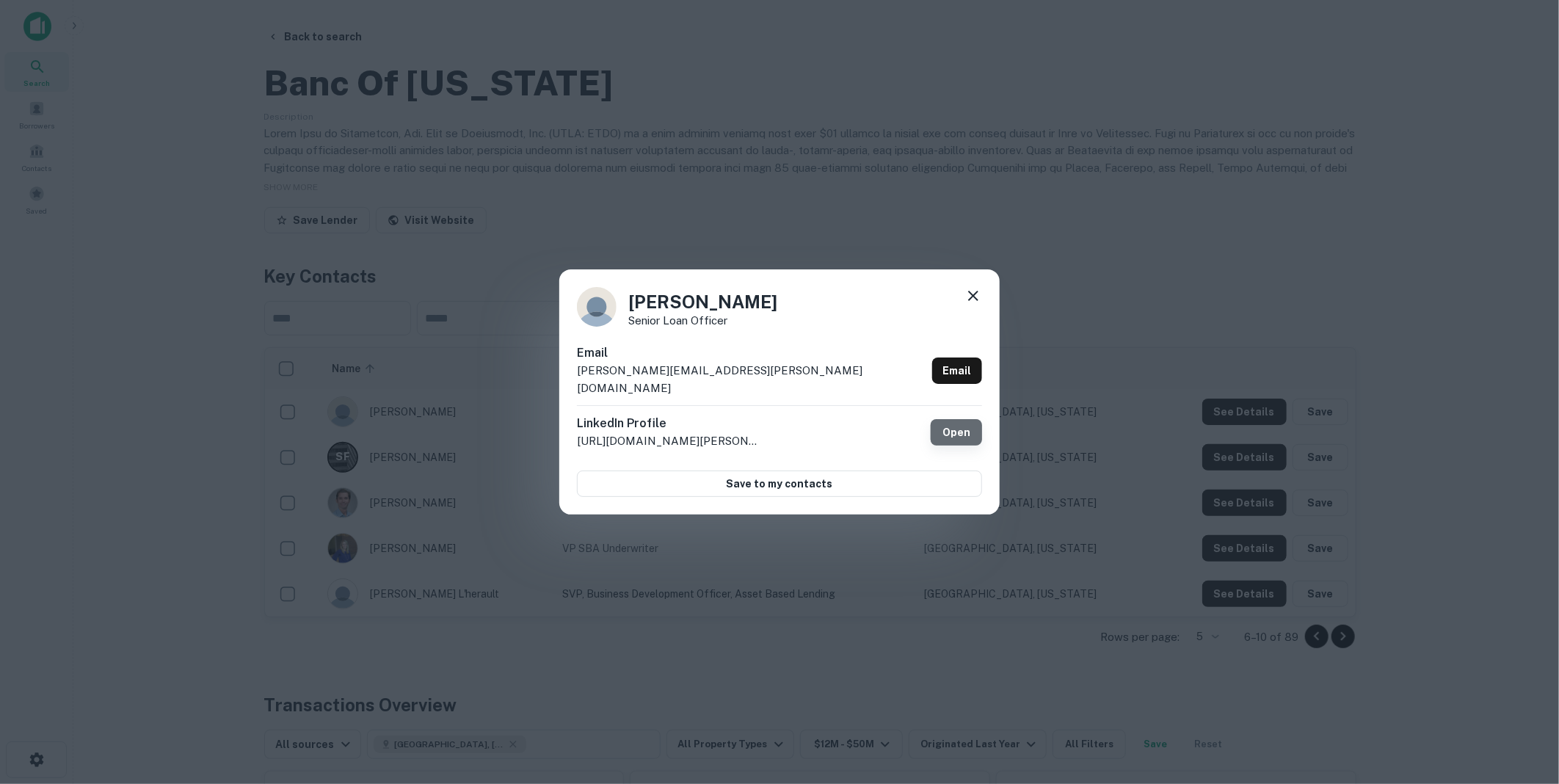
click at [960, 421] on link "Open" at bounding box center [957, 432] width 52 height 27
click at [979, 303] on icon at bounding box center [974, 296] width 18 height 18
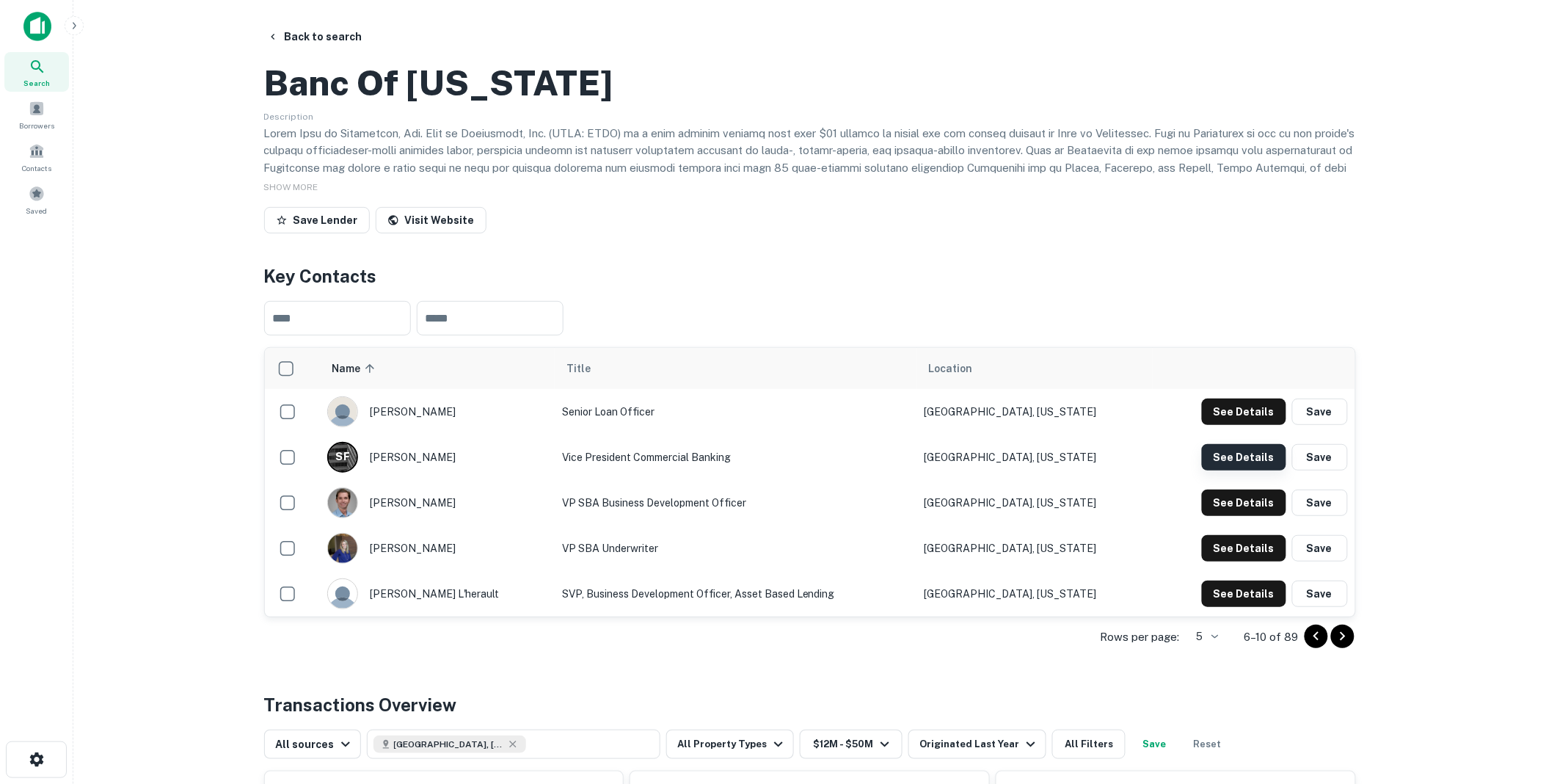
click at [1223, 471] on button "See Details" at bounding box center [1244, 457] width 84 height 27
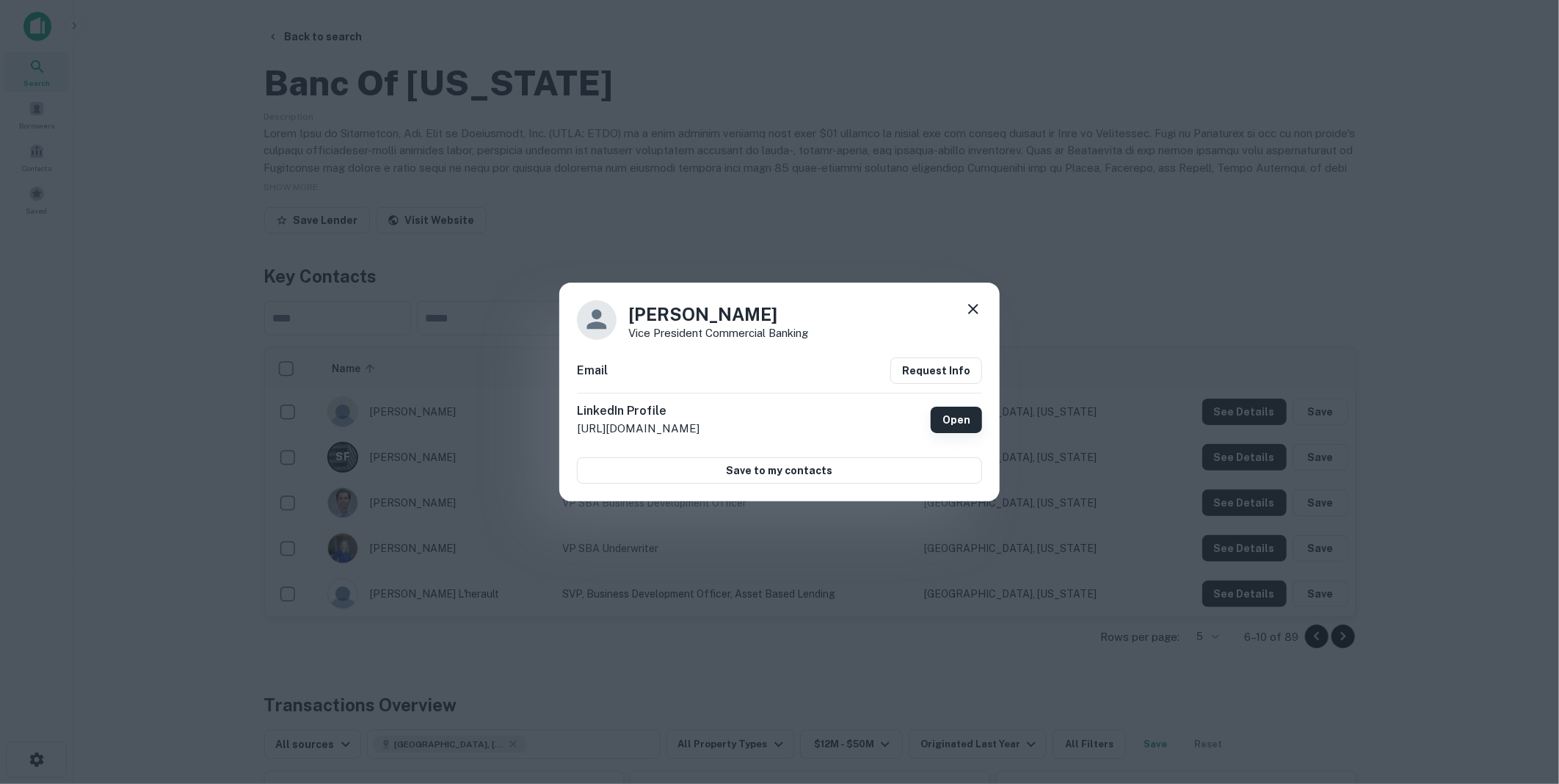
click at [958, 420] on link "Open" at bounding box center [957, 420] width 52 height 27
click at [974, 305] on icon at bounding box center [974, 309] width 18 height 18
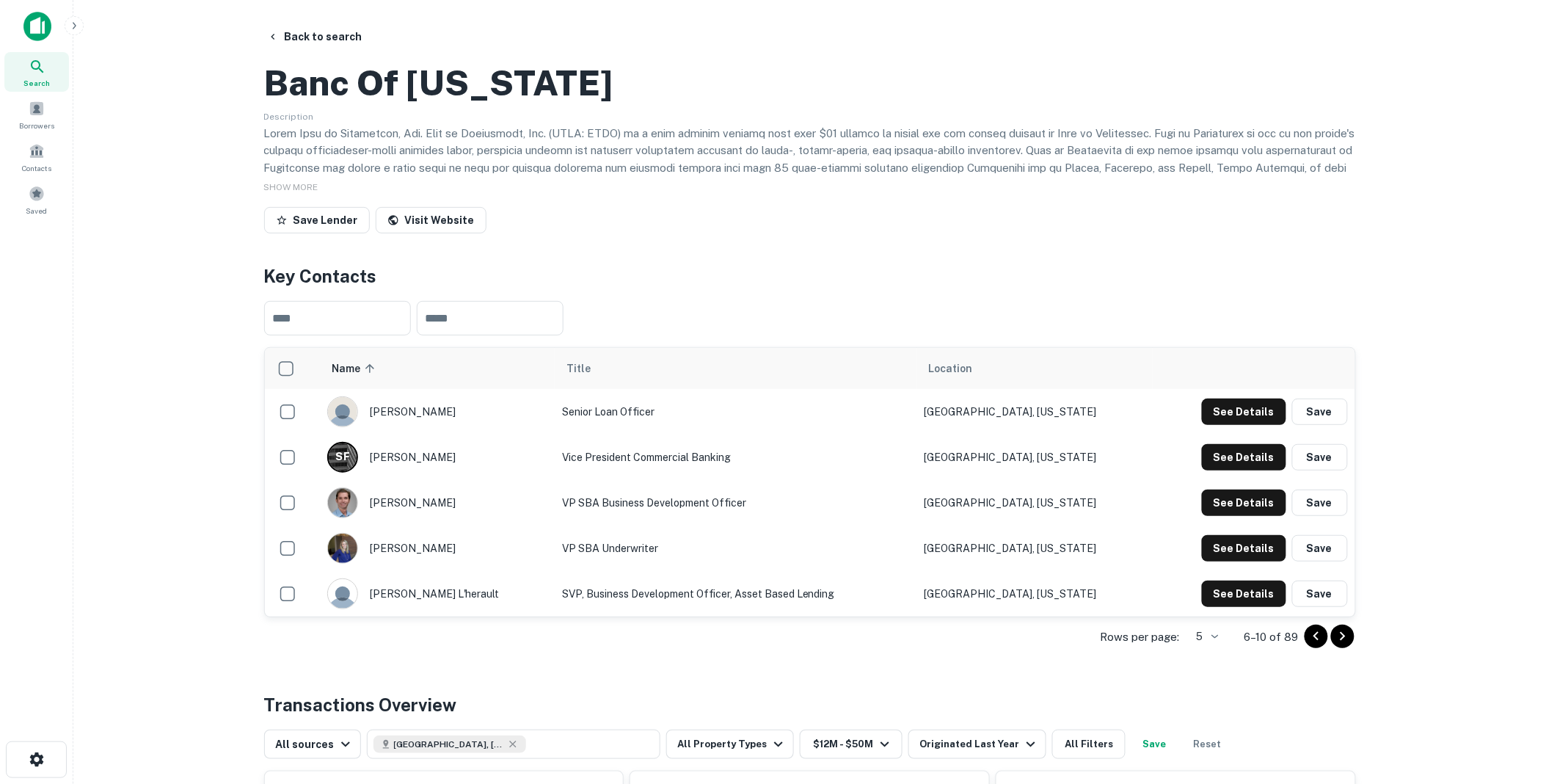
click at [1344, 640] on icon "Go to next page" at bounding box center [1343, 637] width 5 height 9
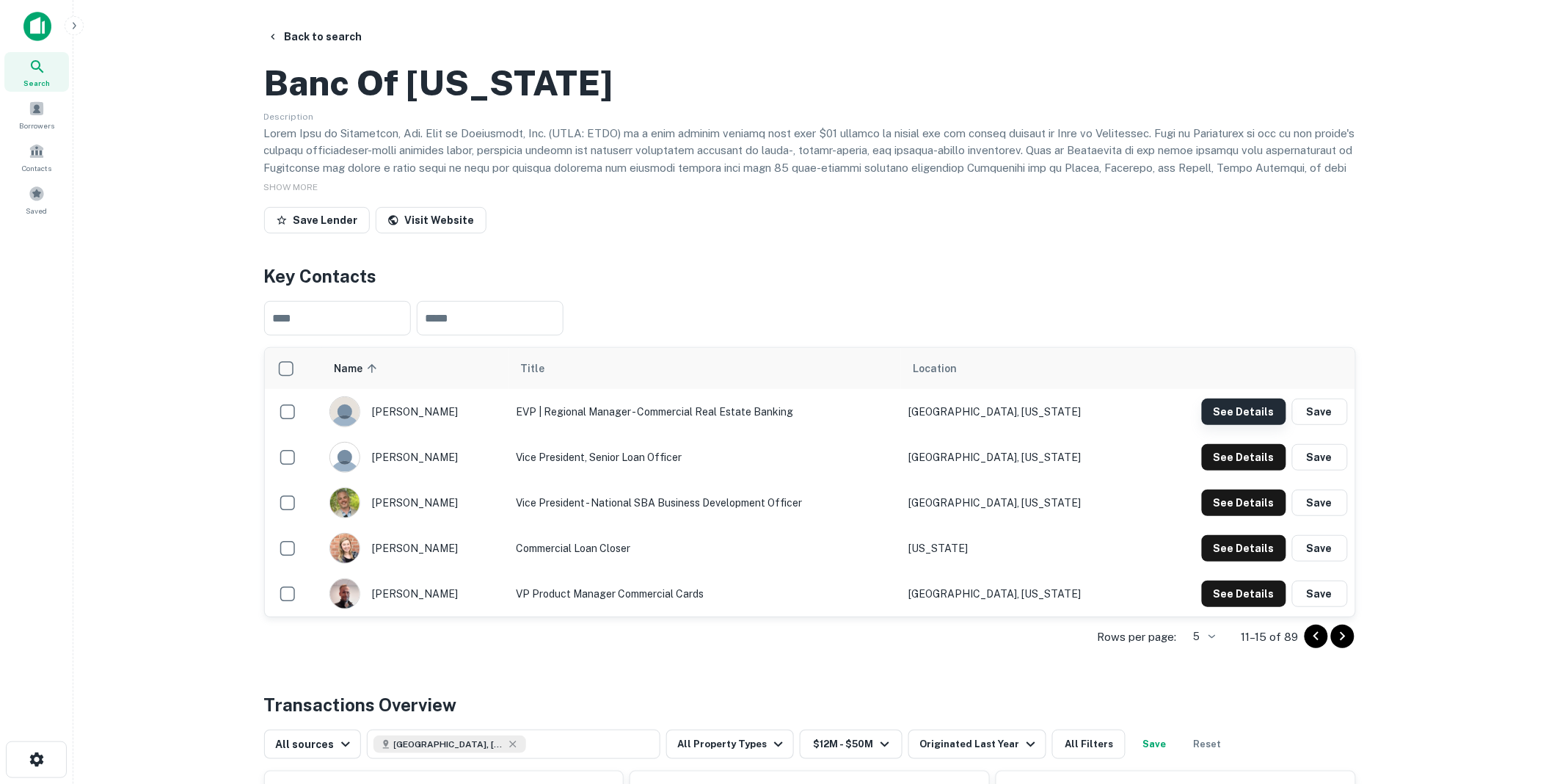
click at [1245, 425] on button "See Details" at bounding box center [1244, 412] width 84 height 27
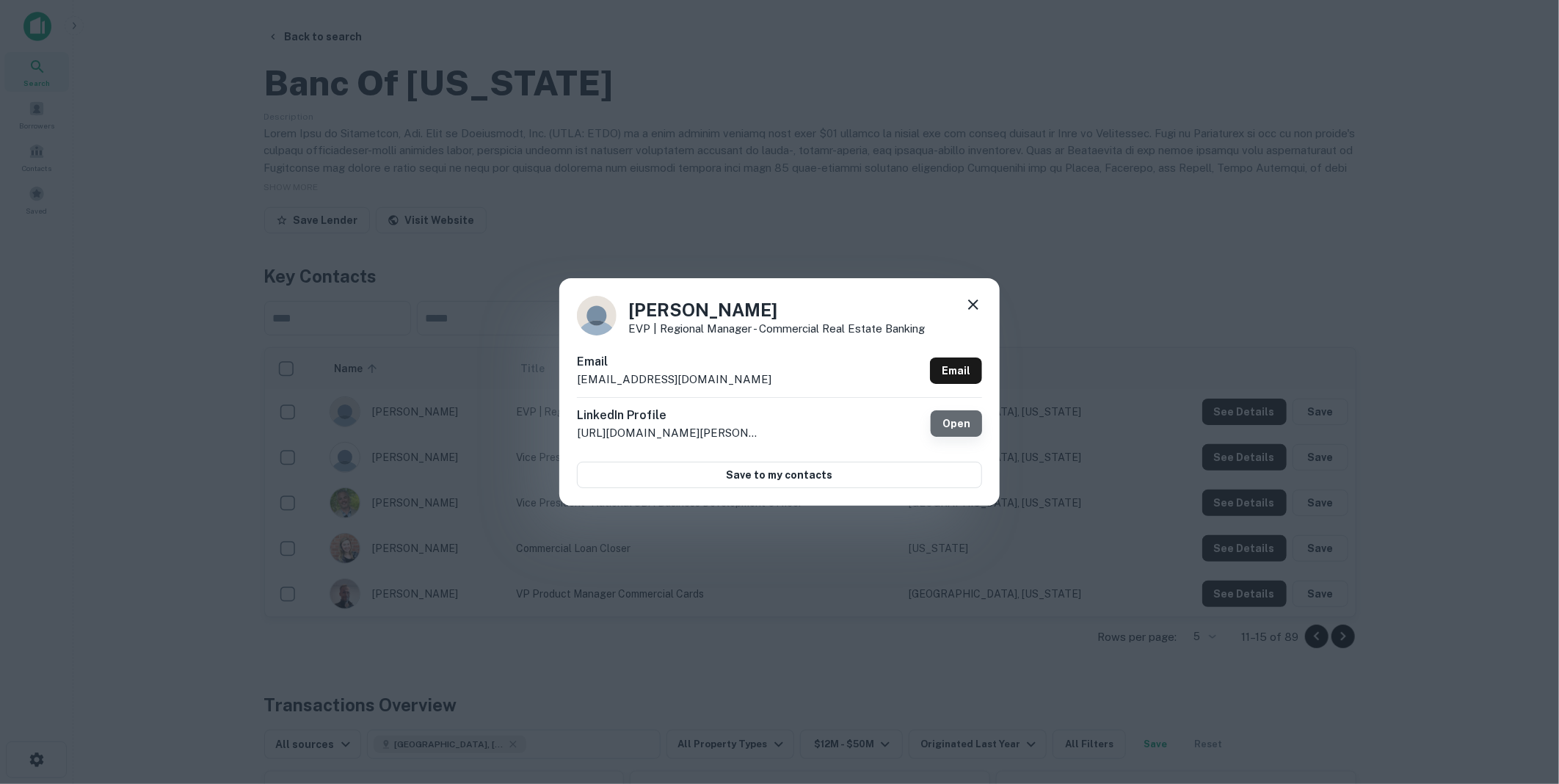
click at [954, 422] on link "Open" at bounding box center [957, 424] width 52 height 27
click at [976, 305] on icon at bounding box center [974, 305] width 18 height 18
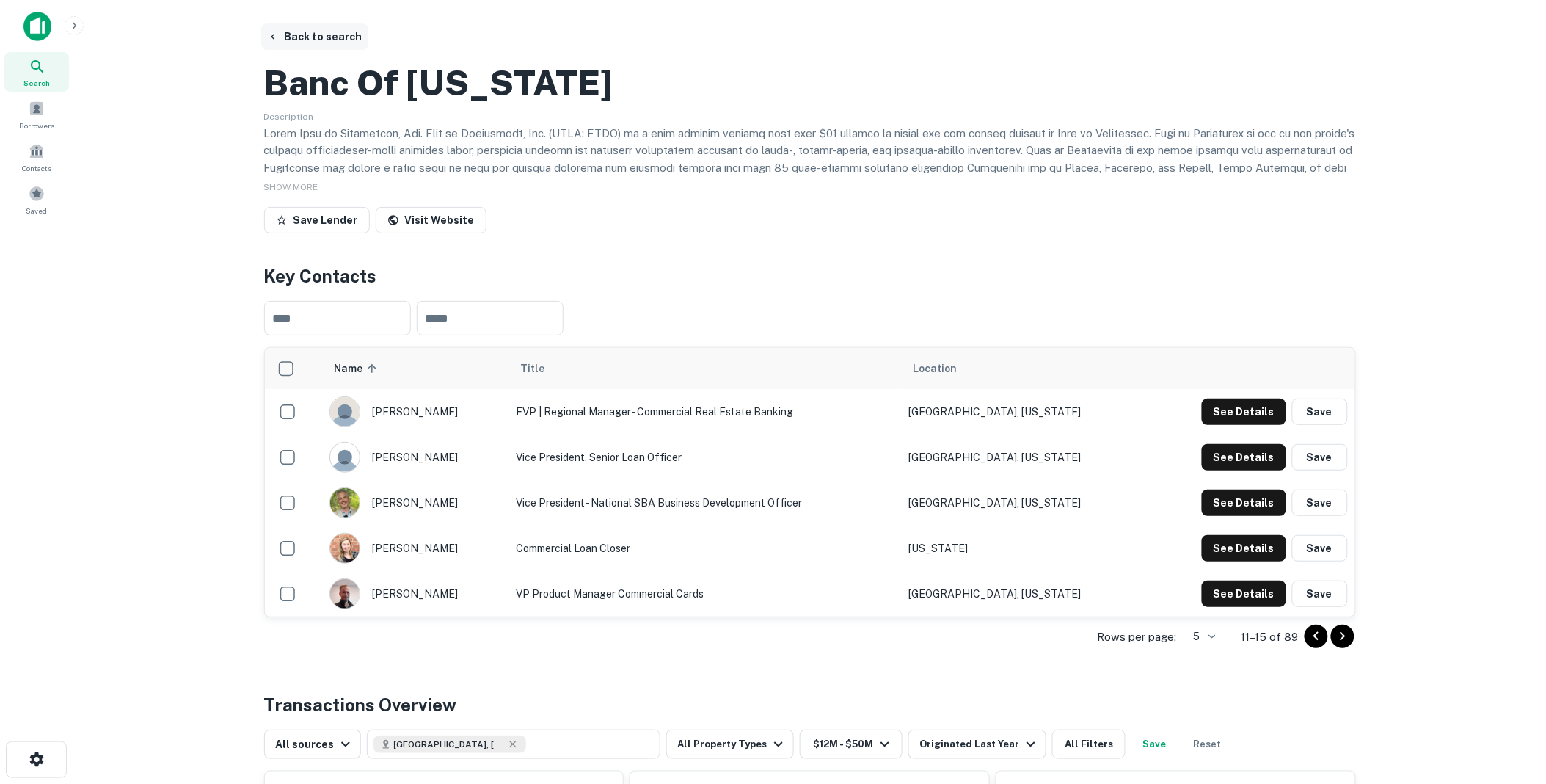
click at [309, 34] on button "Back to search" at bounding box center [314, 36] width 107 height 27
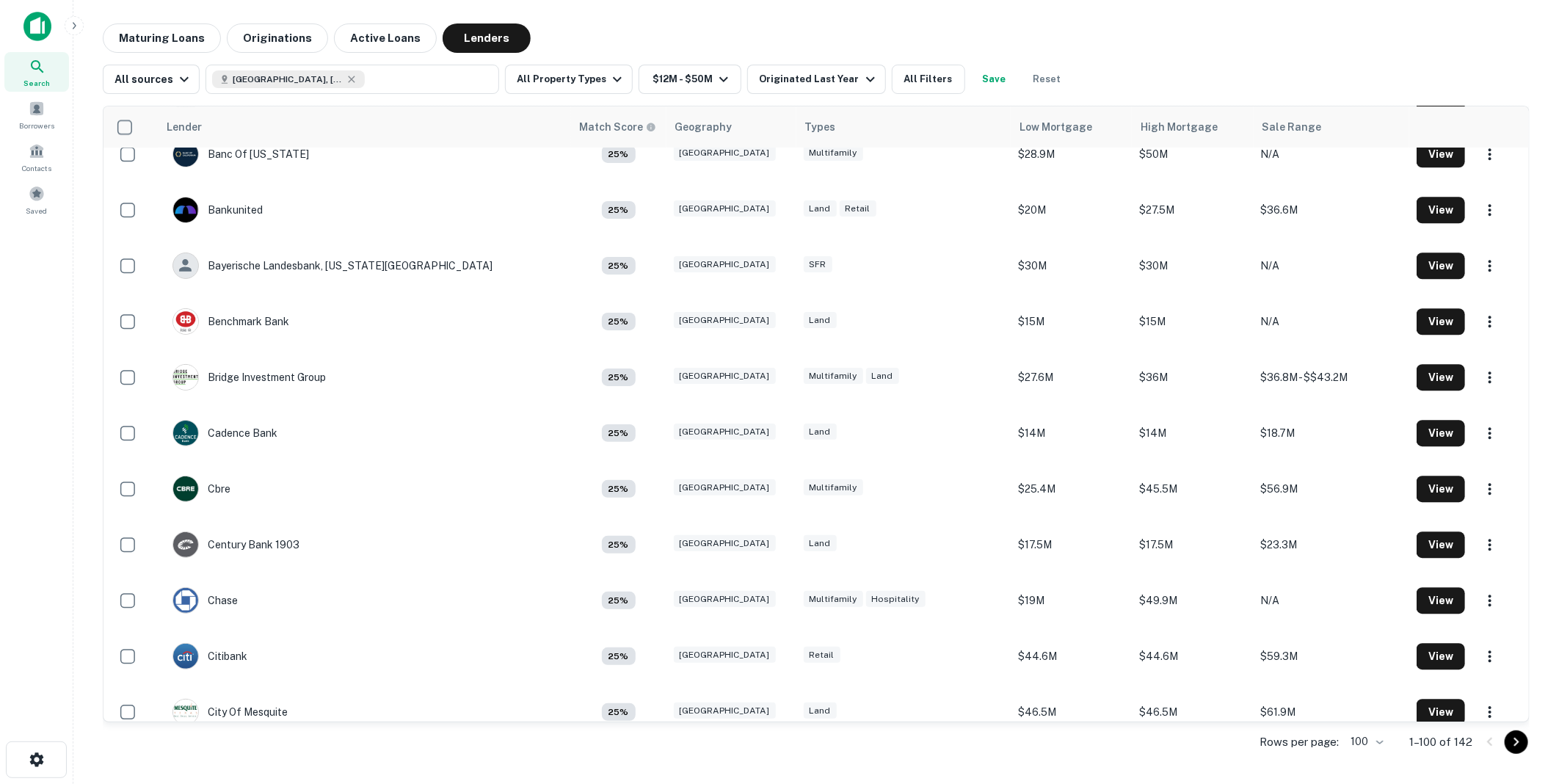
scroll to position [2475, 0]
